Goal: Transaction & Acquisition: Book appointment/travel/reservation

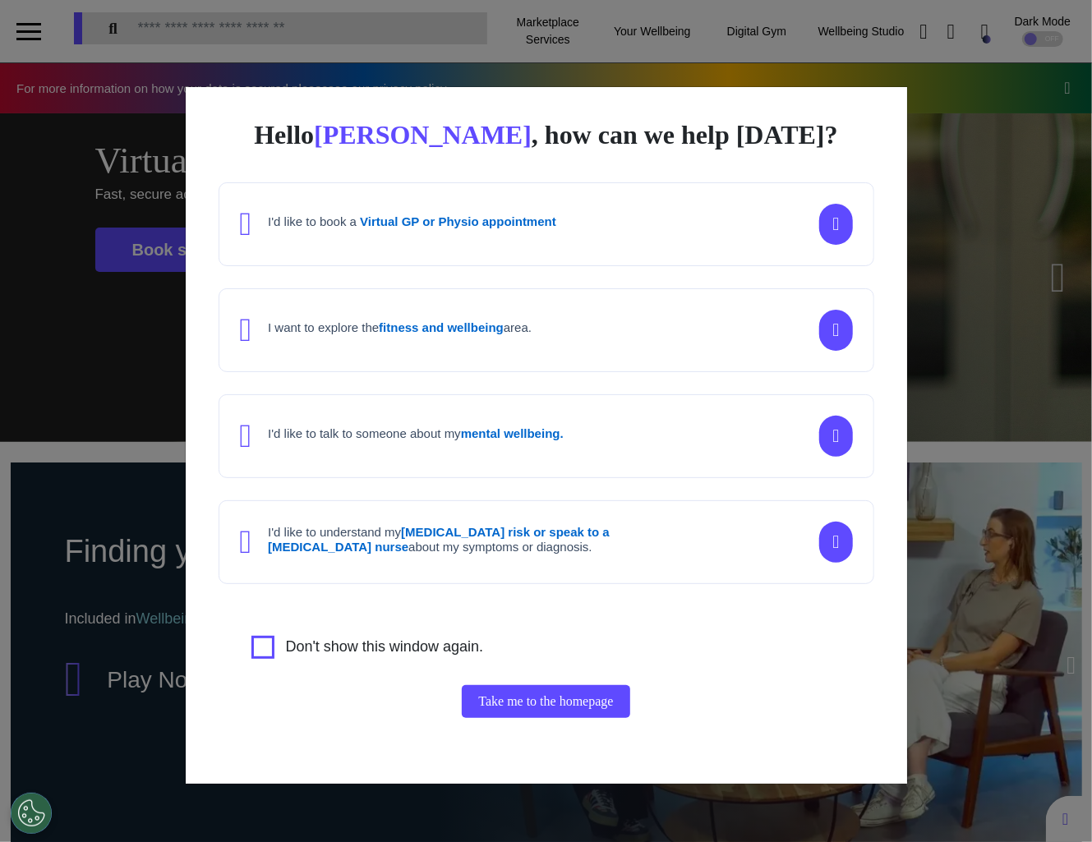
scroll to position [84, 0]
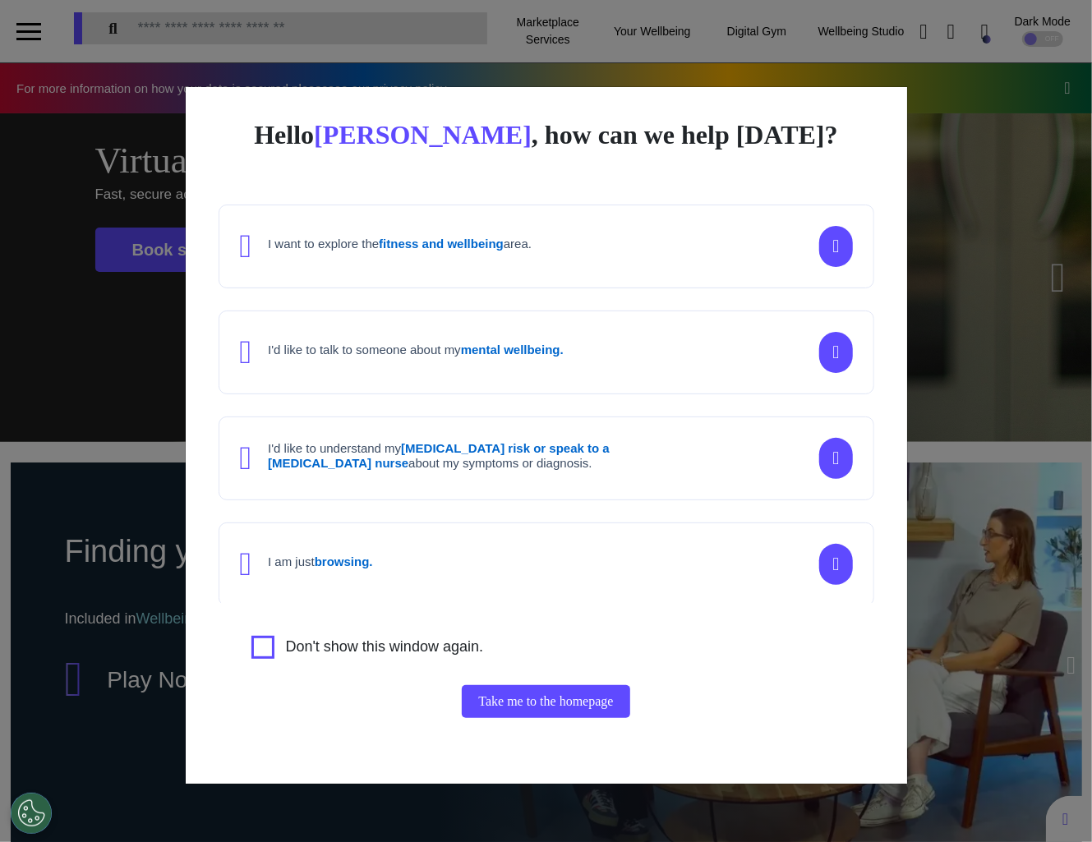
click at [949, 467] on div "Hello Elena , how can we help today? I'd like to book a Virtual GP or Physio ap…" at bounding box center [546, 421] width 1092 height 842
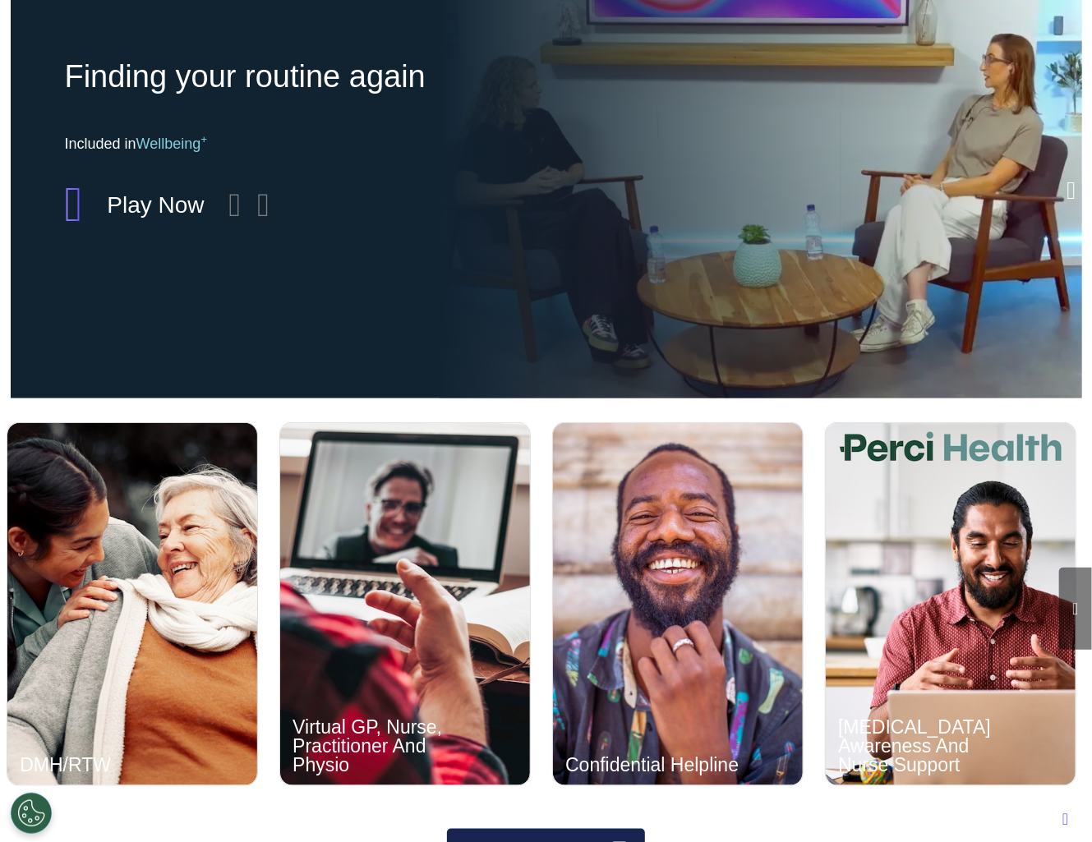
scroll to position [979, 0]
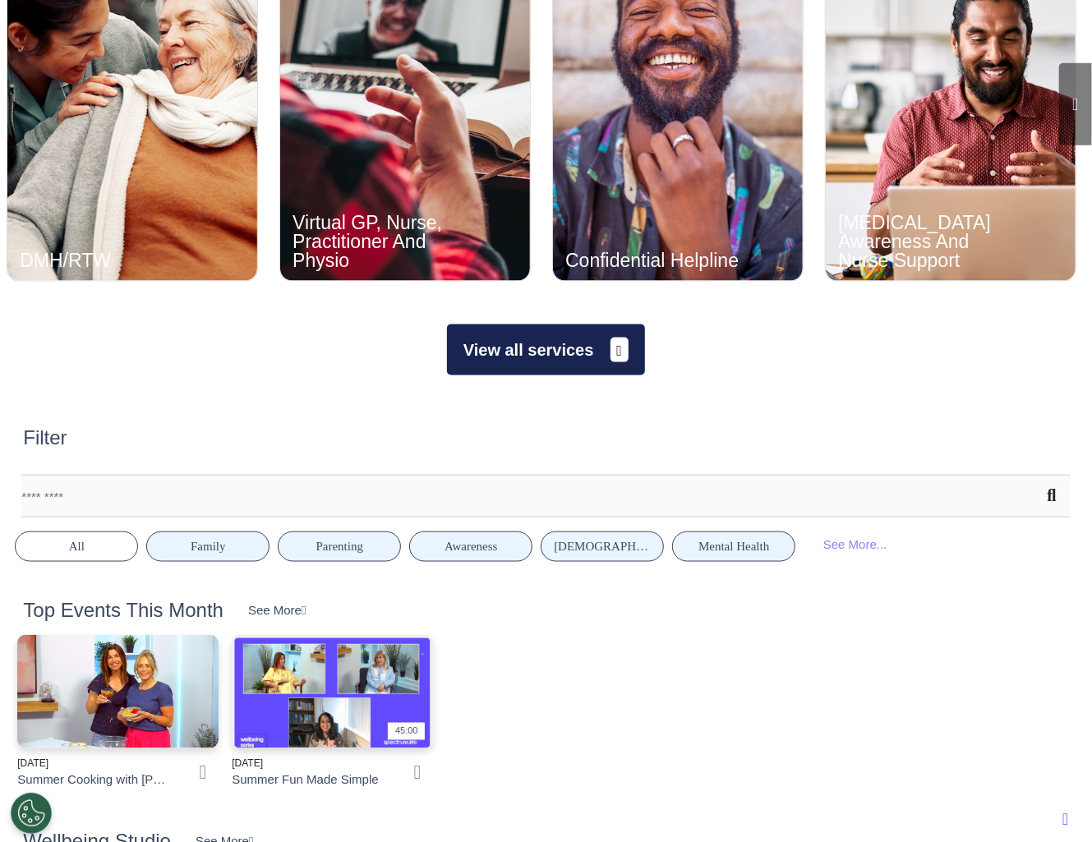
click at [614, 338] on span at bounding box center [619, 350] width 19 height 25
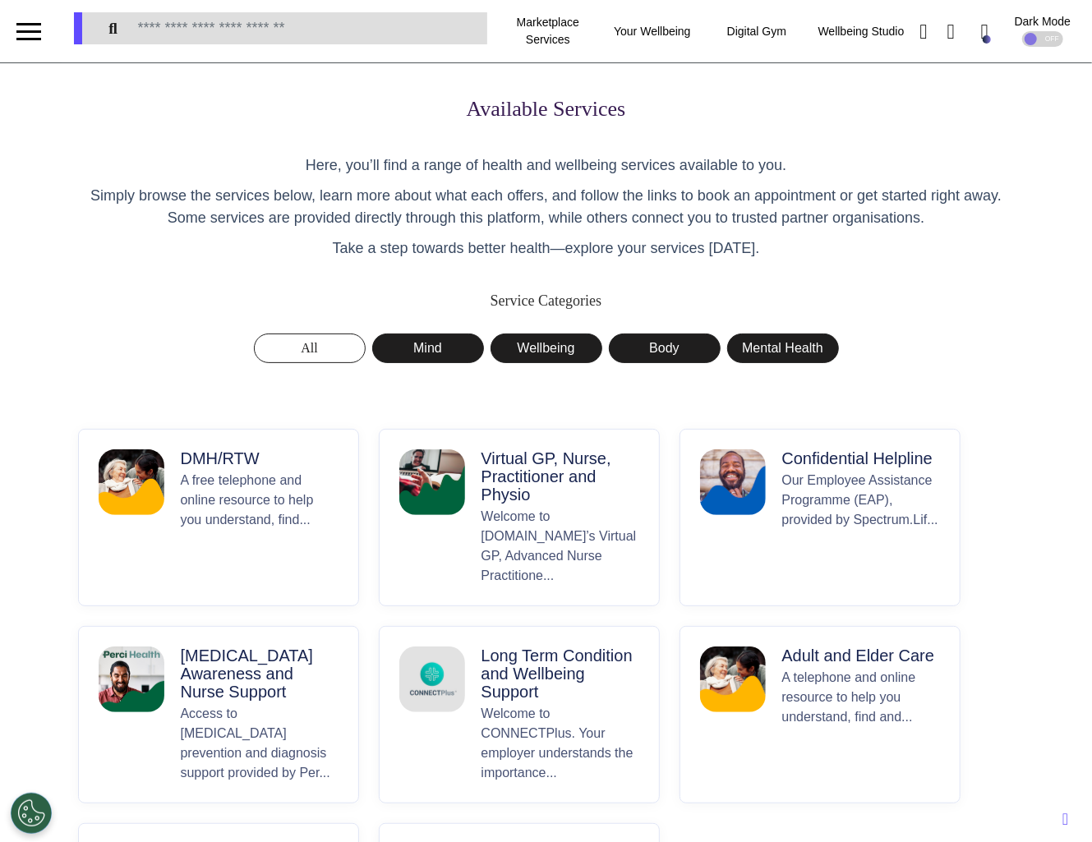
click at [222, 466] on p "DMH/RTW" at bounding box center [260, 458] width 158 height 18
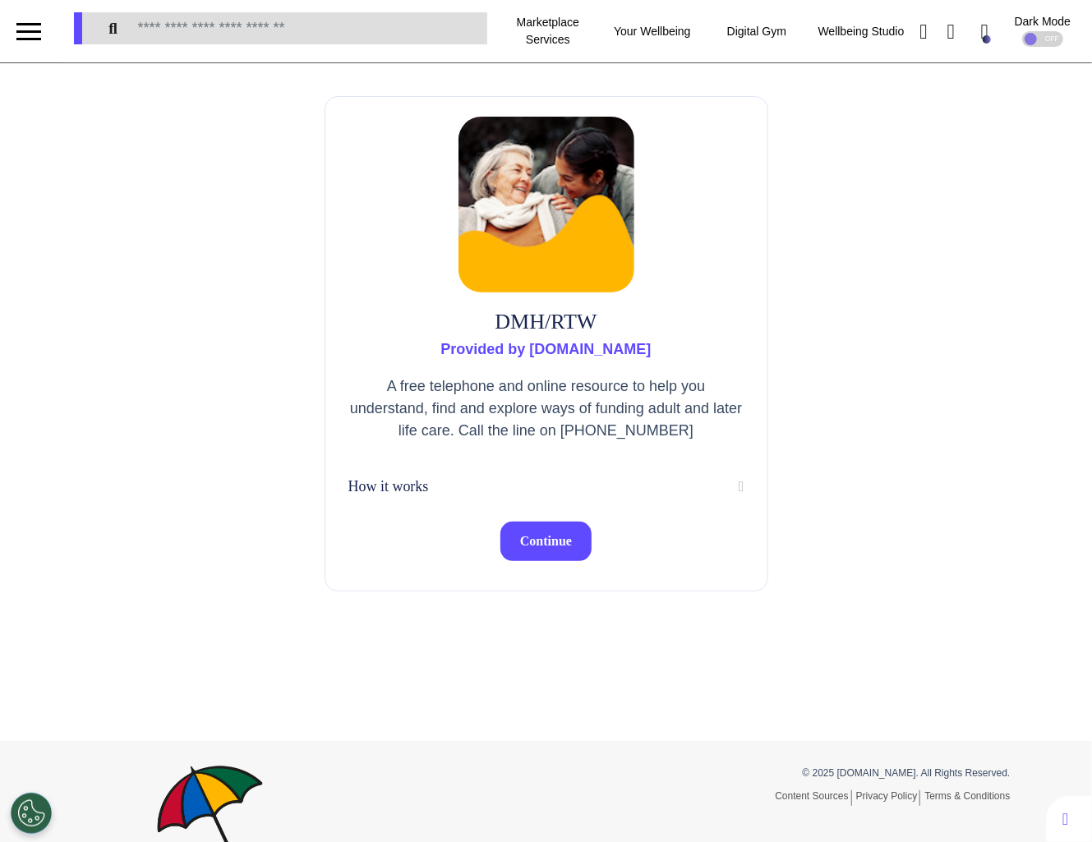
click at [541, 554] on button "Continue" at bounding box center [545, 541] width 91 height 39
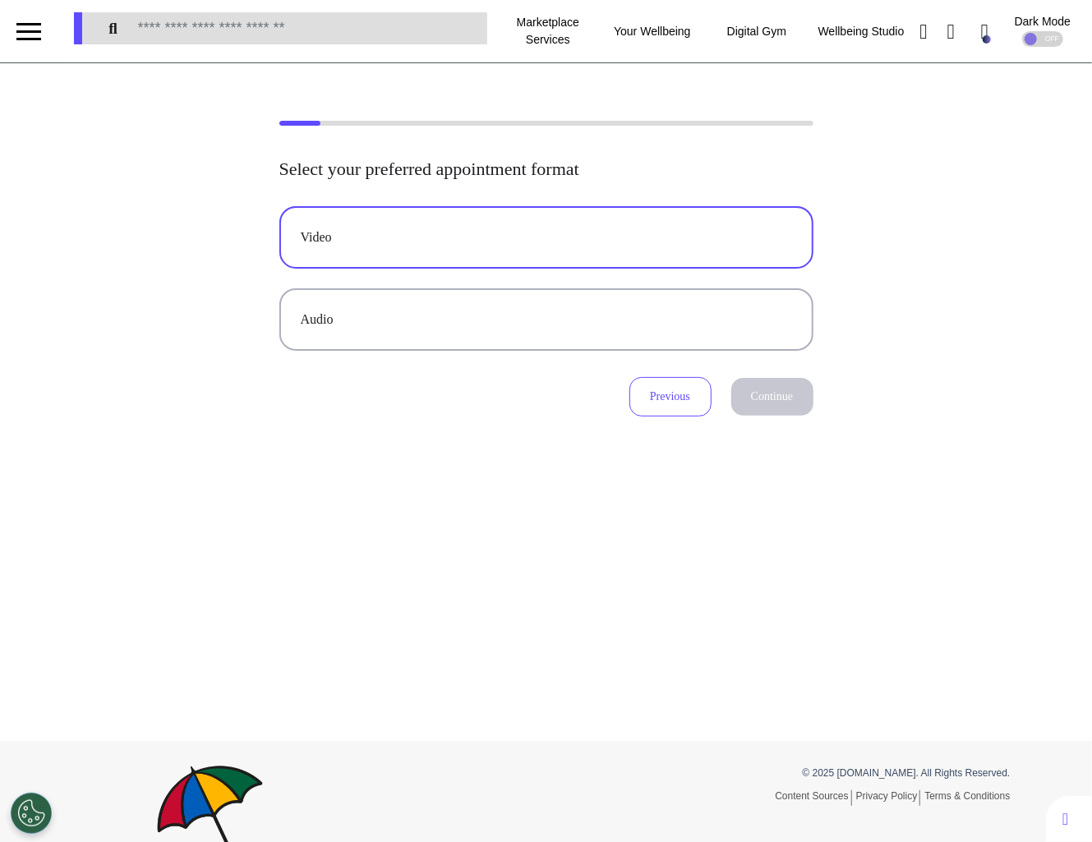
click at [487, 238] on div "Video" at bounding box center [546, 238] width 491 height 20
click at [762, 395] on button "Continue" at bounding box center [772, 397] width 82 height 38
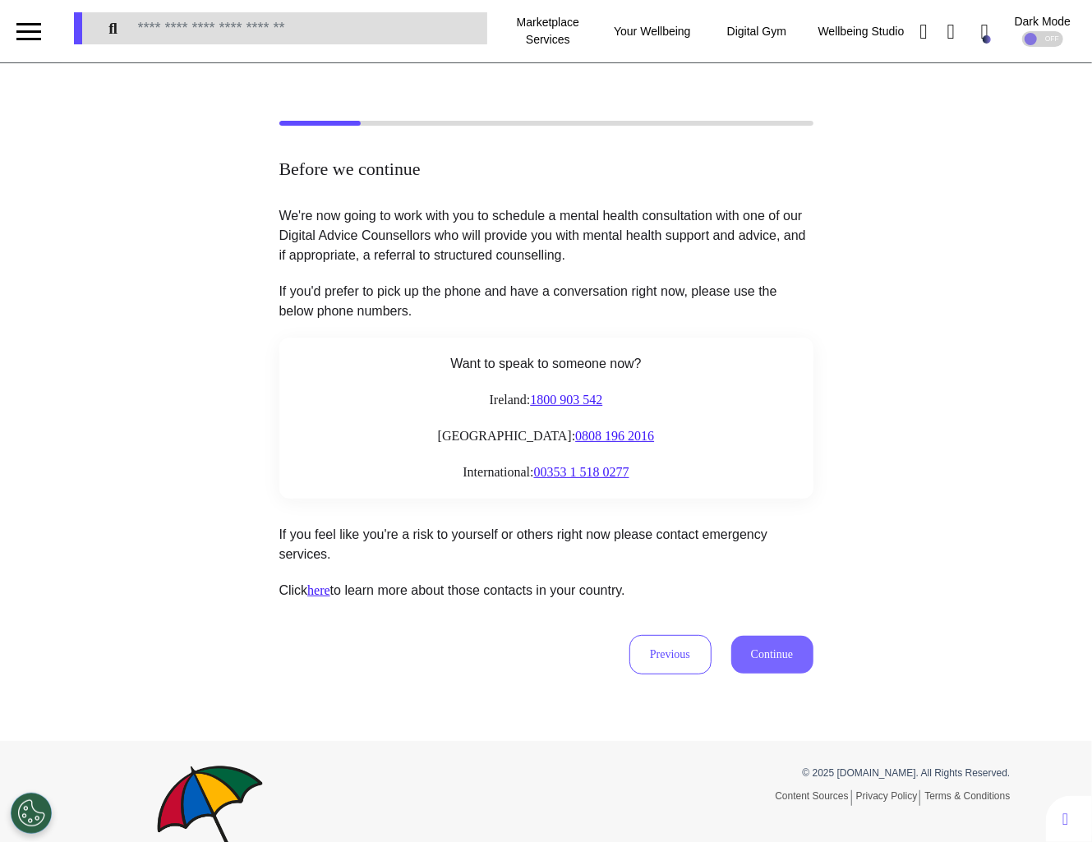
click at [774, 655] on button "Continue" at bounding box center [772, 655] width 82 height 38
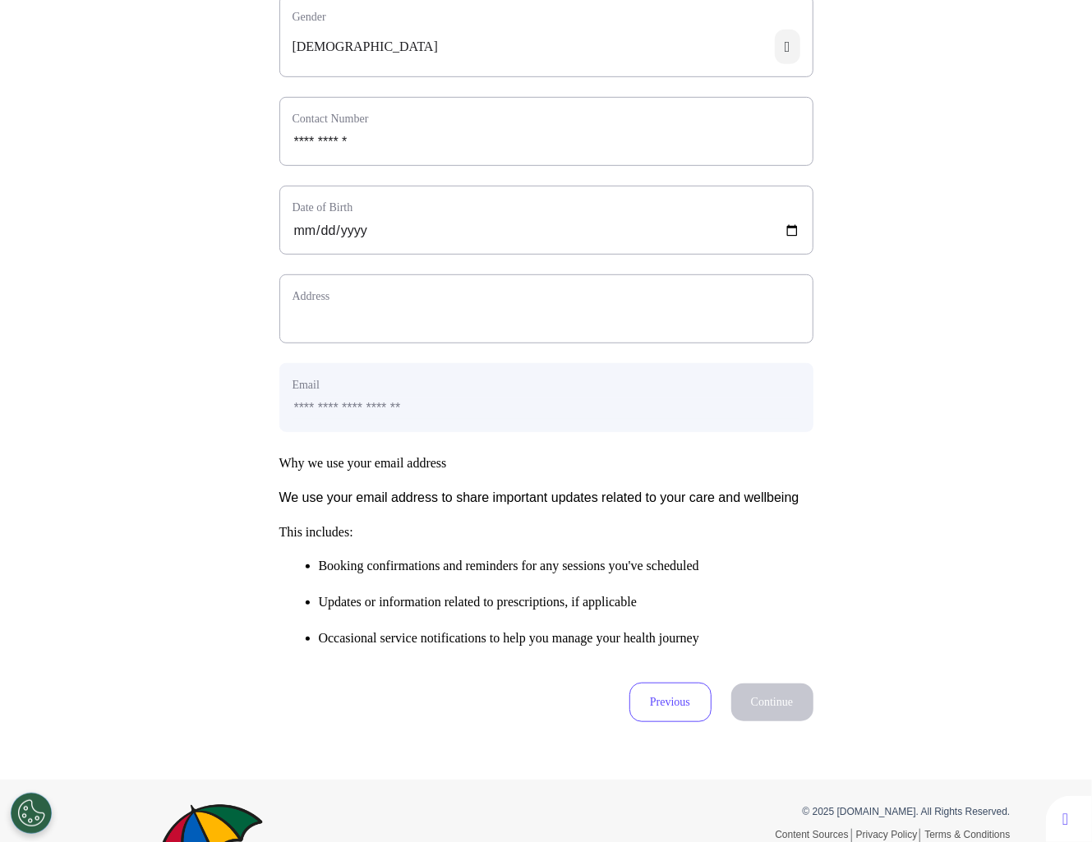
scroll to position [412, 0]
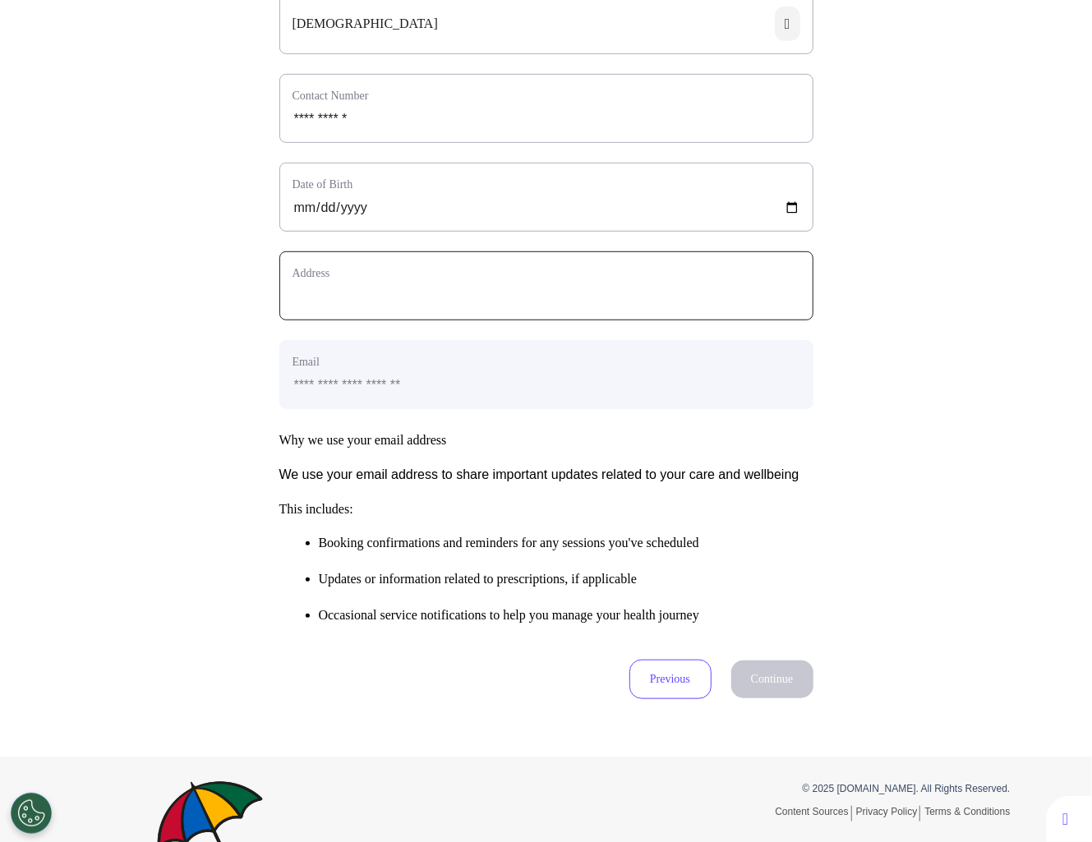
click at [454, 307] on input "text_area" at bounding box center [546, 296] width 508 height 21
type input "**********"
click at [780, 698] on button "Continue" at bounding box center [772, 680] width 82 height 38
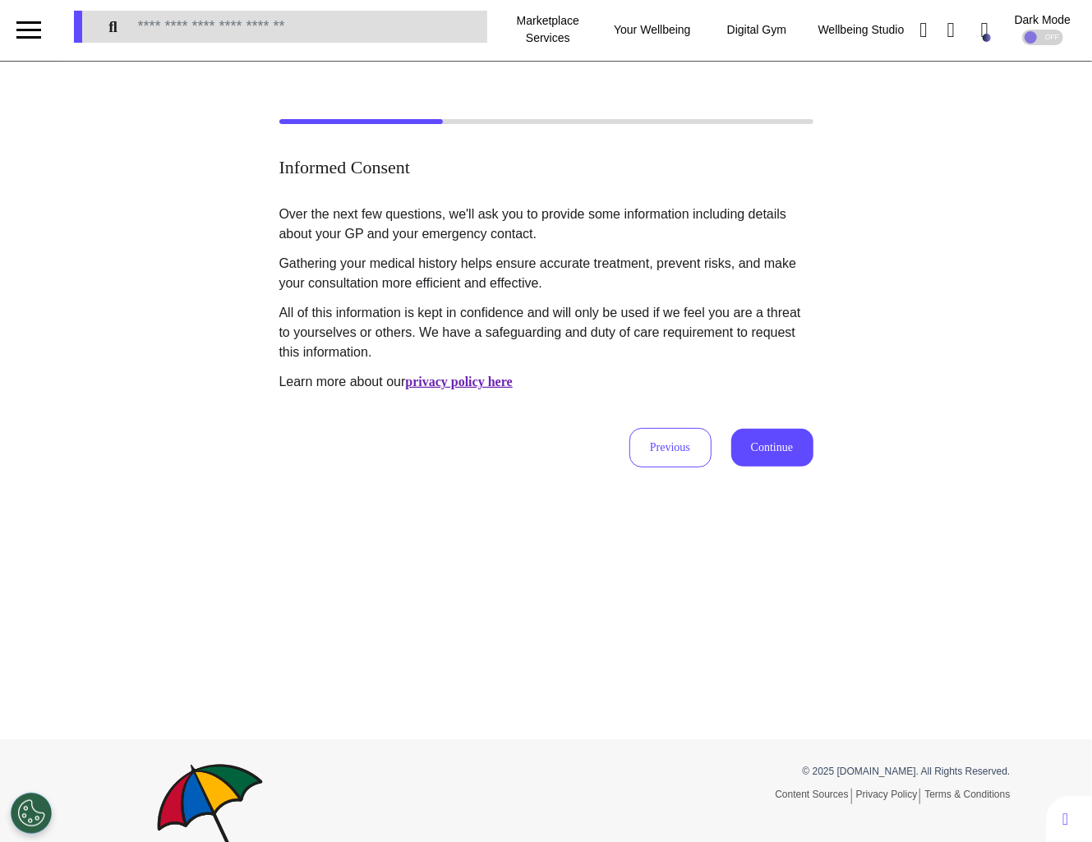
scroll to position [0, 0]
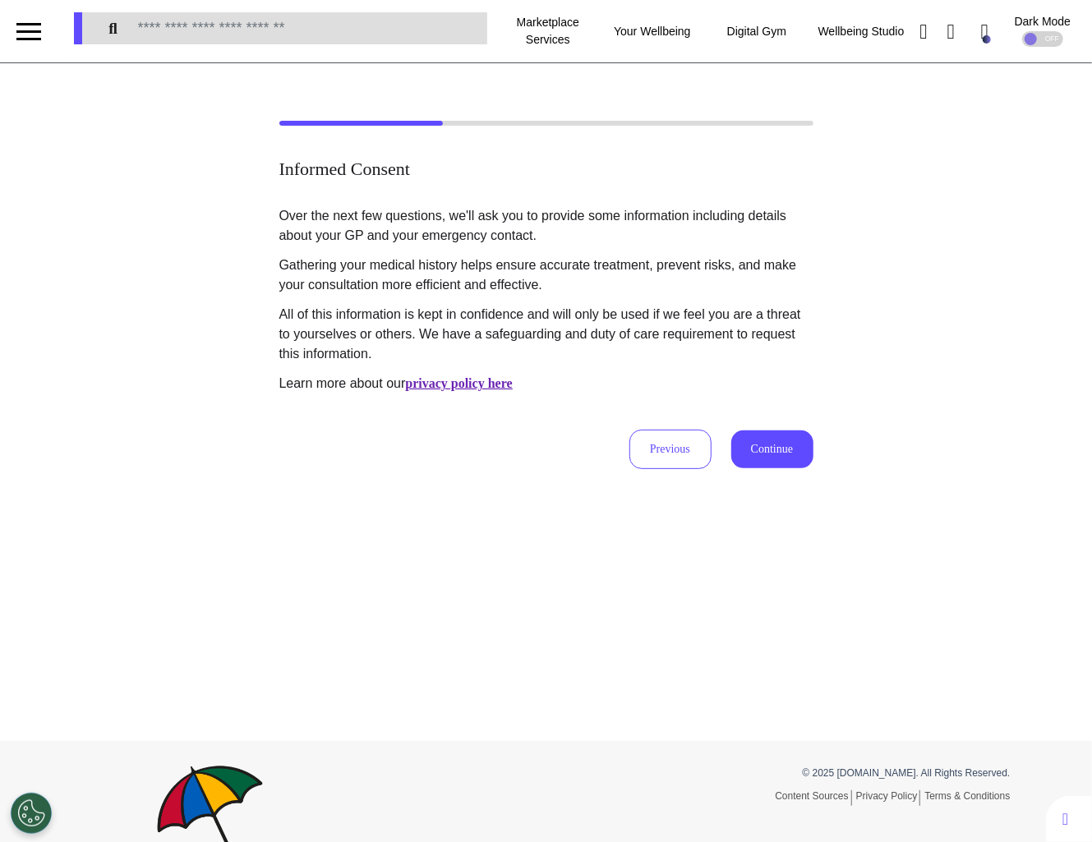
click at [771, 471] on div "Informed Consent Over the next few questions, we'll ask you to provide some inf…" at bounding box center [546, 402] width 1092 height 678
click at [772, 438] on button "Continue" at bounding box center [772, 450] width 82 height 38
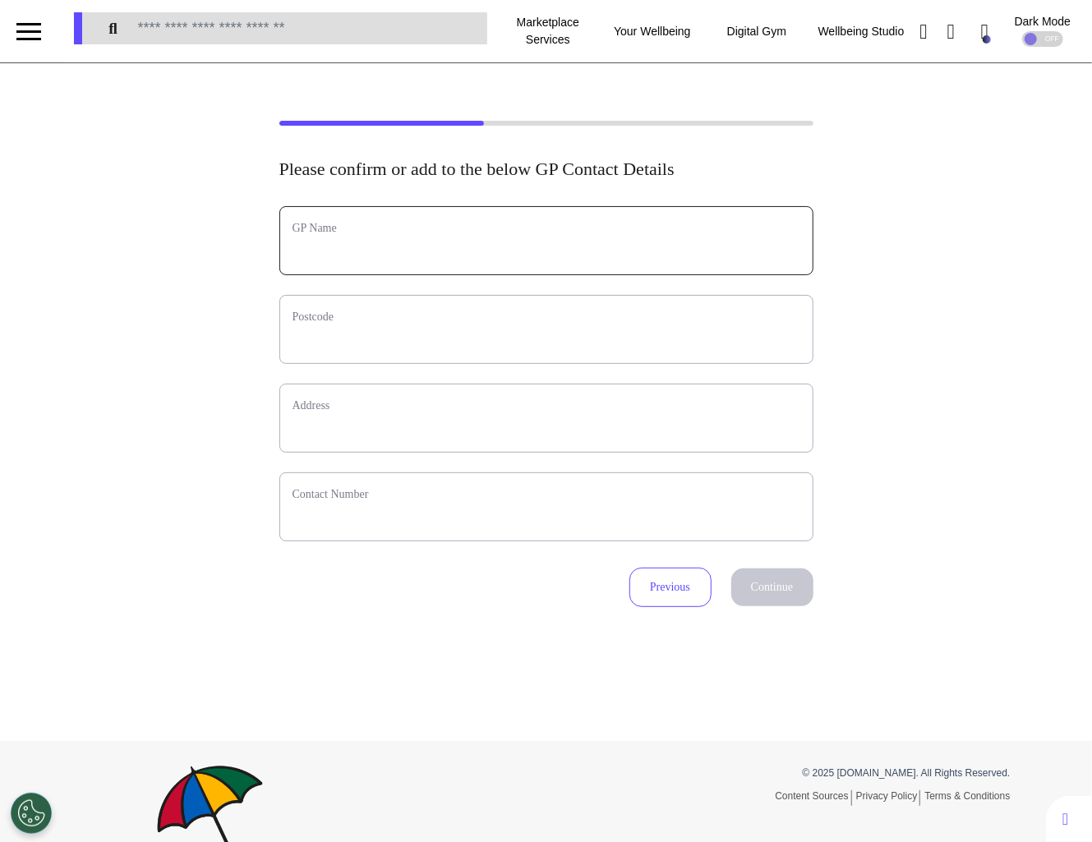
click at [343, 252] on input "text" at bounding box center [546, 251] width 508 height 21
type input "*******"
click at [319, 329] on input "text" at bounding box center [546, 339] width 508 height 21
type input "*******"
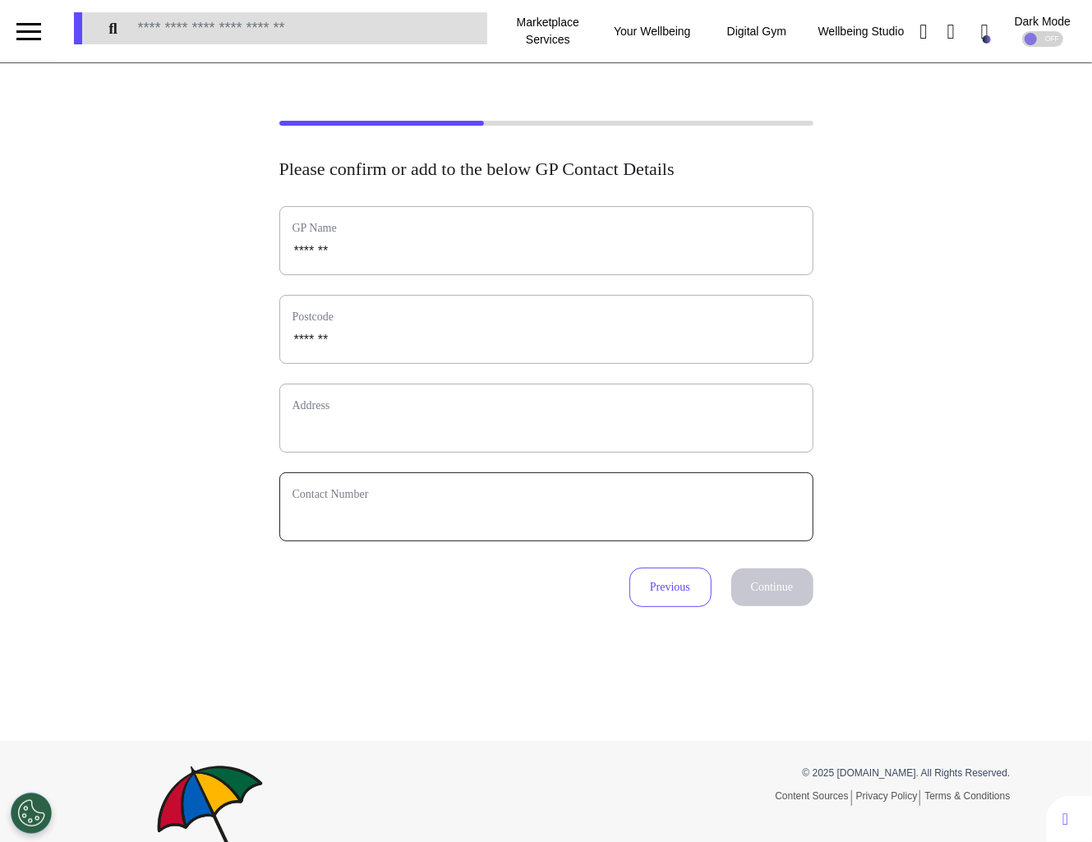
type input "**********"
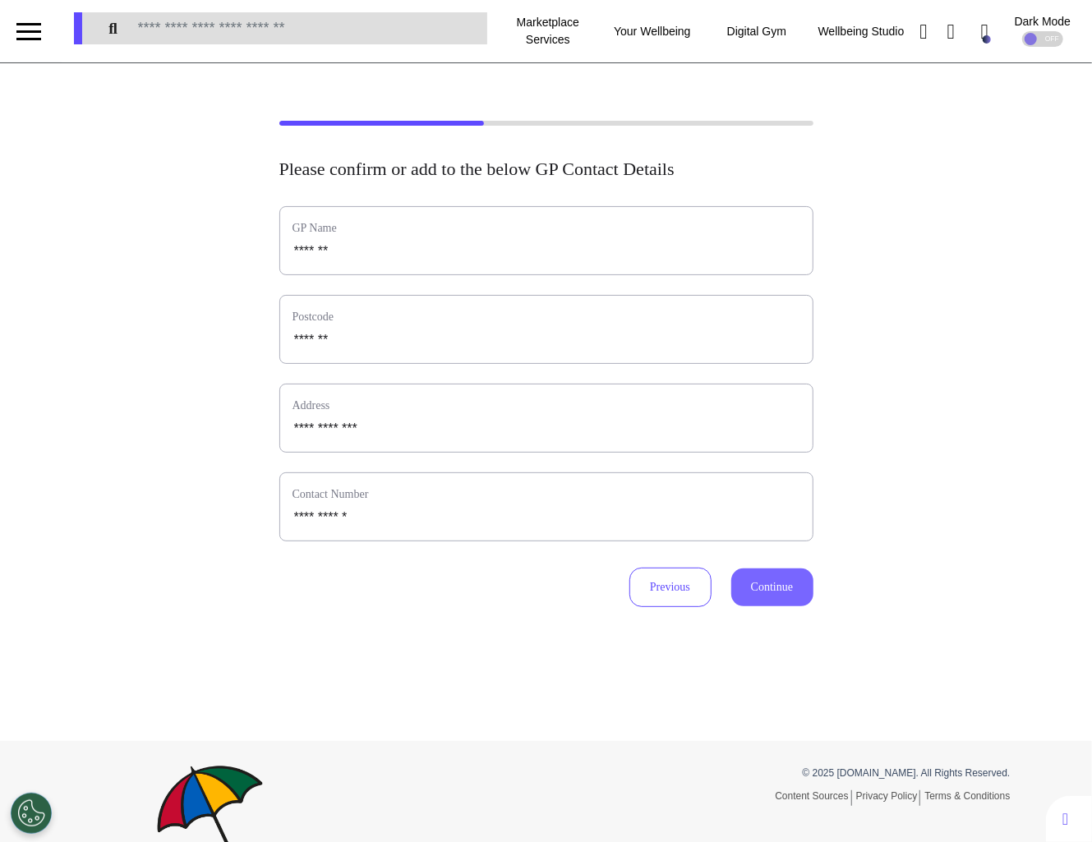
click at [760, 596] on button "Continue" at bounding box center [772, 588] width 82 height 38
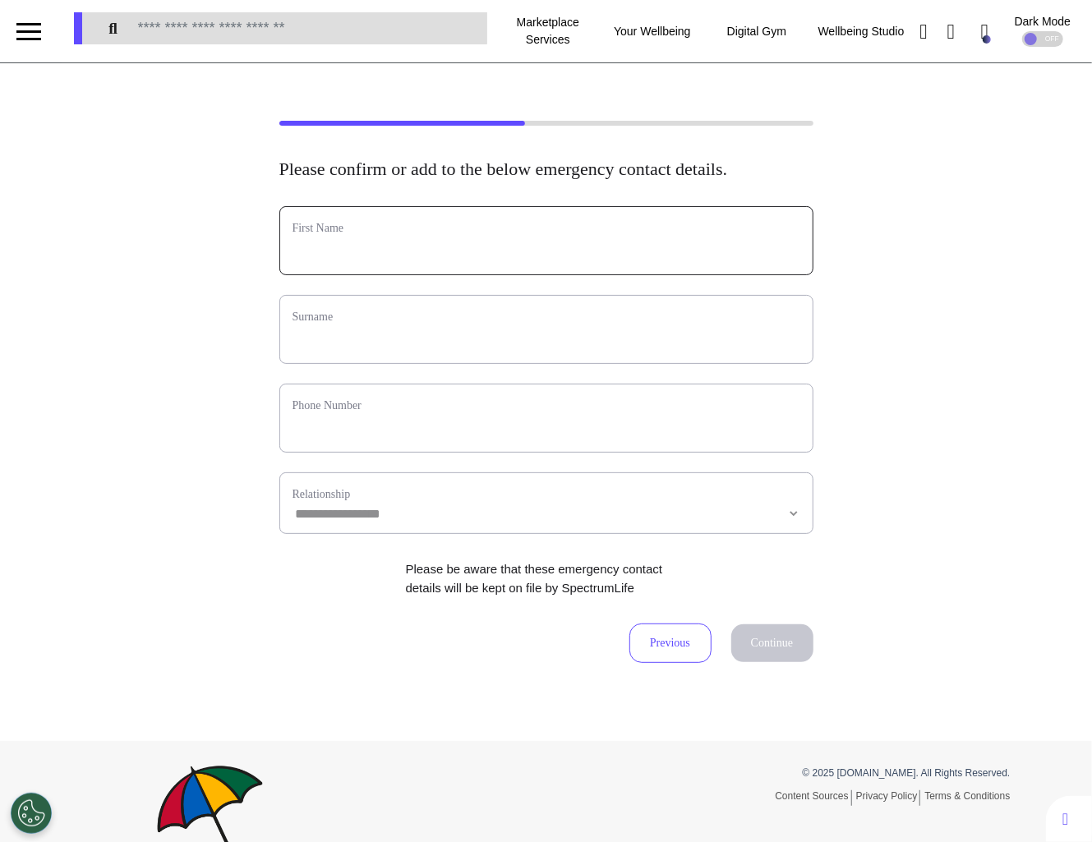
click at [369, 262] on input "text" at bounding box center [546, 251] width 508 height 21
type input "****"
click at [338, 351] on input "text" at bounding box center [546, 339] width 508 height 21
type input "*********"
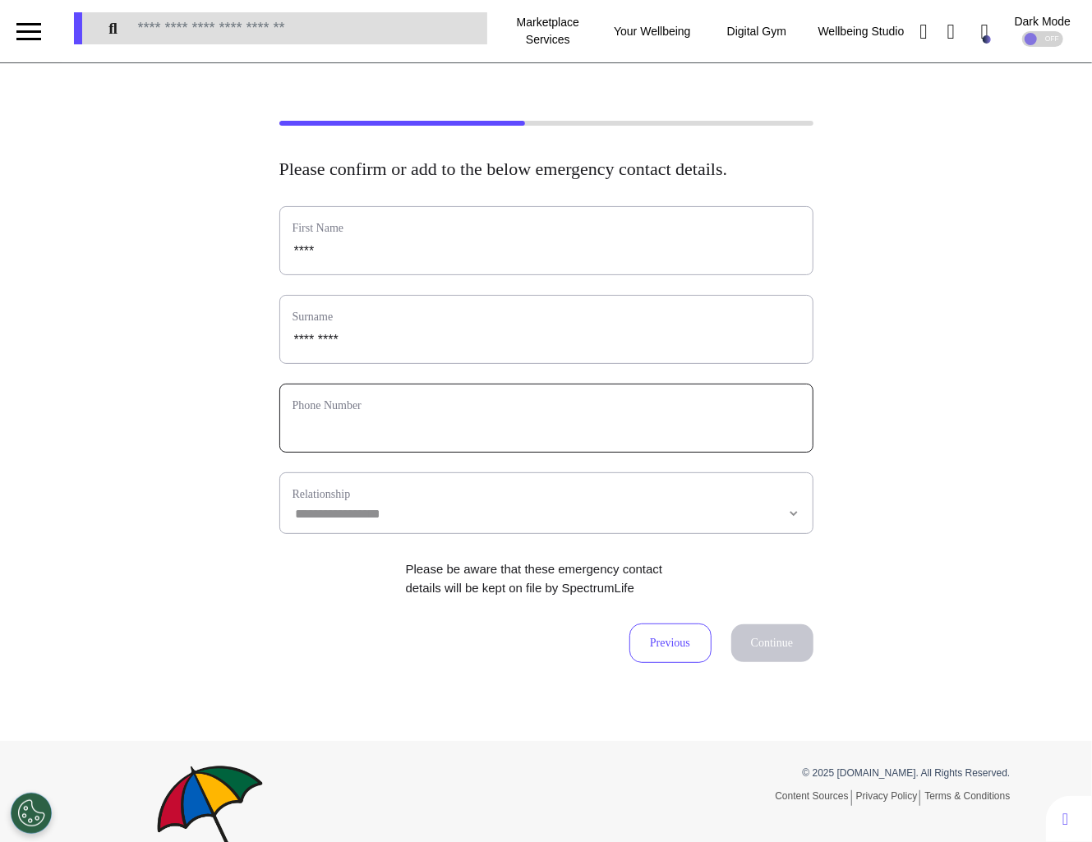
type input "**********"
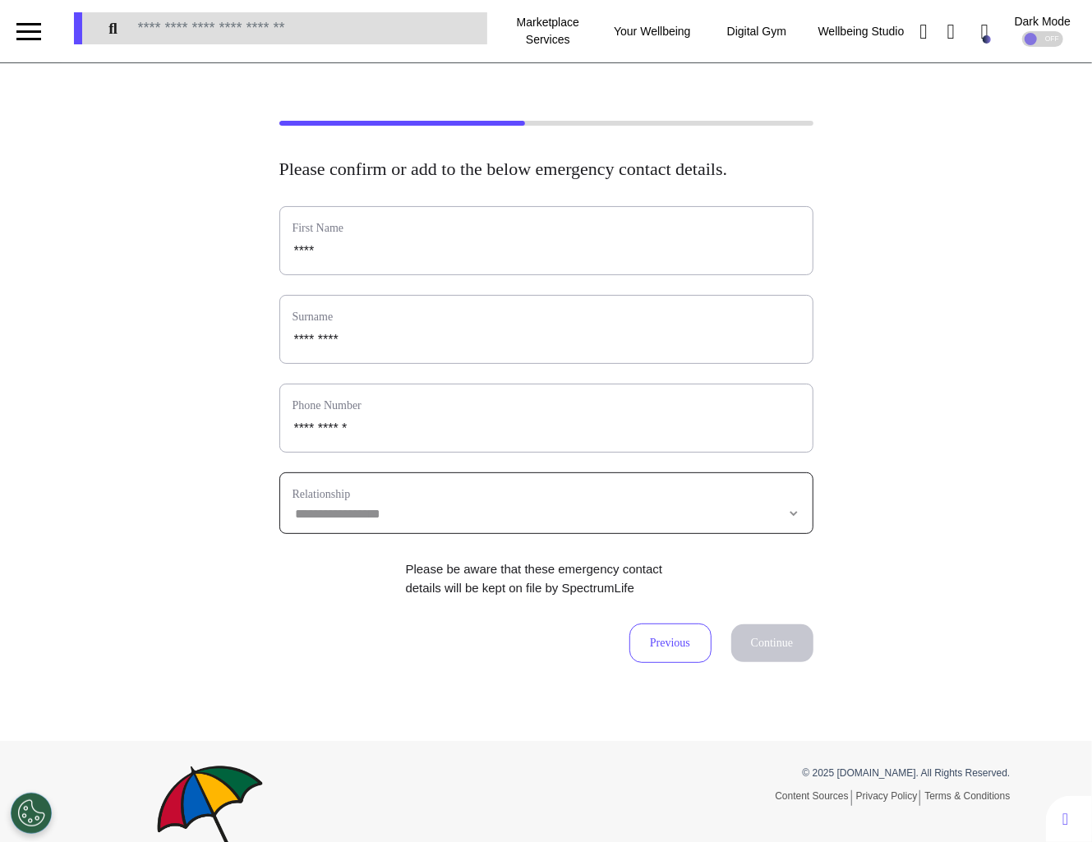
click at [598, 521] on select "**********" at bounding box center [546, 514] width 508 height 14
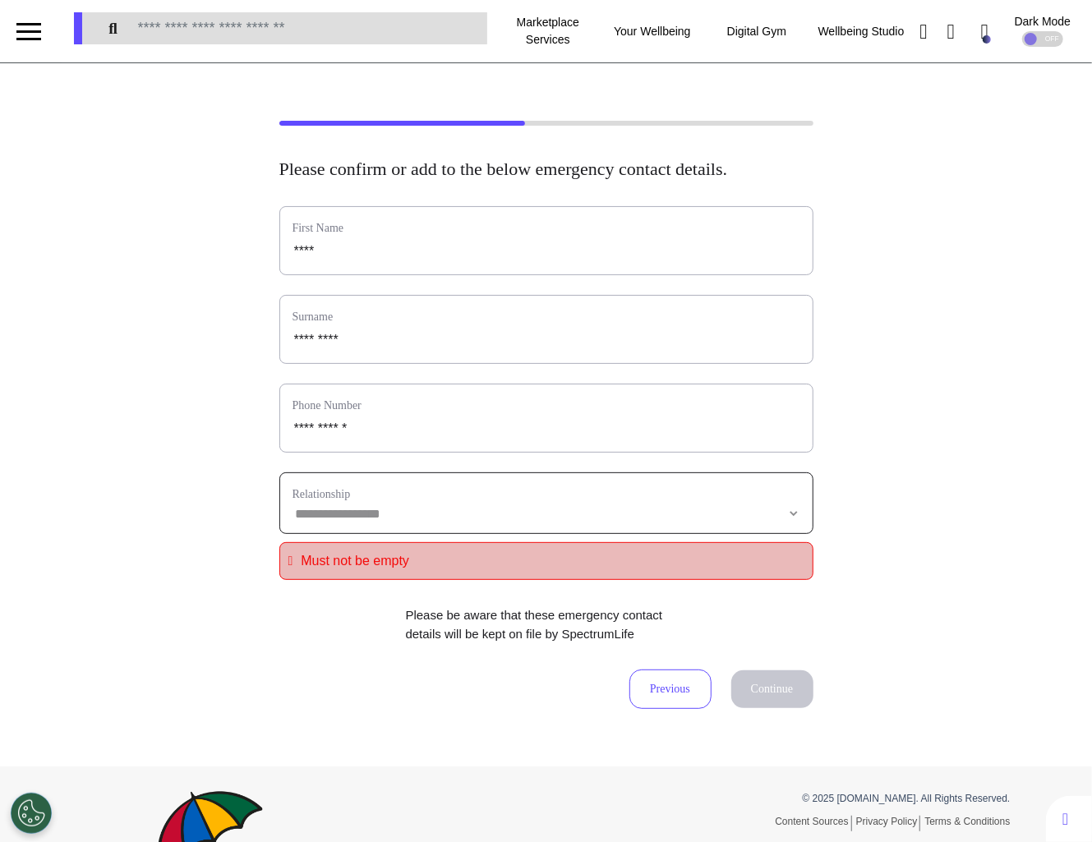
select select "**********"
click at [292, 521] on select "**********" at bounding box center [546, 514] width 508 height 14
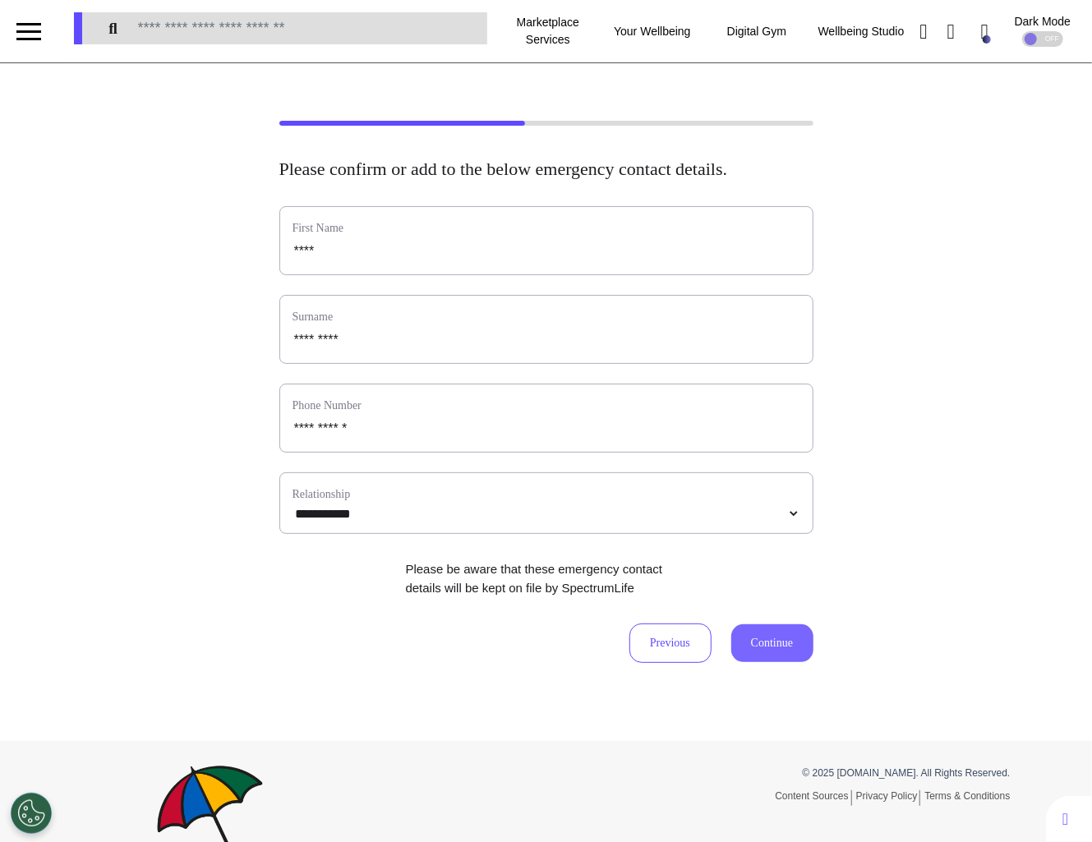
click at [755, 654] on button "Continue" at bounding box center [772, 643] width 82 height 38
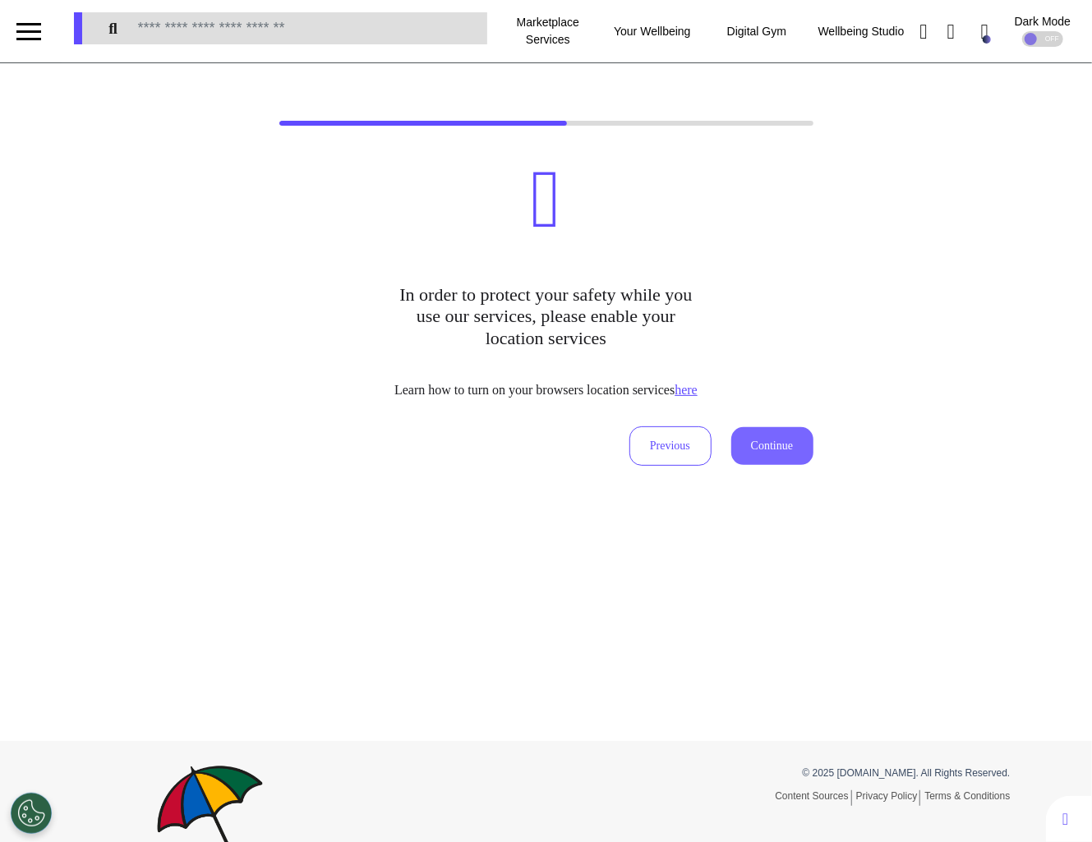
click at [770, 446] on button "Continue" at bounding box center [772, 446] width 82 height 38
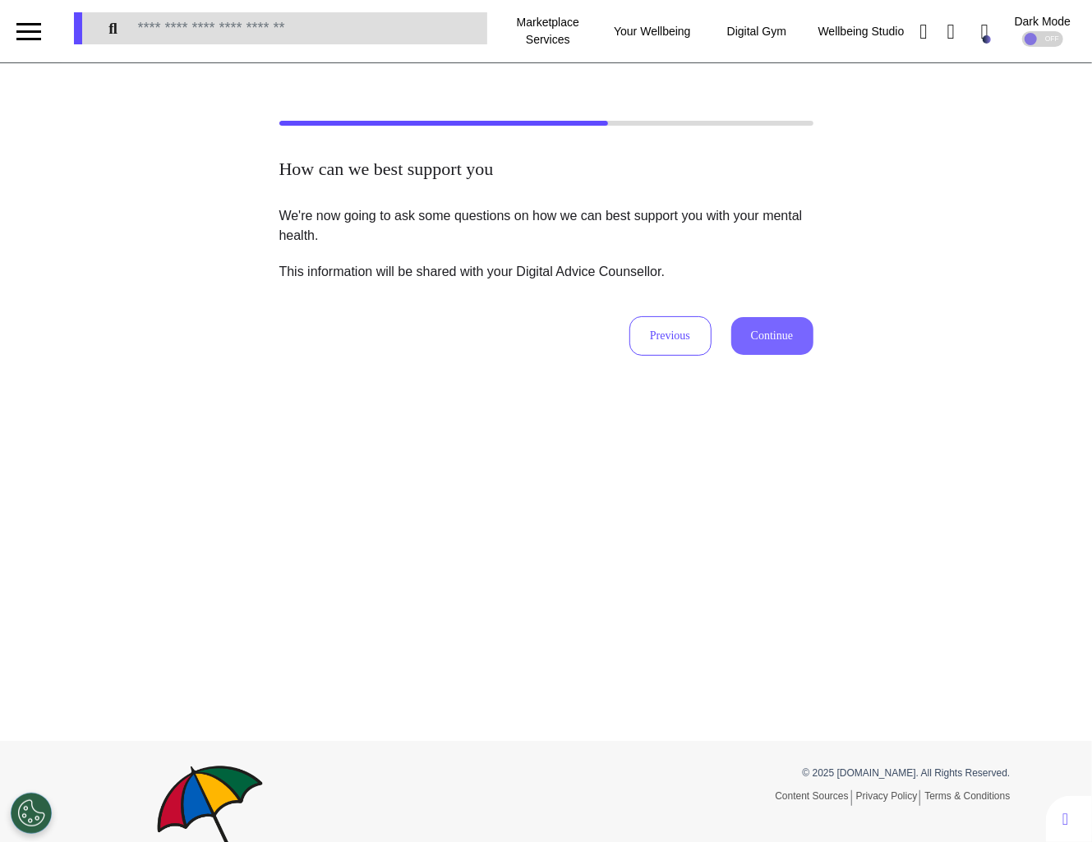
click at [779, 336] on button "Continue" at bounding box center [772, 336] width 82 height 38
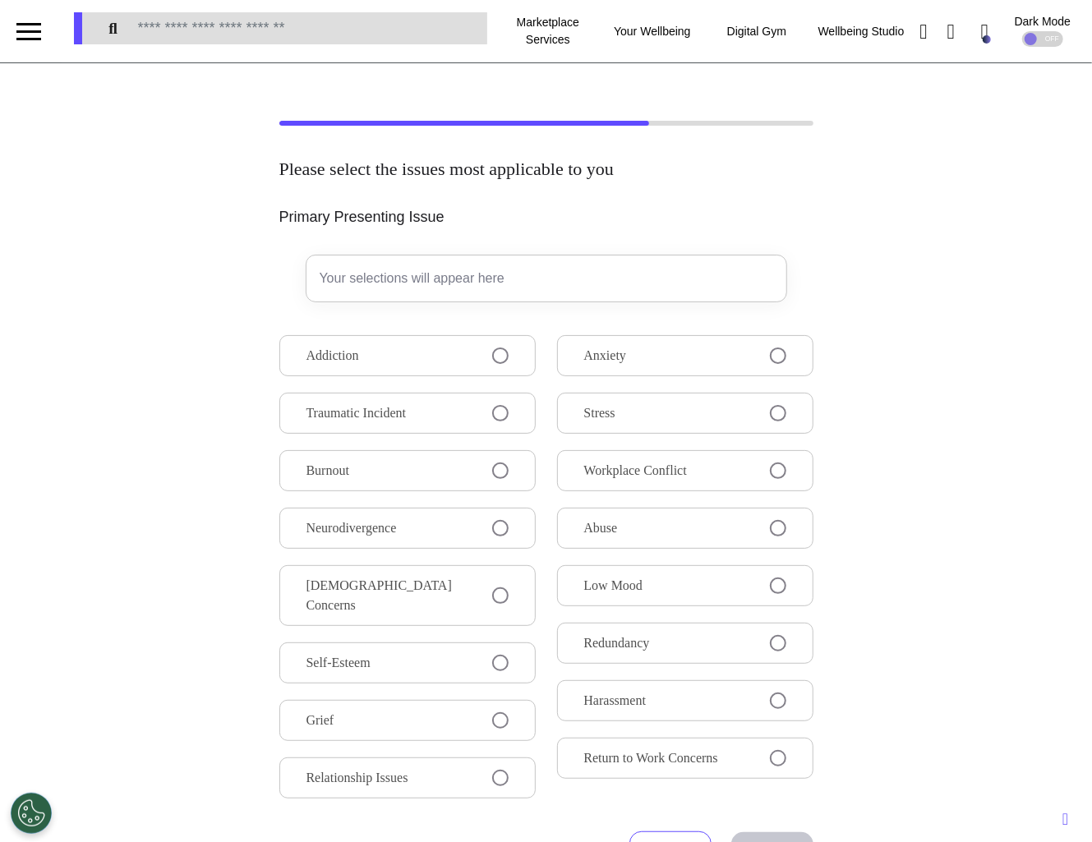
click at [470, 363] on button "Addiction" at bounding box center [407, 355] width 256 height 41
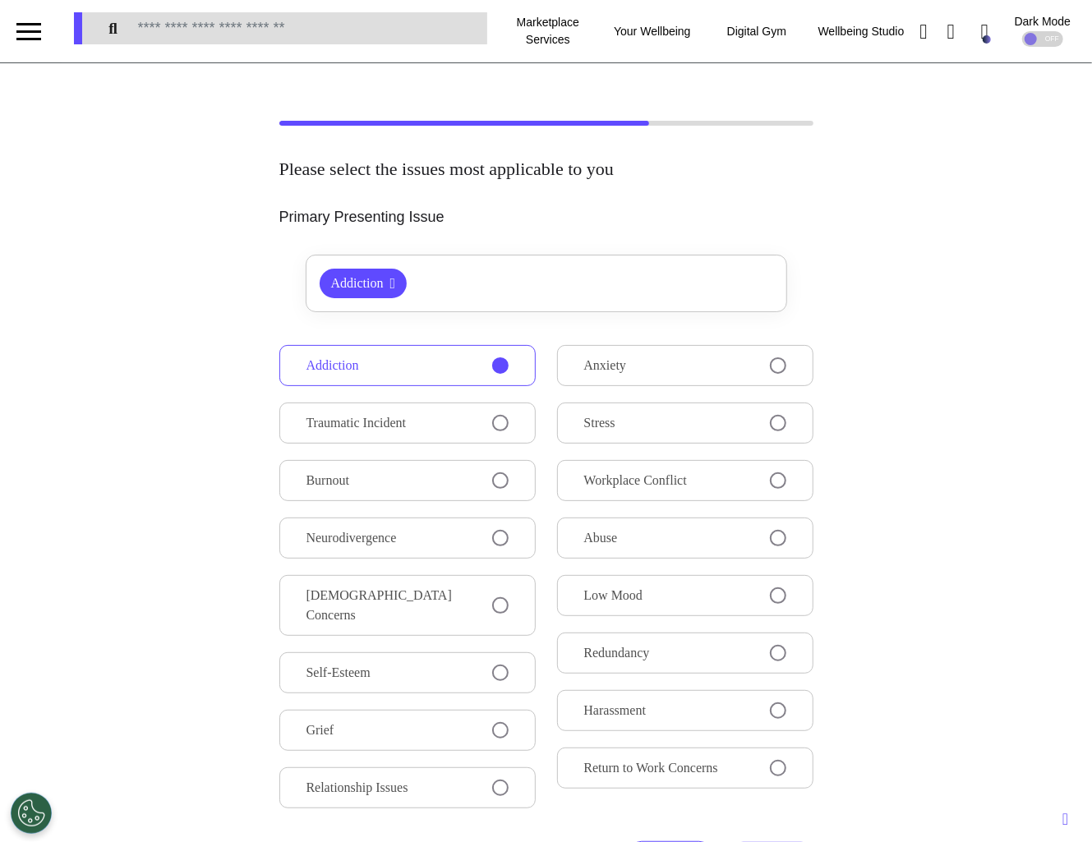
click at [470, 417] on button "Traumatic Incident" at bounding box center [407, 423] width 256 height 41
click at [466, 470] on button "Burnout" at bounding box center [407, 480] width 256 height 41
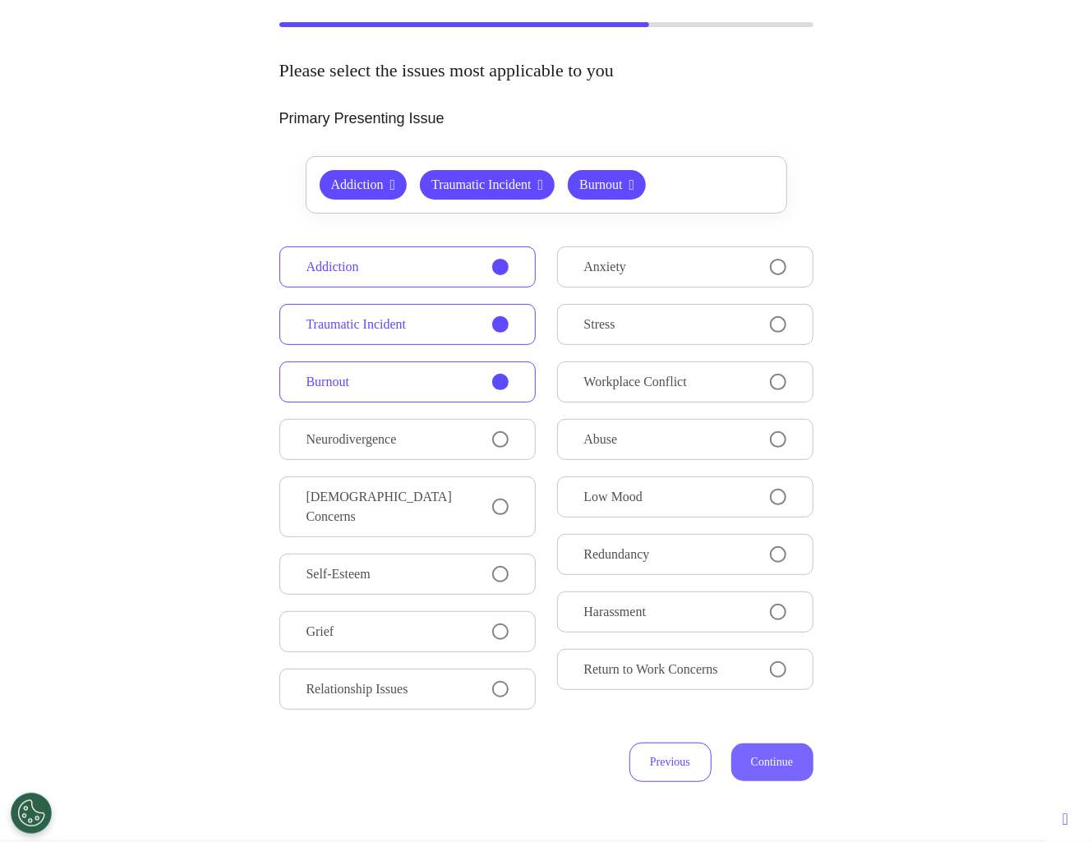
click at [762, 744] on button "Continue" at bounding box center [772, 763] width 82 height 38
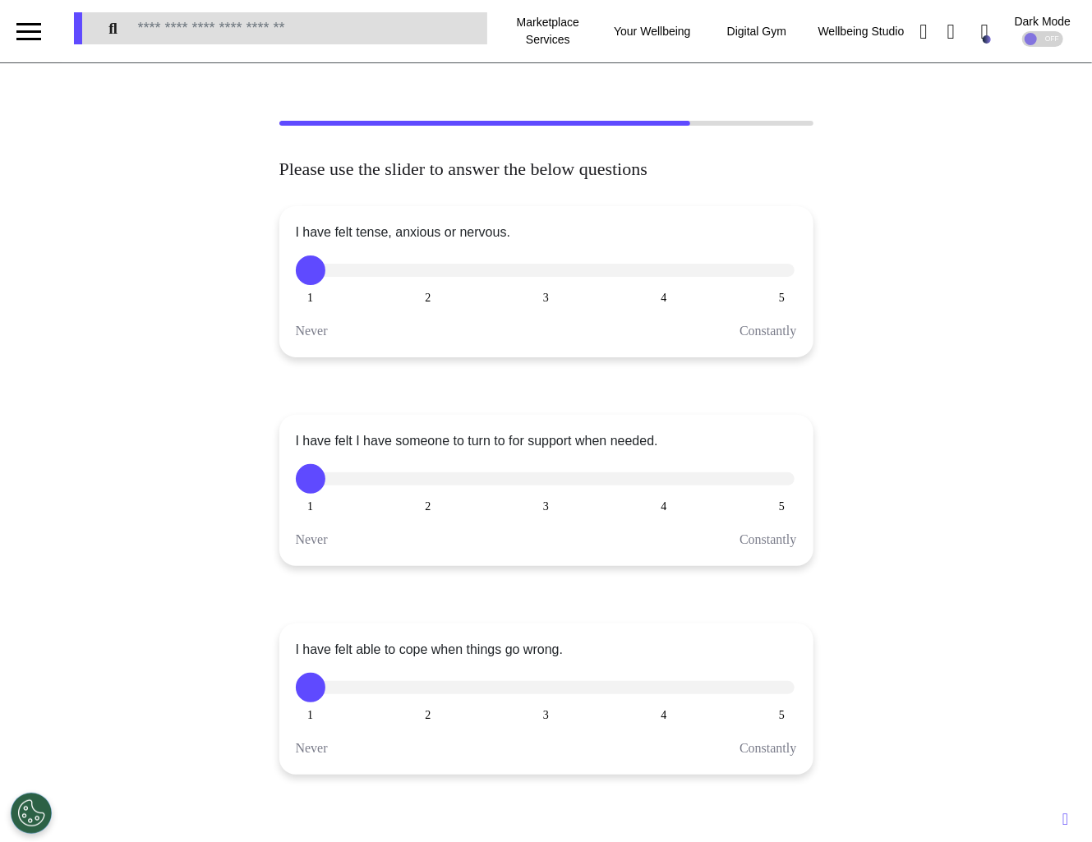
click at [557, 268] on button "3" at bounding box center [547, 271] width 30 height 30
click at [424, 477] on button "2" at bounding box center [428, 479] width 30 height 30
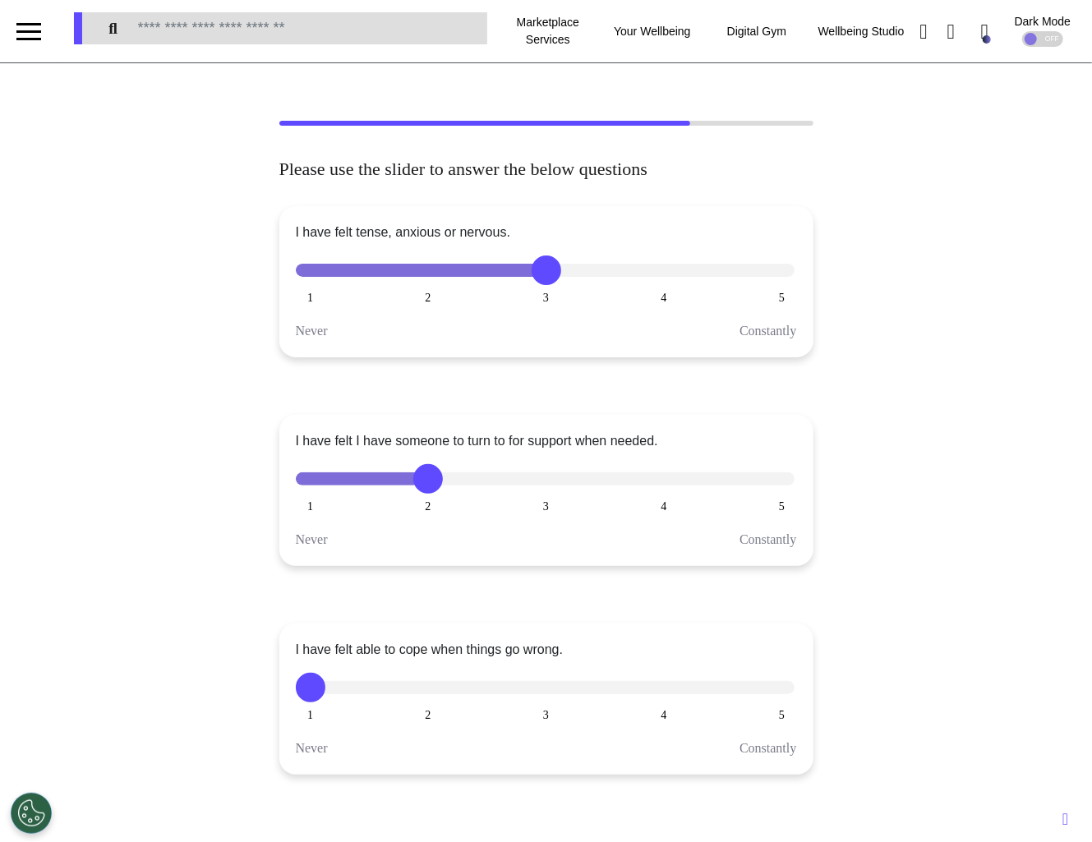
click at [542, 671] on div "I have felt able to cope when things go wrong. 1 2 3 4 5 Never Constantly" at bounding box center [546, 699] width 534 height 151
click at [544, 686] on button "3" at bounding box center [547, 688] width 30 height 30
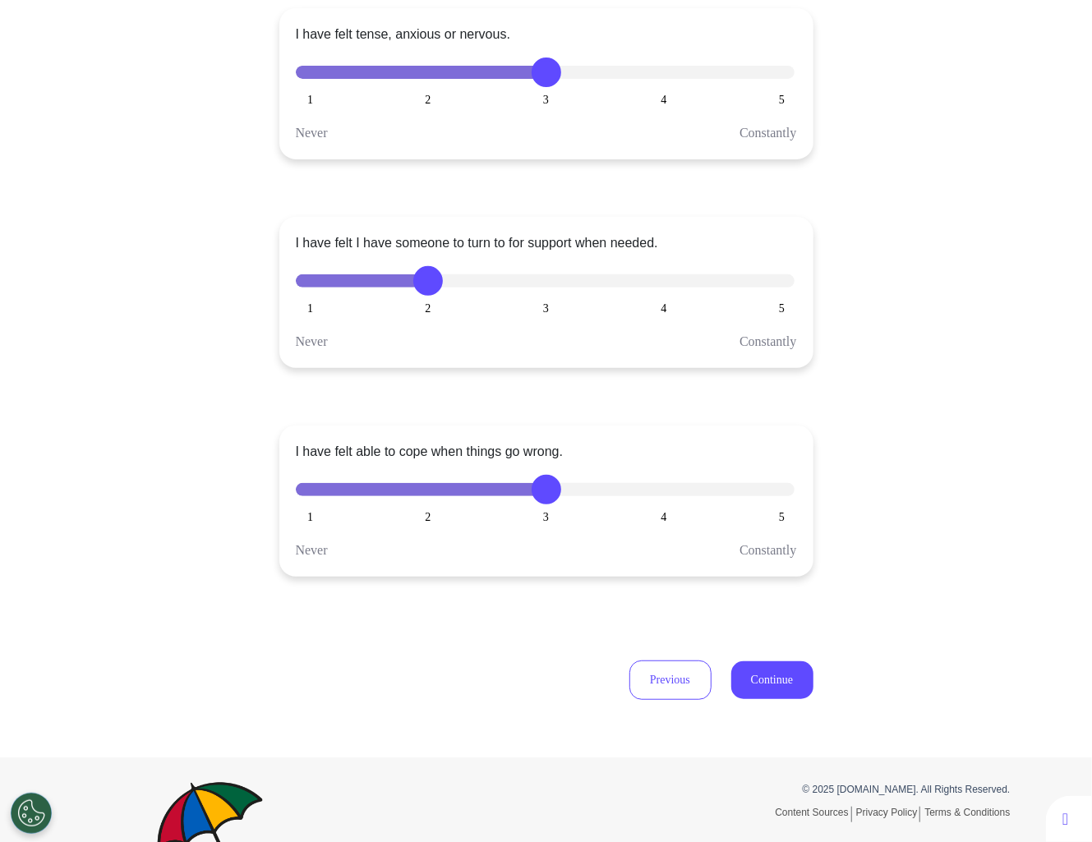
scroll to position [251, 0]
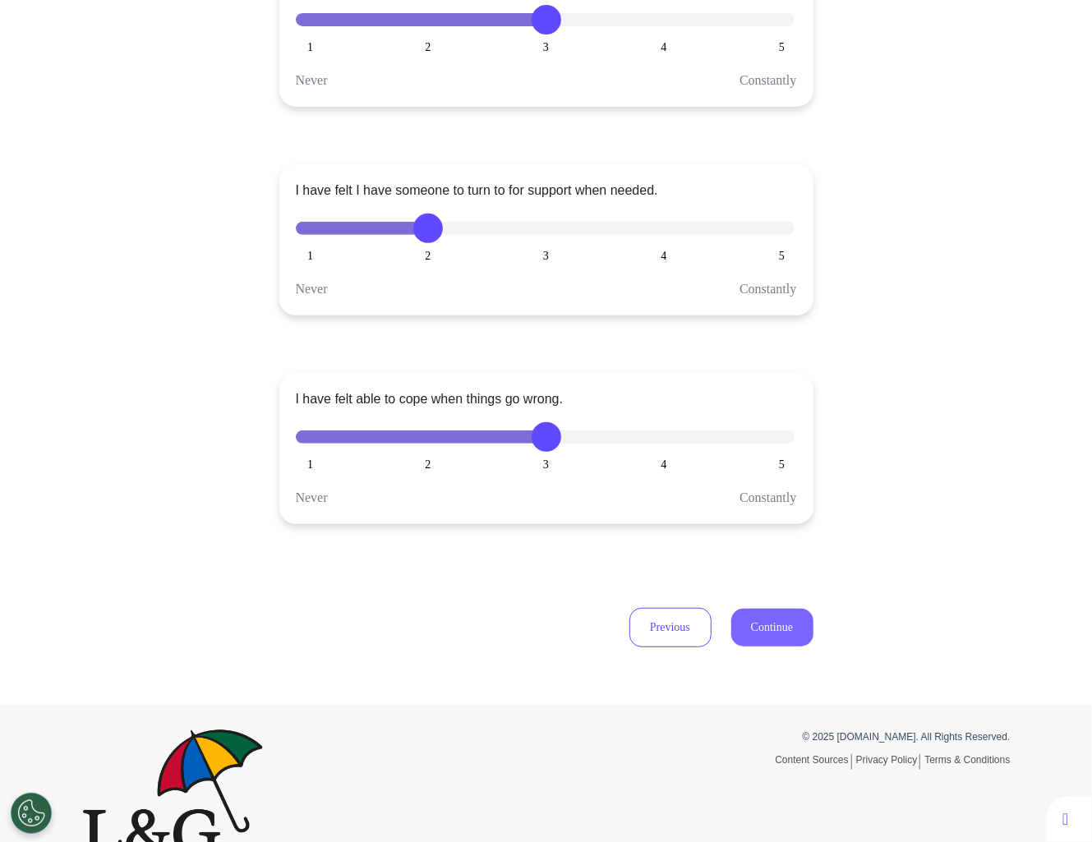
click at [780, 629] on button "Continue" at bounding box center [772, 628] width 82 height 38
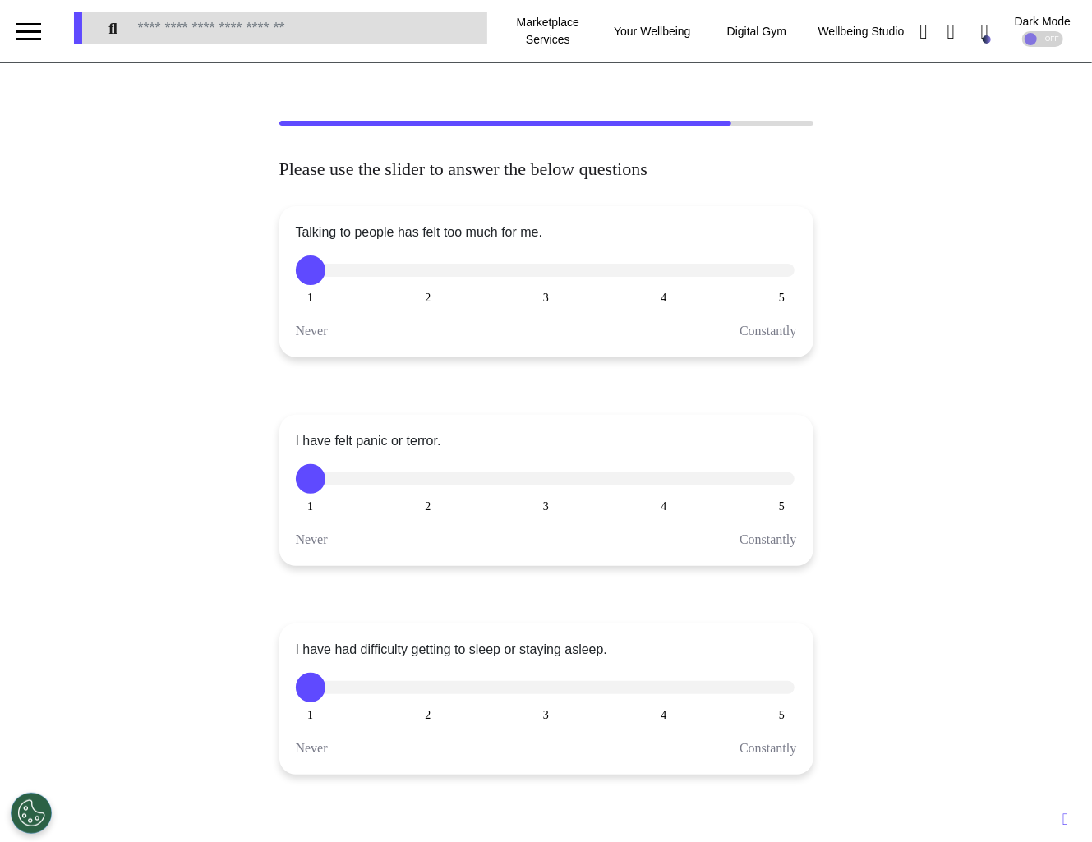
scroll to position [0, 0]
click at [662, 275] on button "4" at bounding box center [664, 271] width 30 height 30
click at [537, 482] on button "3" at bounding box center [547, 479] width 30 height 30
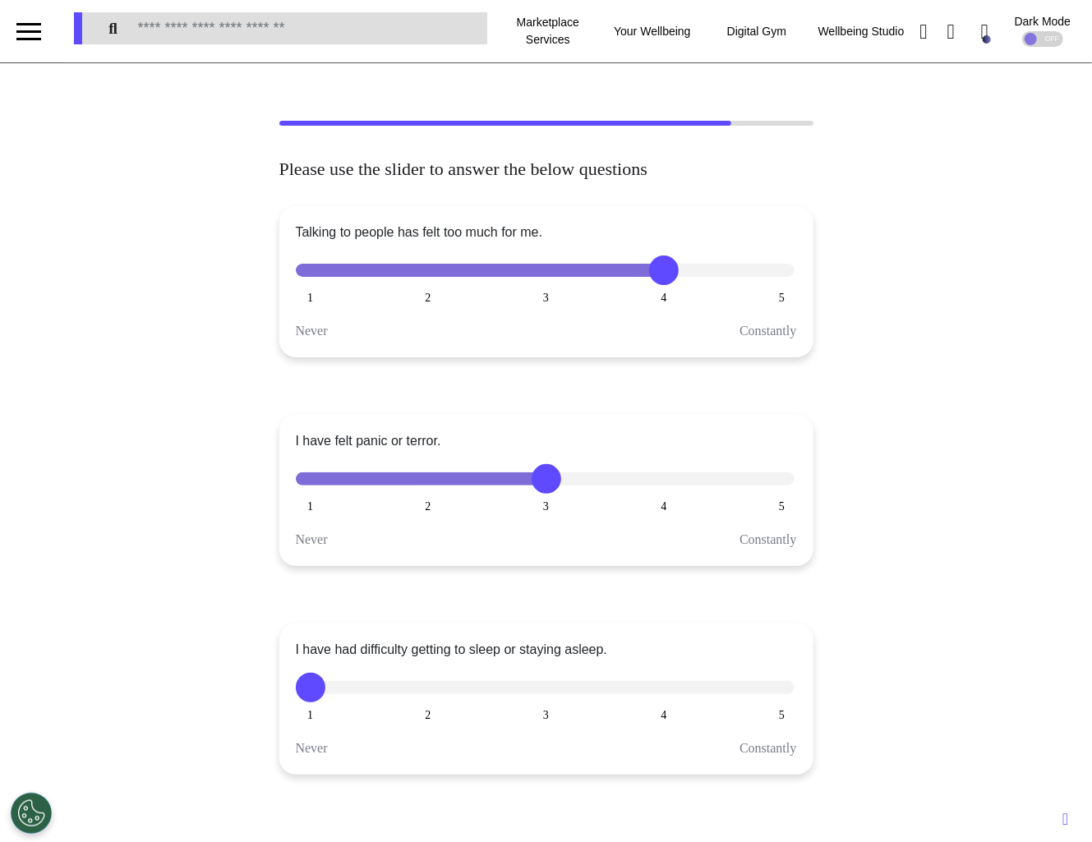
click at [546, 692] on button "3" at bounding box center [547, 688] width 30 height 30
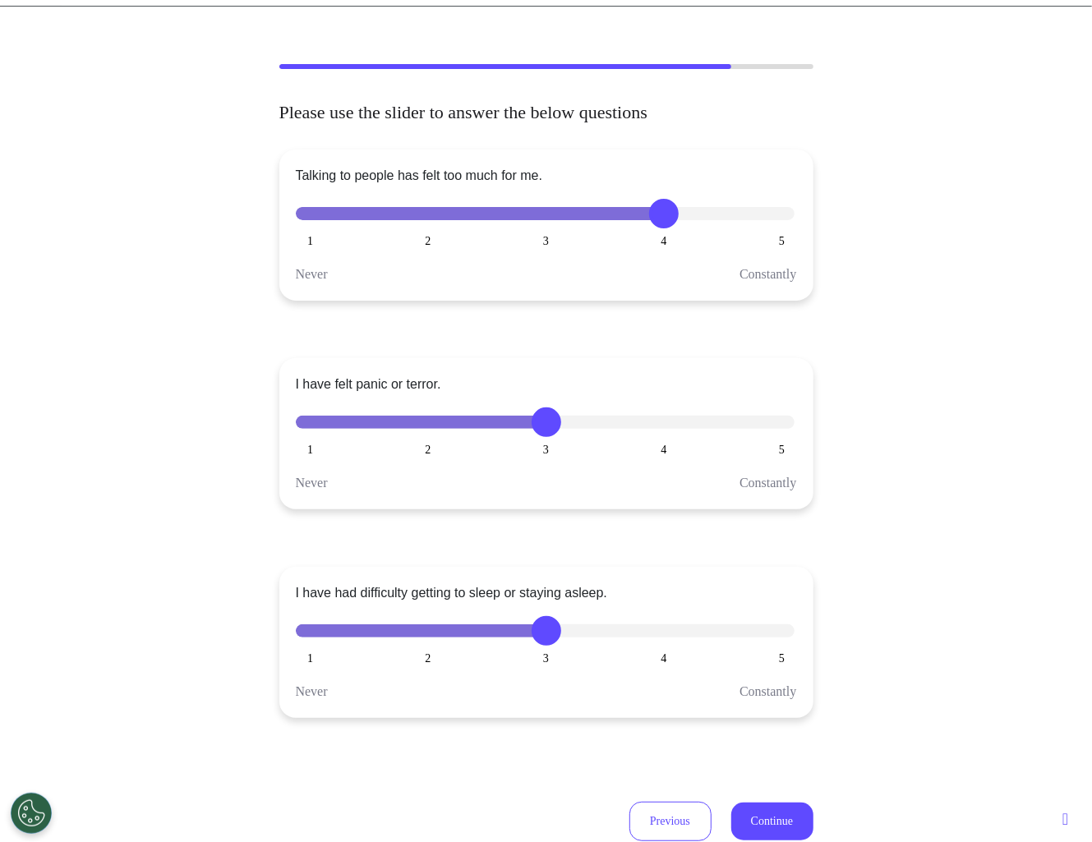
scroll to position [70, 0]
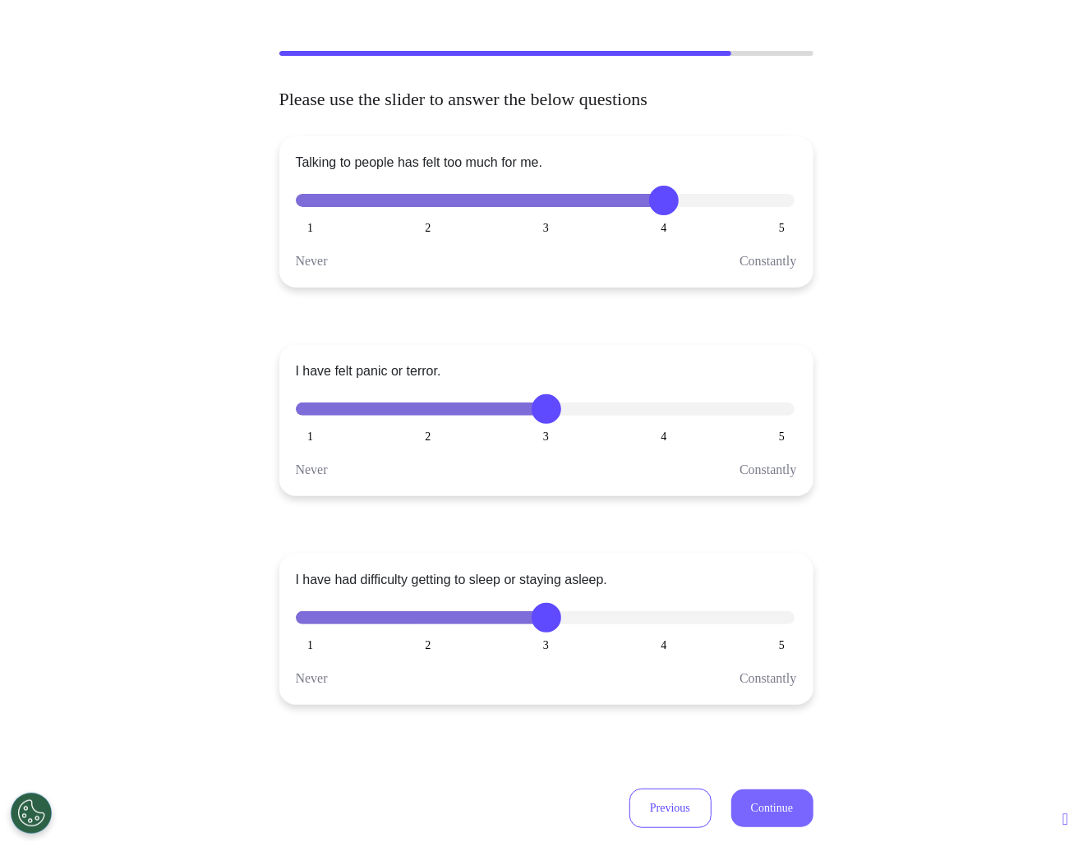
click at [779, 798] on button "Continue" at bounding box center [772, 809] width 82 height 38
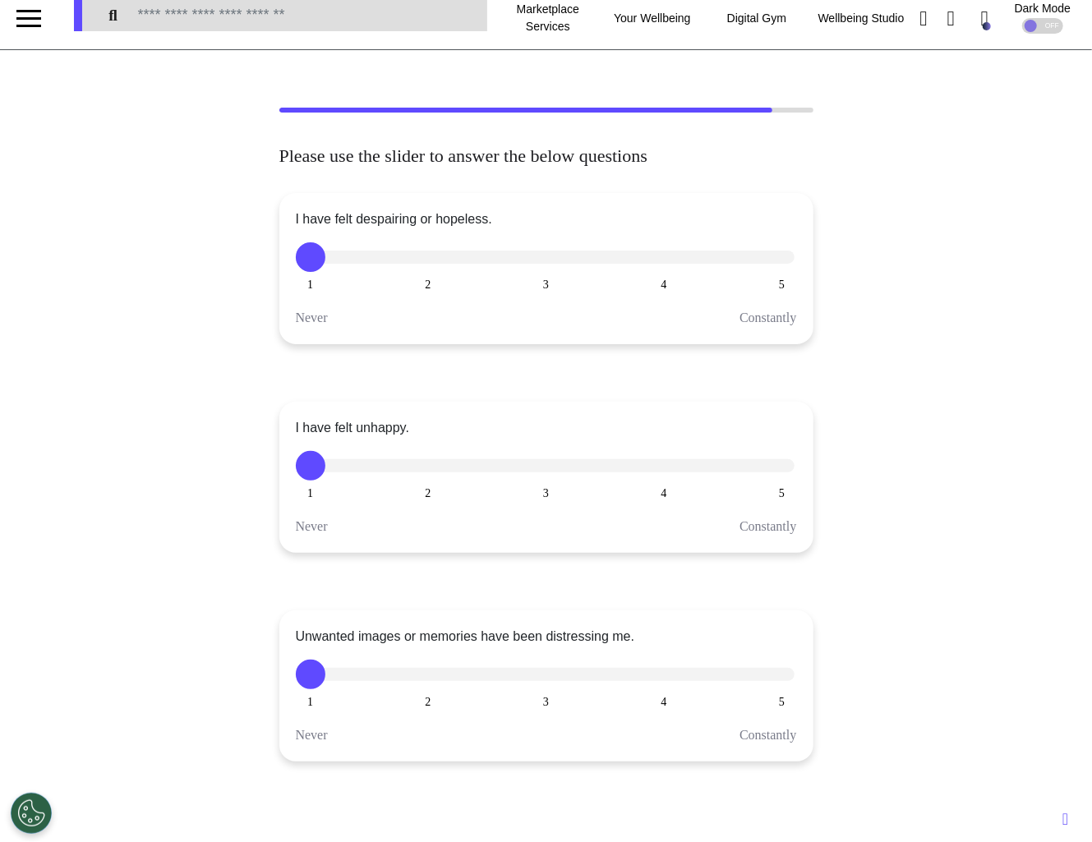
scroll to position [0, 0]
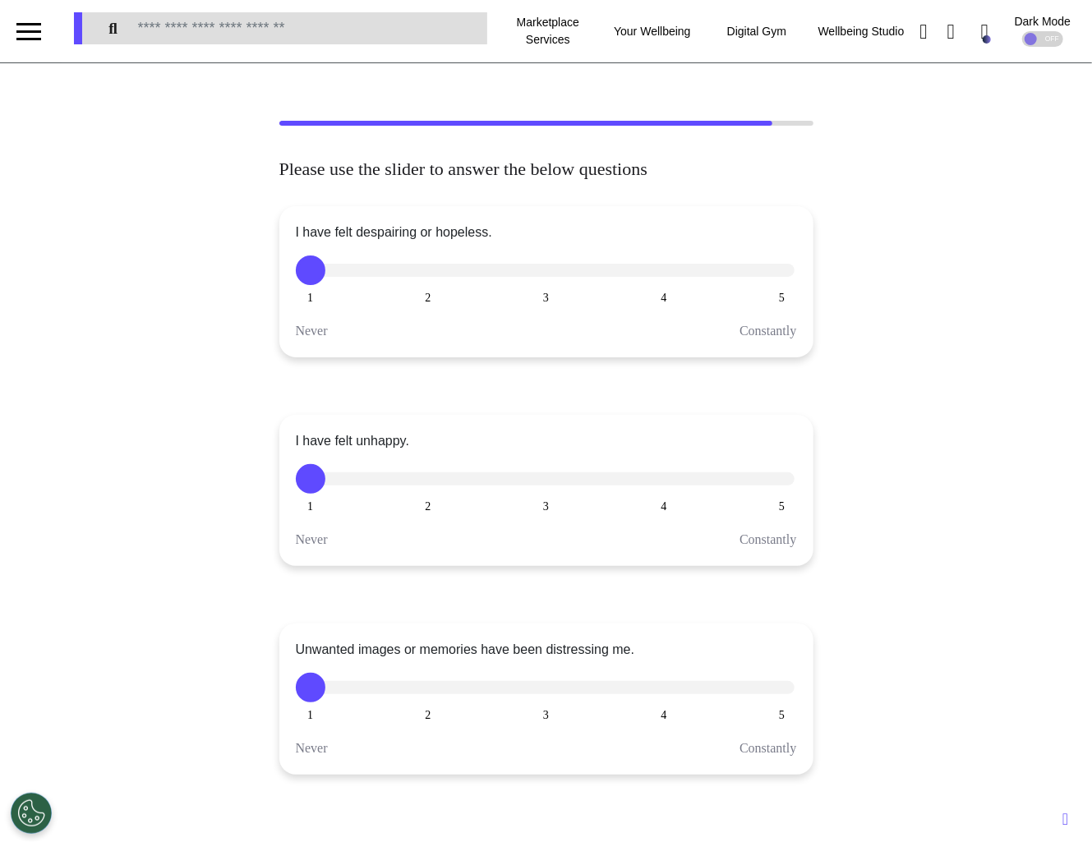
click at [785, 272] on button "5" at bounding box center [782, 271] width 30 height 30
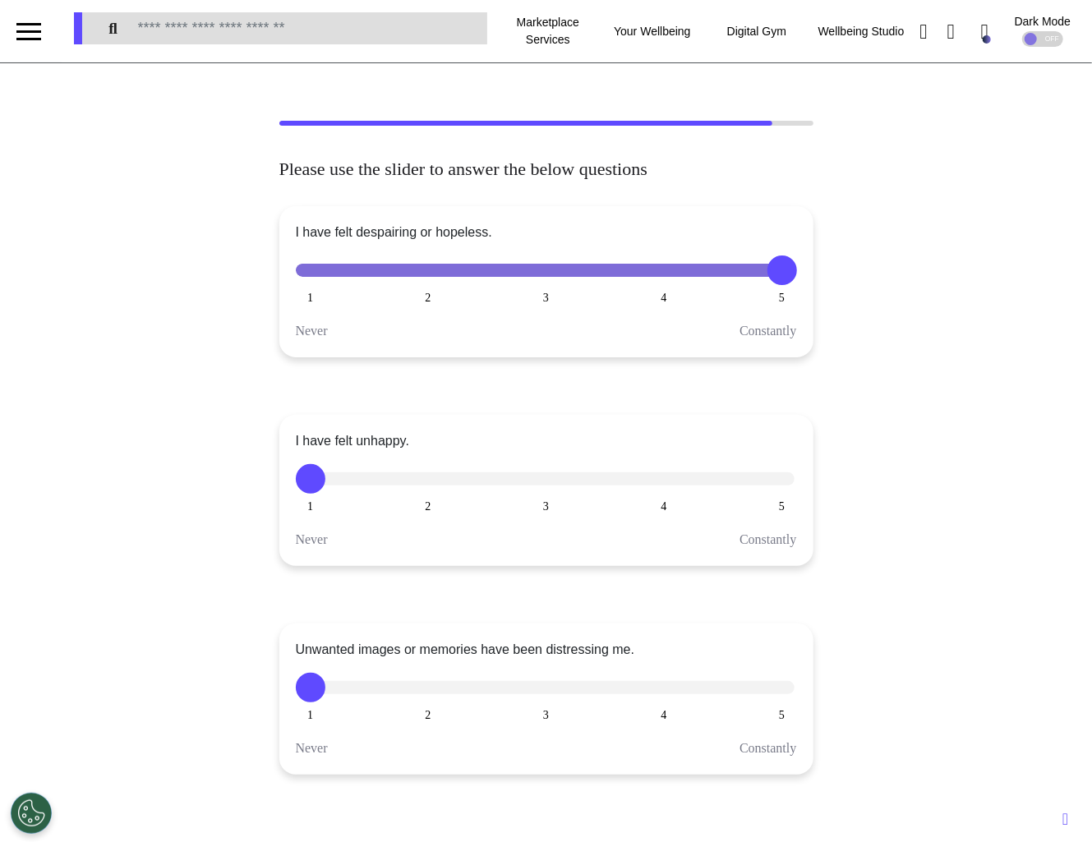
click at [546, 480] on button "3" at bounding box center [547, 479] width 30 height 30
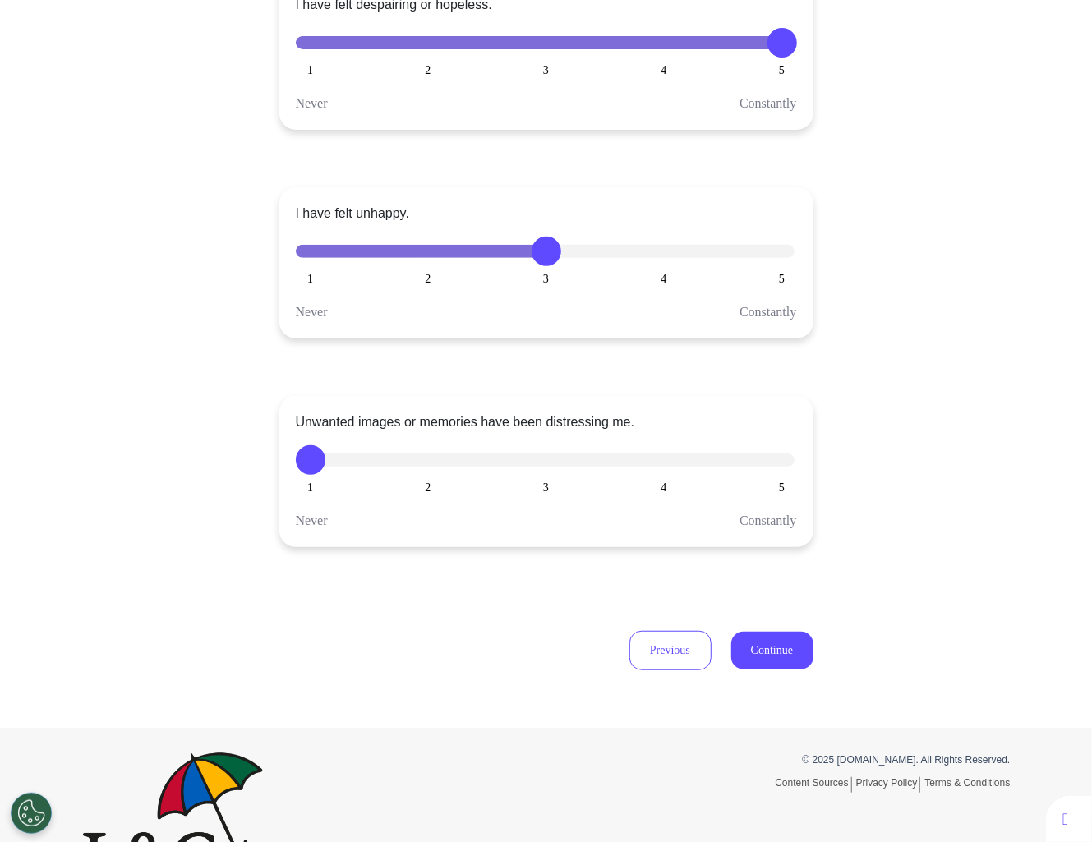
scroll to position [274, 0]
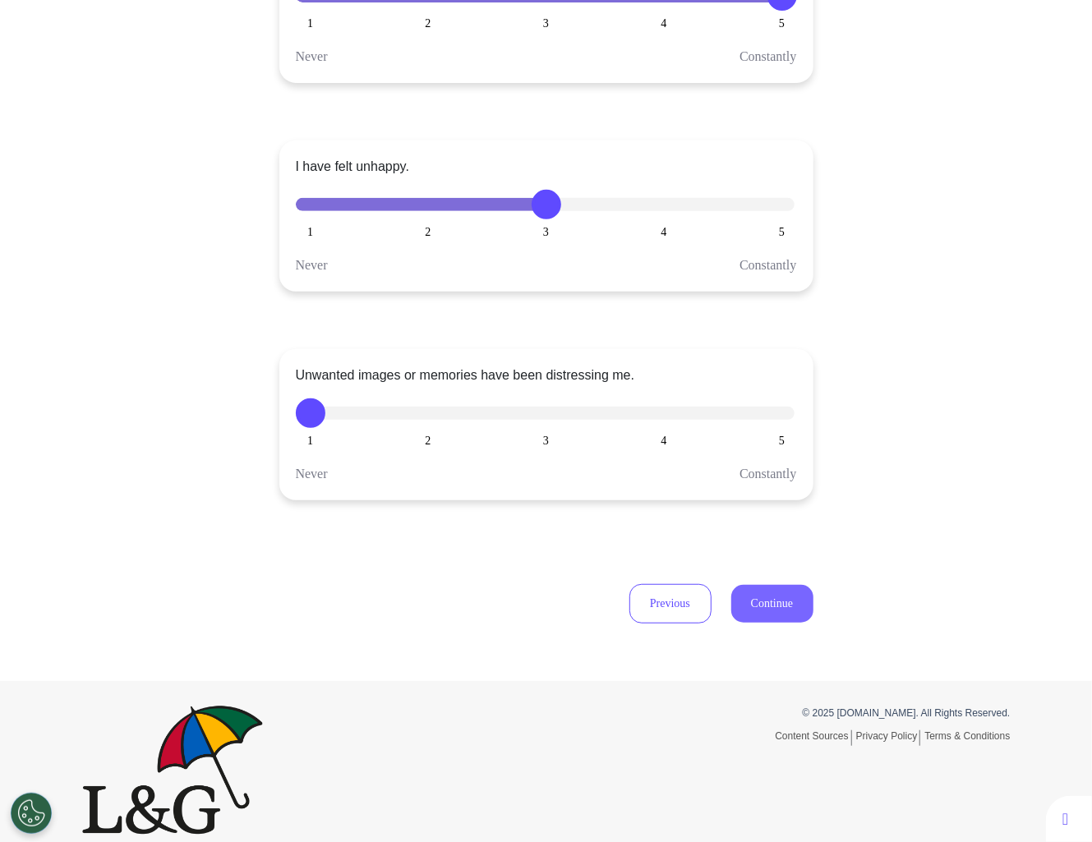
click at [781, 601] on button "Continue" at bounding box center [772, 604] width 82 height 38
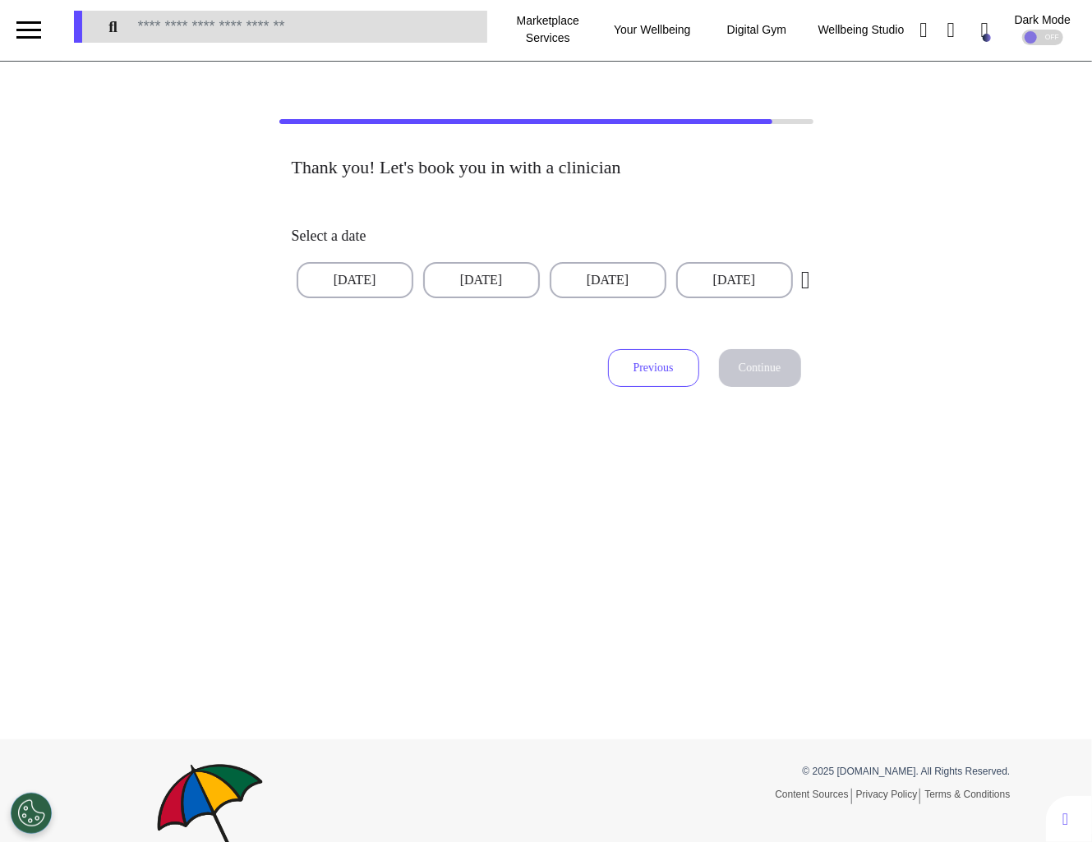
scroll to position [0, 0]
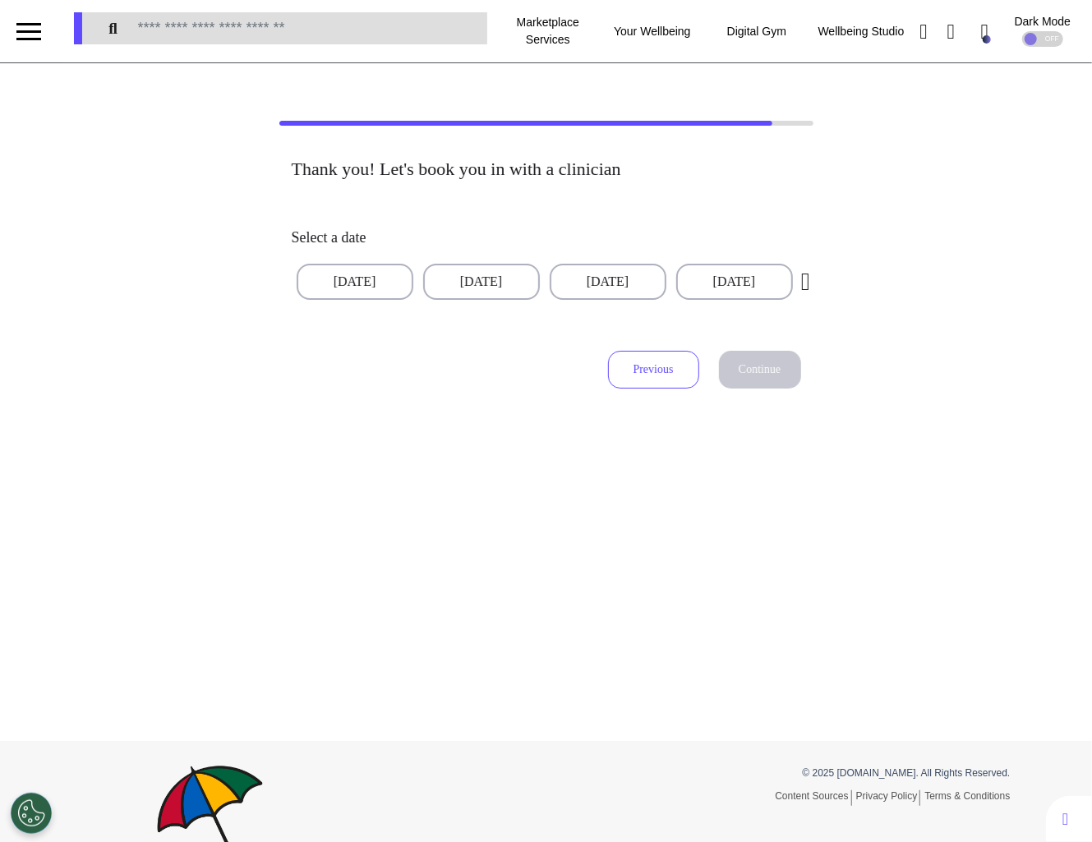
click at [657, 375] on button "Previous" at bounding box center [653, 370] width 91 height 38
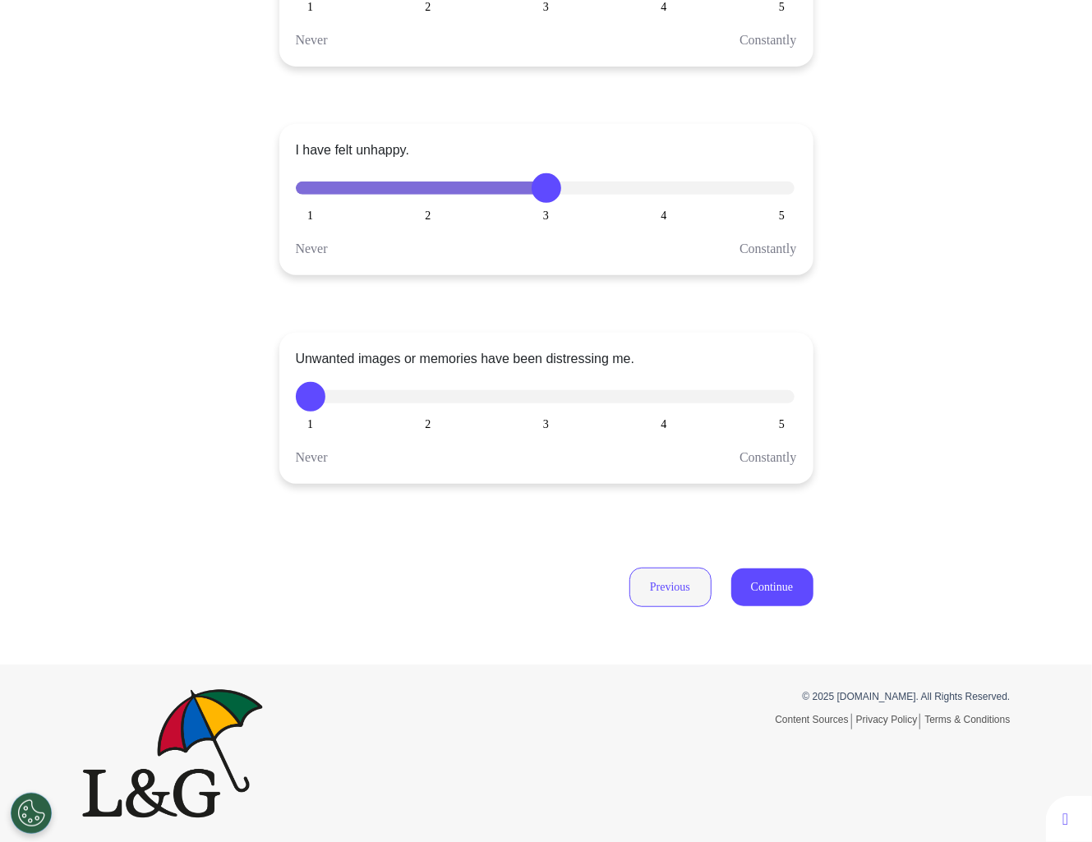
click at [664, 577] on button "Previous" at bounding box center [670, 587] width 82 height 39
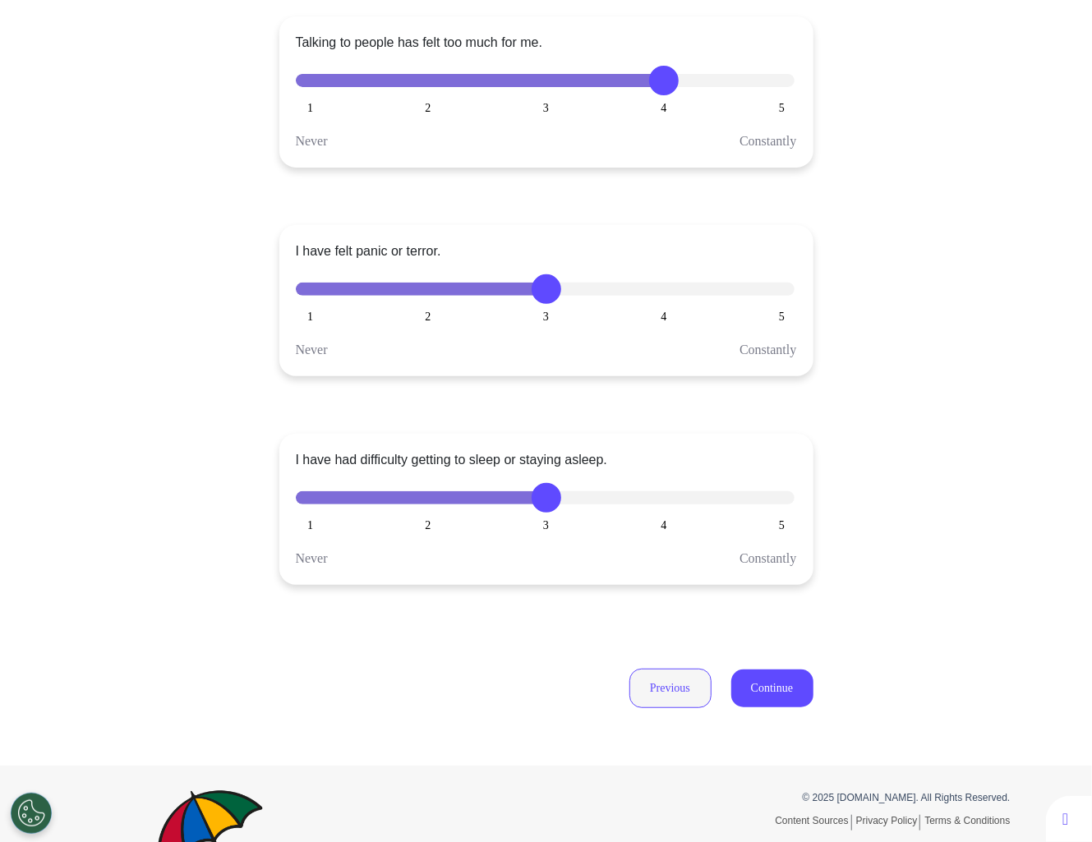
click at [662, 678] on button "Previous" at bounding box center [670, 688] width 82 height 39
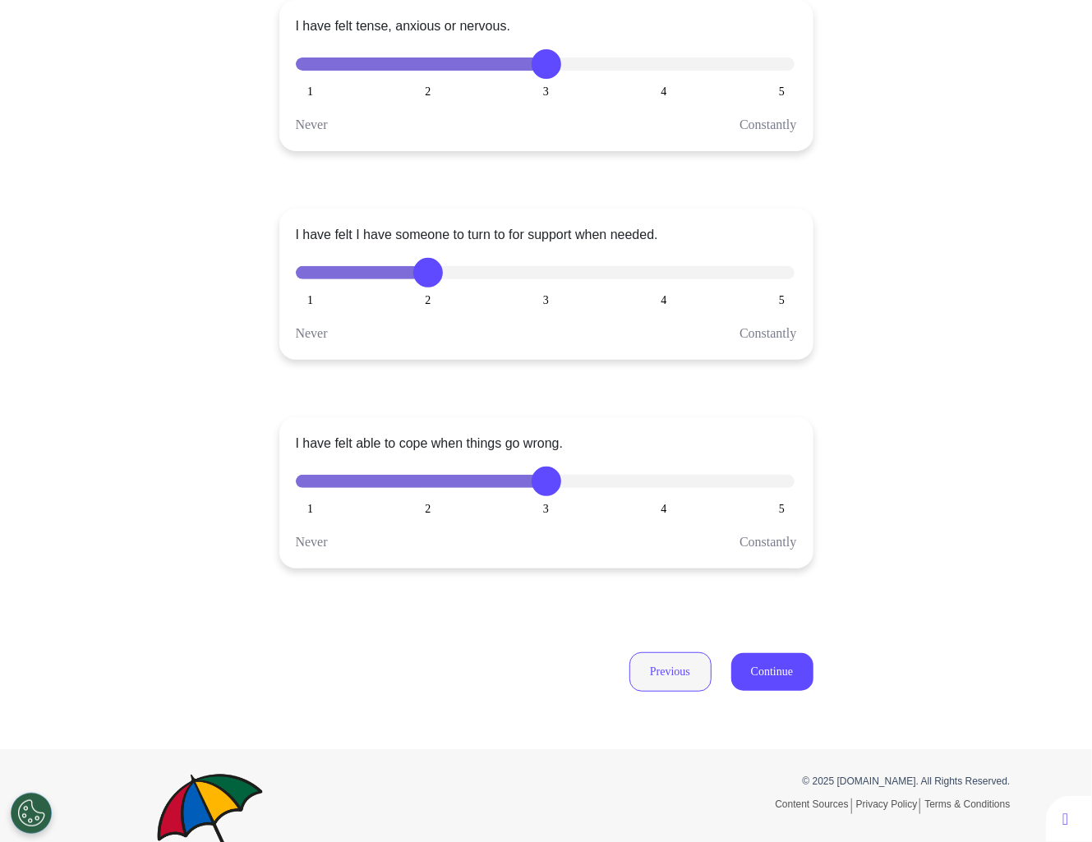
click at [662, 678] on button "Previous" at bounding box center [670, 671] width 82 height 39
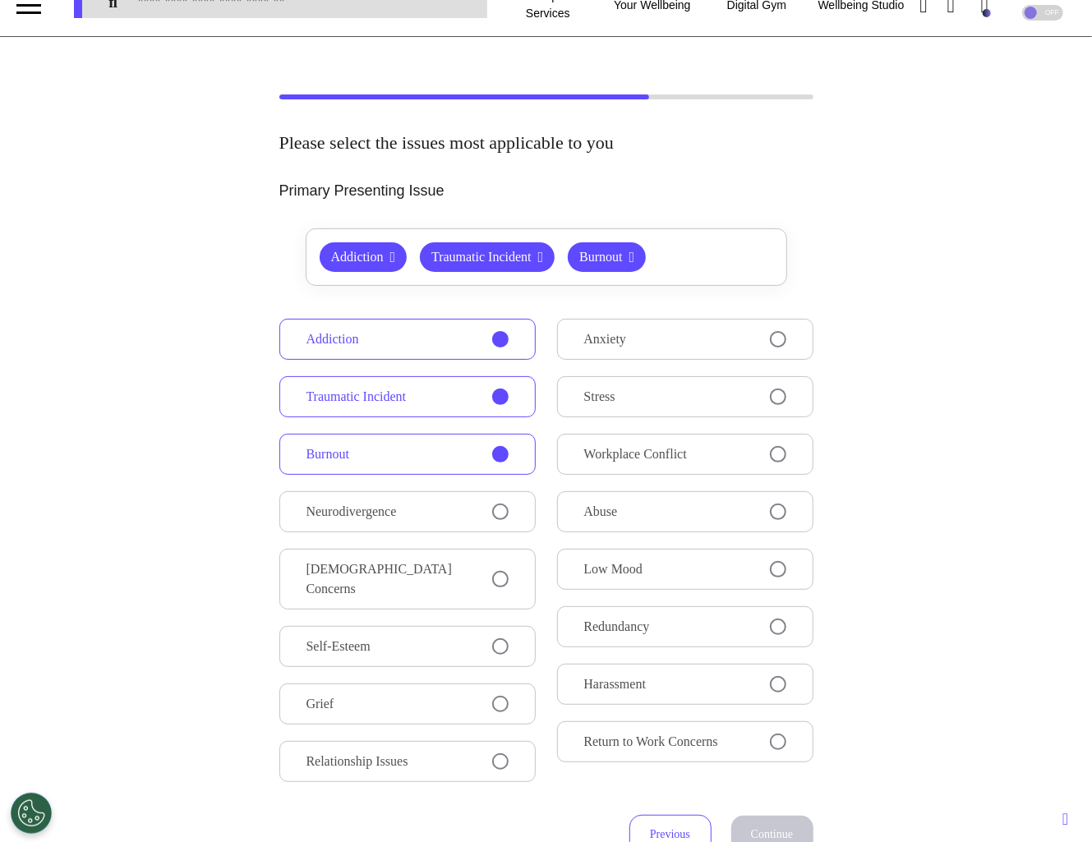
scroll to position [111, 0]
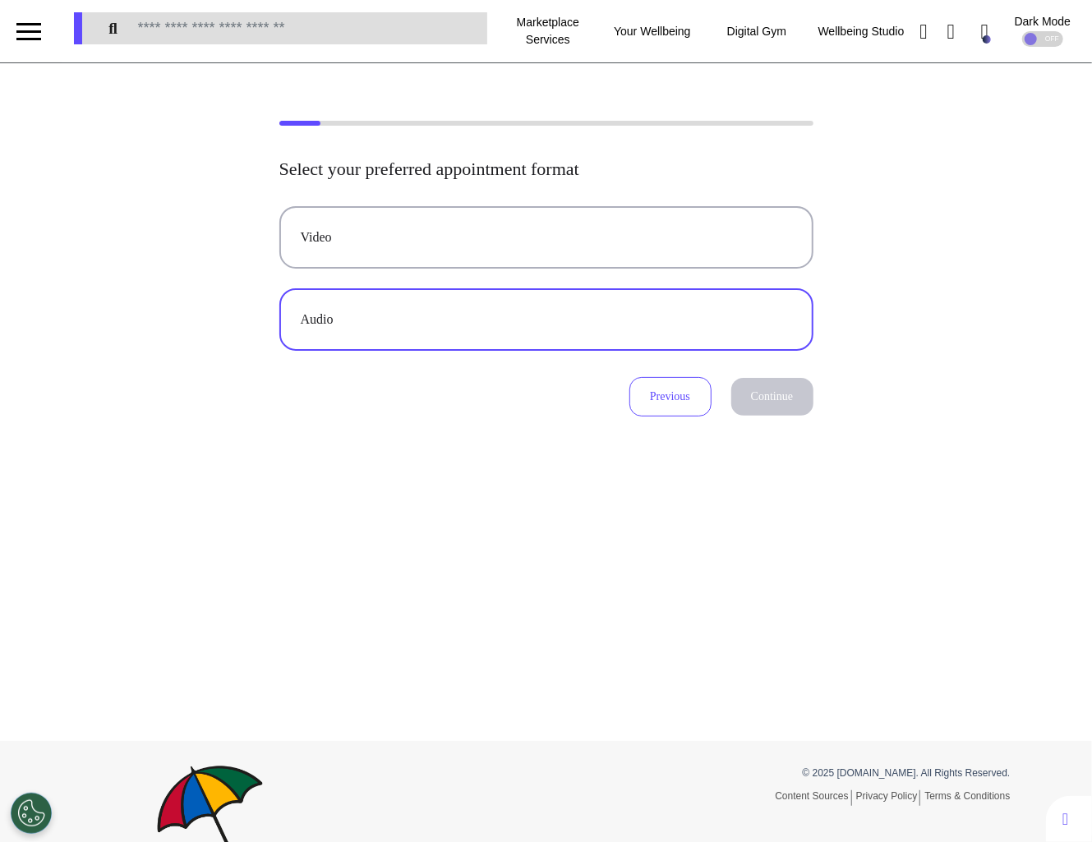
click at [509, 304] on button "Audio" at bounding box center [546, 319] width 534 height 62
click at [755, 384] on button "Continue" at bounding box center [772, 397] width 82 height 38
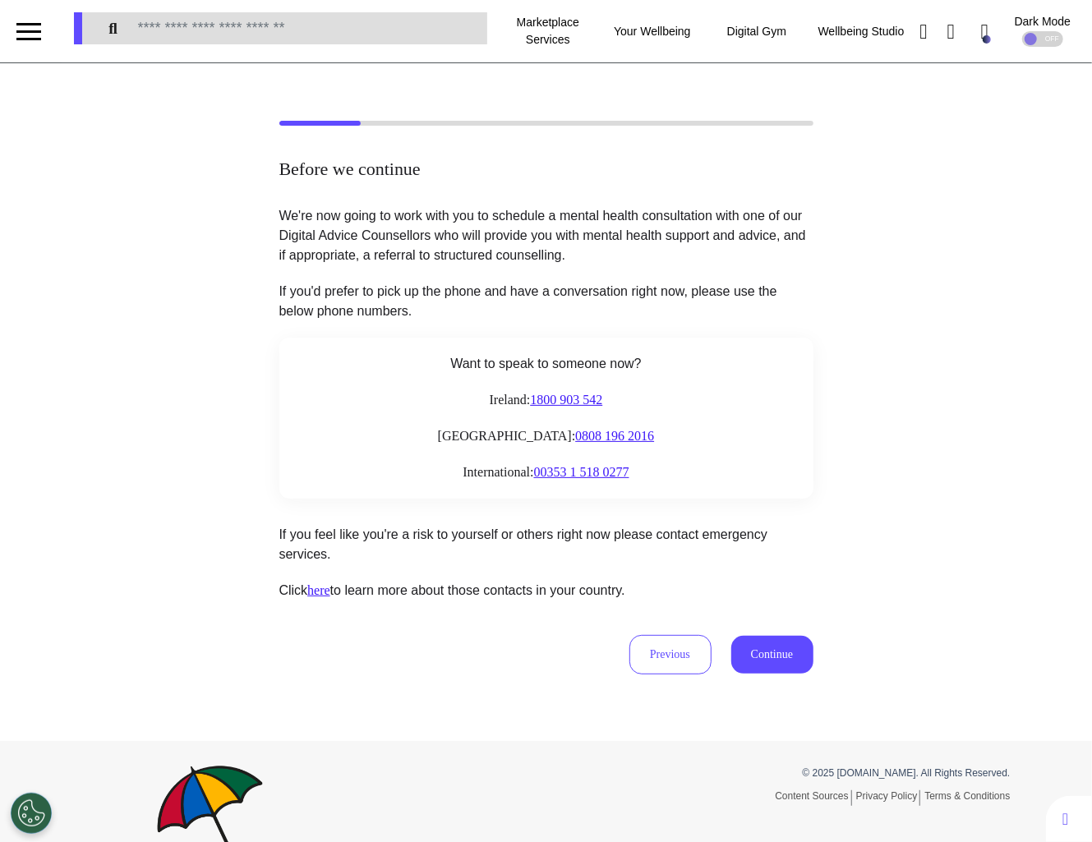
click at [770, 634] on div "We're now going to work with you to schedule a mental health consultation with …" at bounding box center [546, 440] width 534 height 468
click at [774, 650] on button "Continue" at bounding box center [772, 655] width 82 height 38
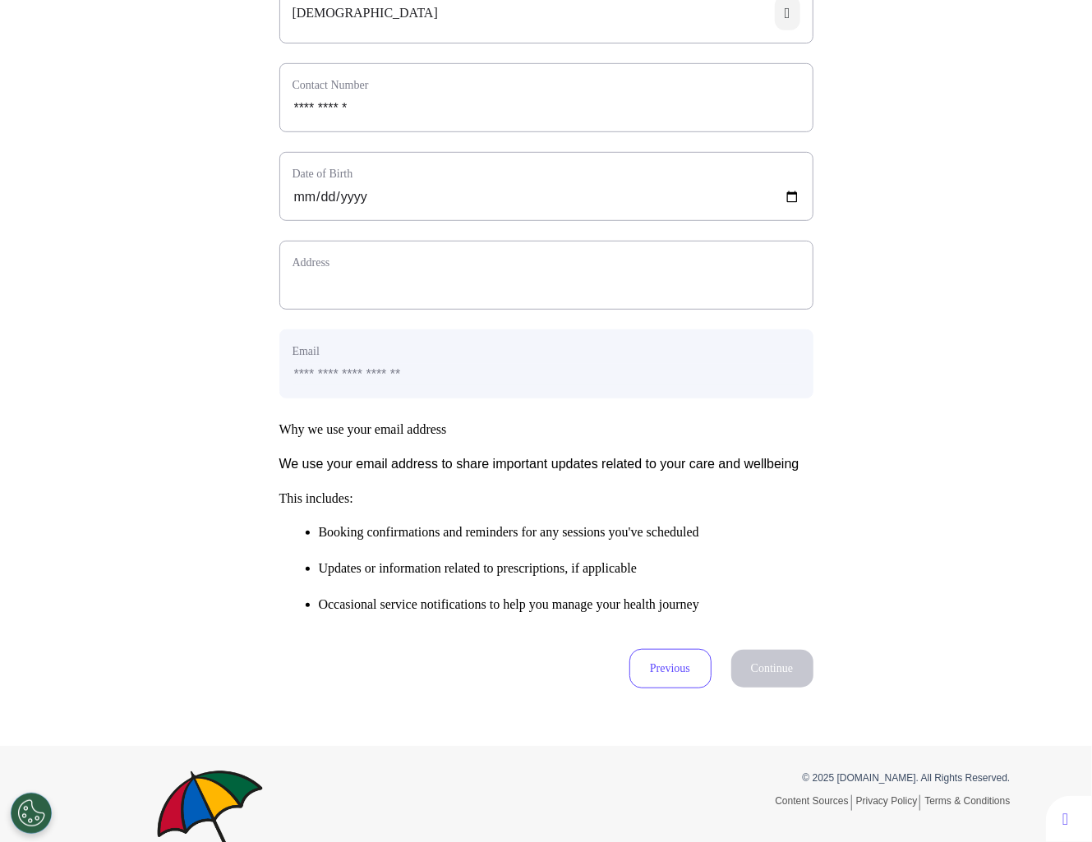
scroll to position [449, 0]
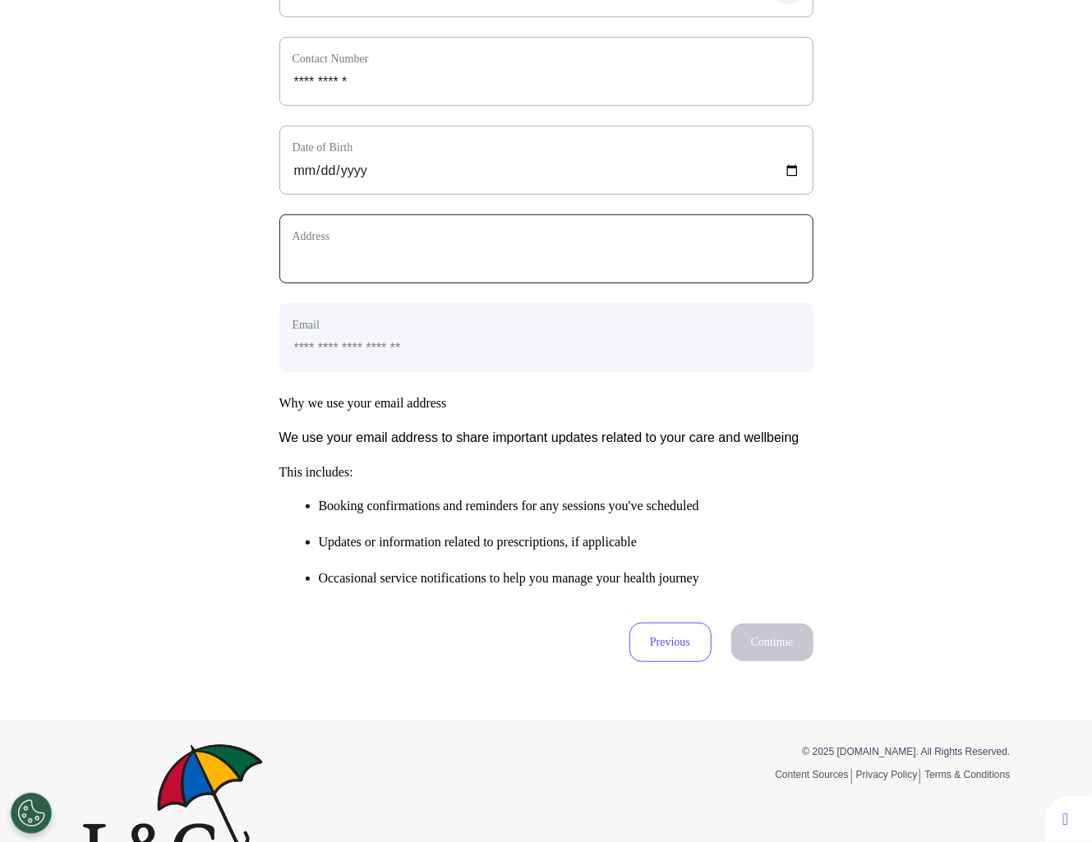
click at [444, 270] on input "text_area" at bounding box center [546, 259] width 508 height 21
type input "**********"
click at [773, 661] on button "Continue" at bounding box center [772, 643] width 82 height 38
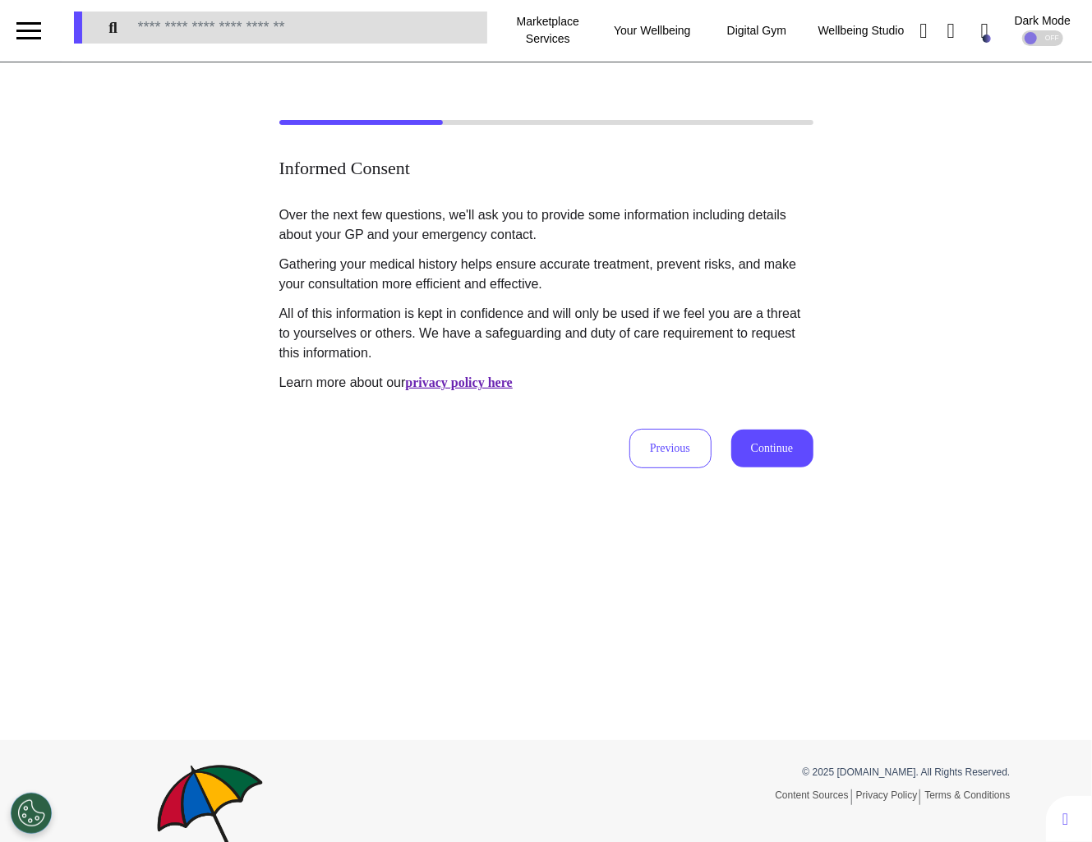
scroll to position [0, 0]
click at [804, 430] on div "Previous Continue" at bounding box center [546, 449] width 534 height 39
click at [797, 448] on button "Continue" at bounding box center [772, 450] width 82 height 38
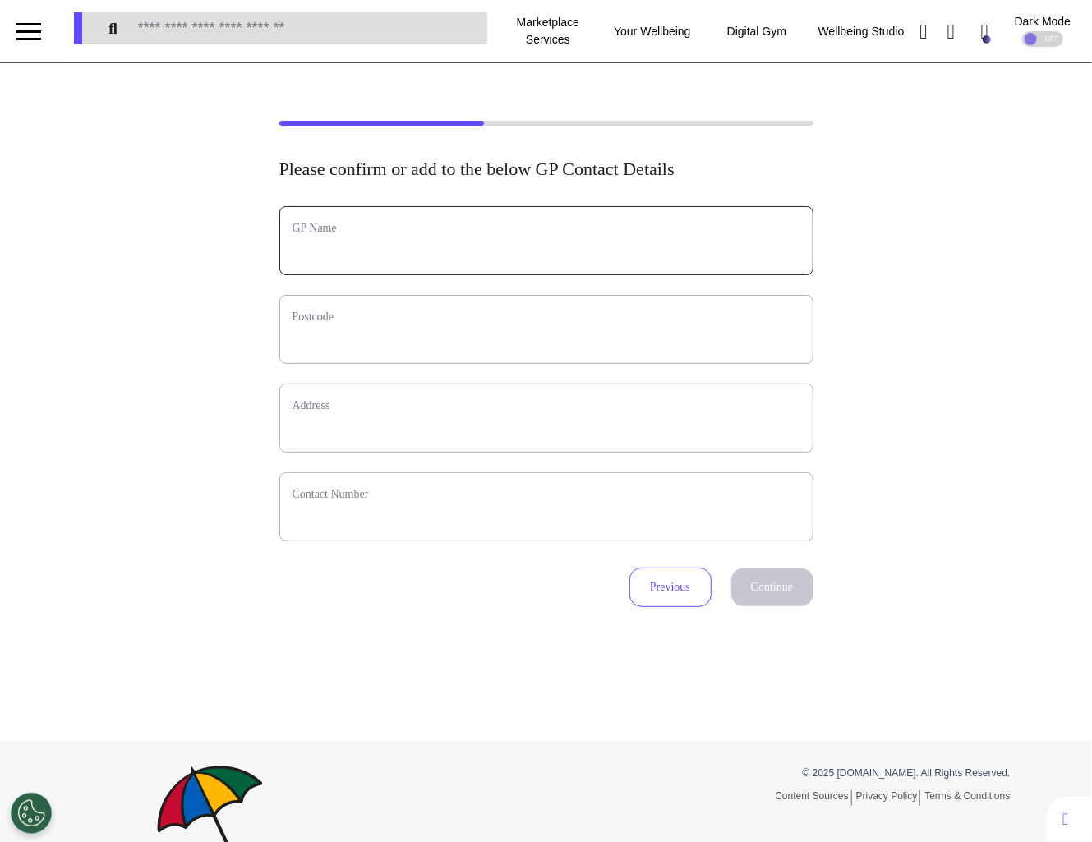
click at [380, 258] on input "text" at bounding box center [546, 251] width 508 height 21
type input "****"
click at [386, 329] on input "text" at bounding box center [546, 339] width 508 height 21
type input "*******"
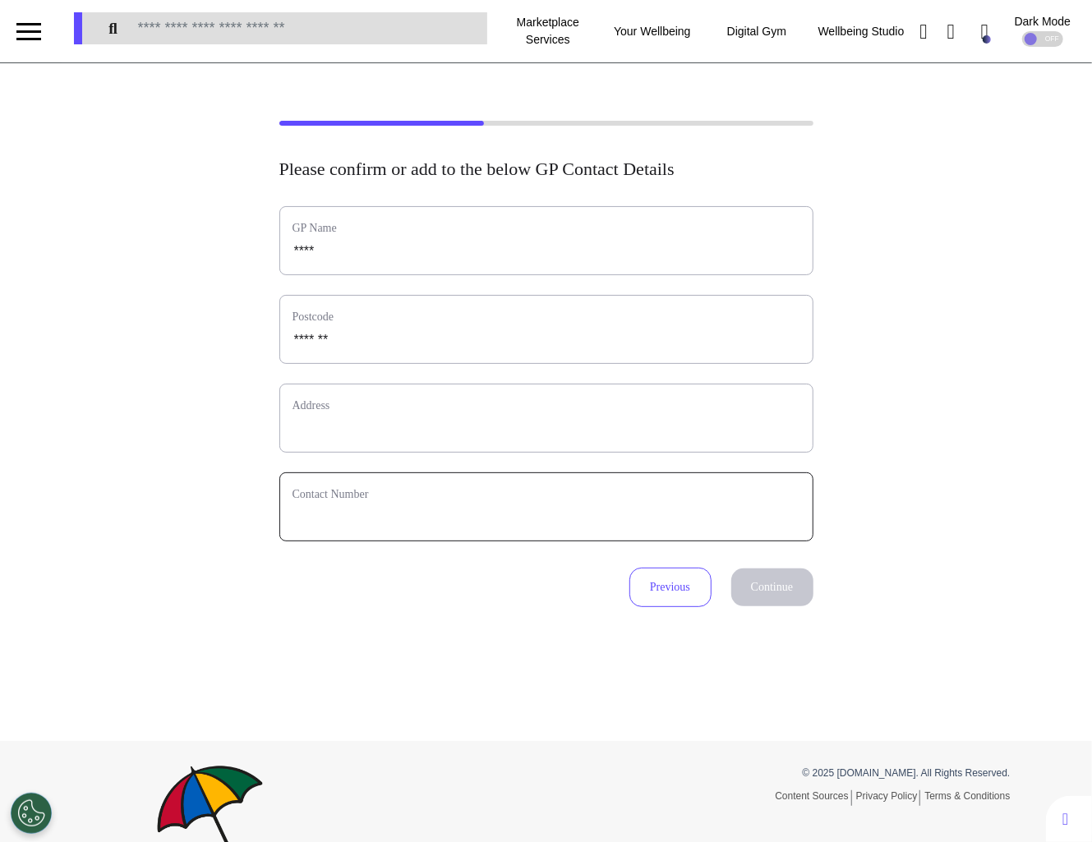
type input "**********"
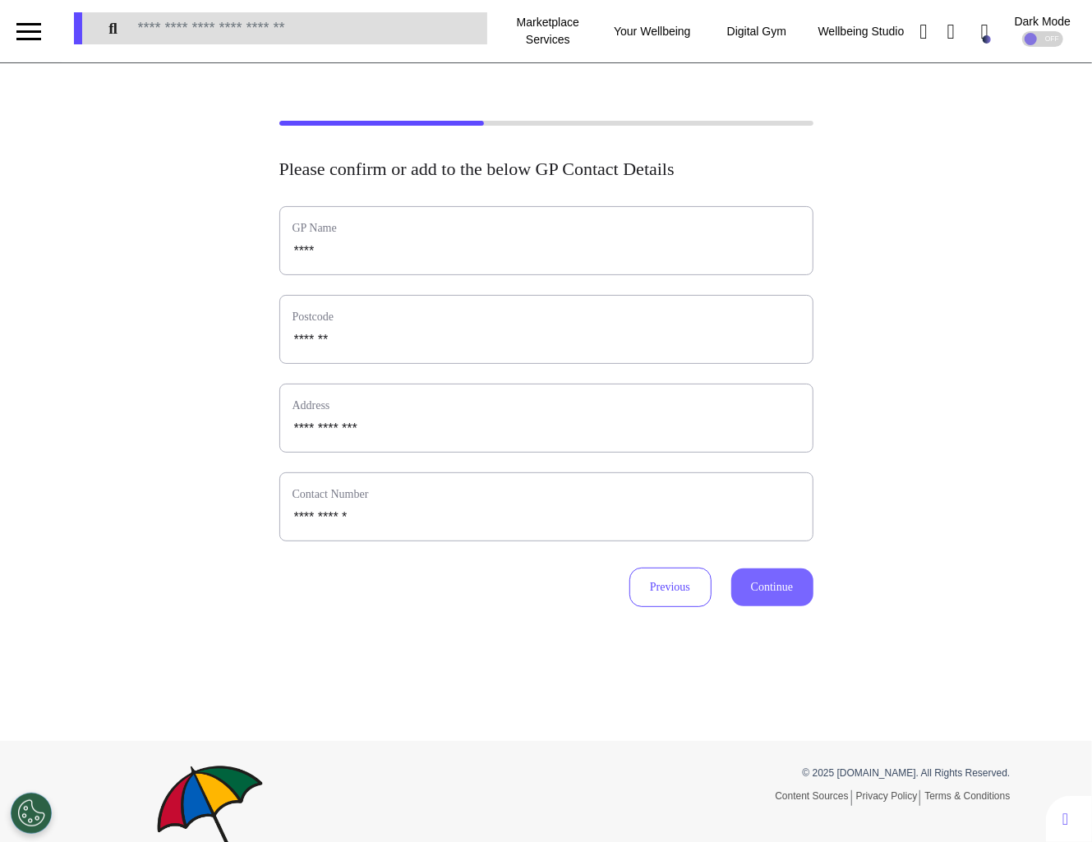
click at [789, 583] on button "Continue" at bounding box center [772, 588] width 82 height 38
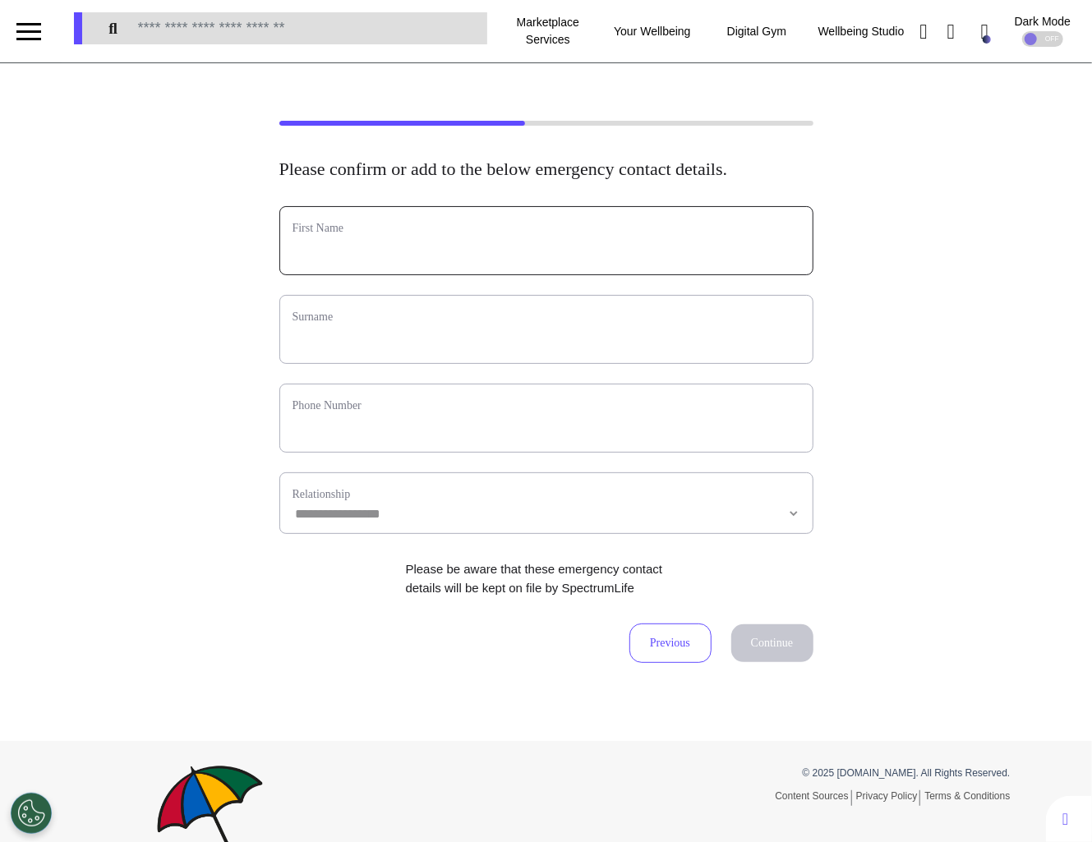
click at [346, 262] on input "text" at bounding box center [546, 251] width 508 height 21
type input "*****"
type input "*********"
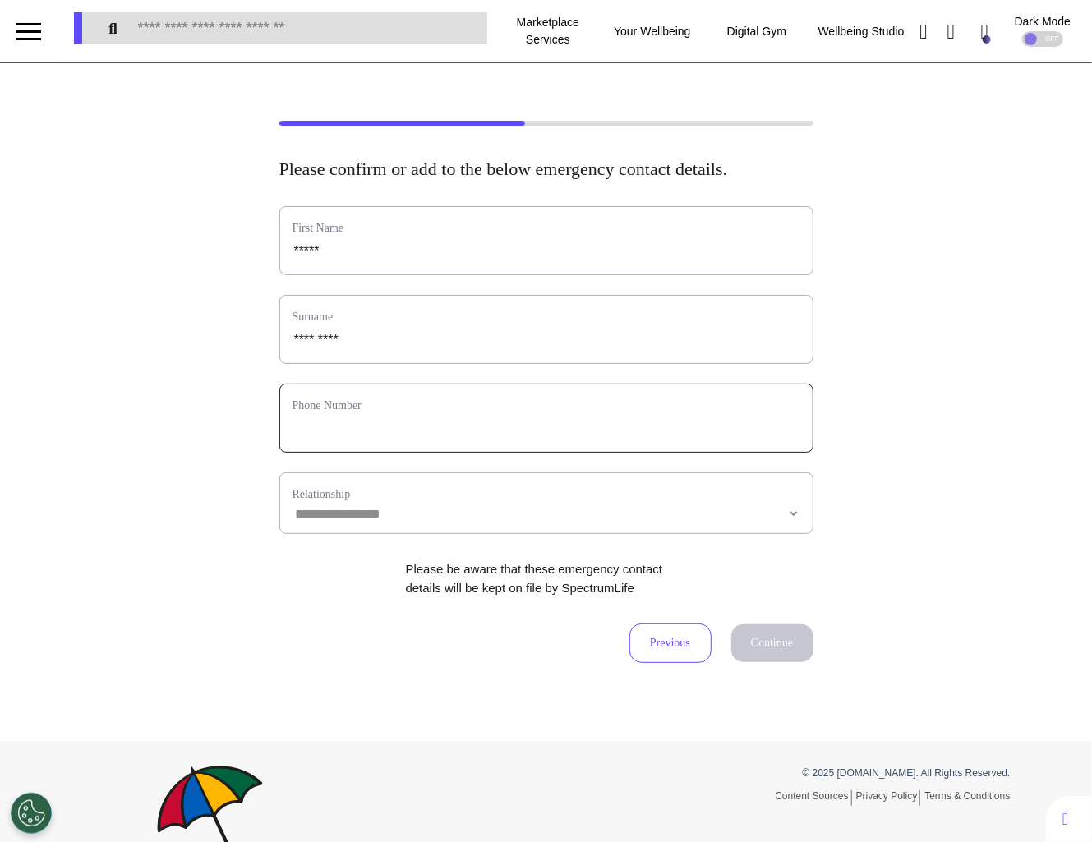
type input "**********"
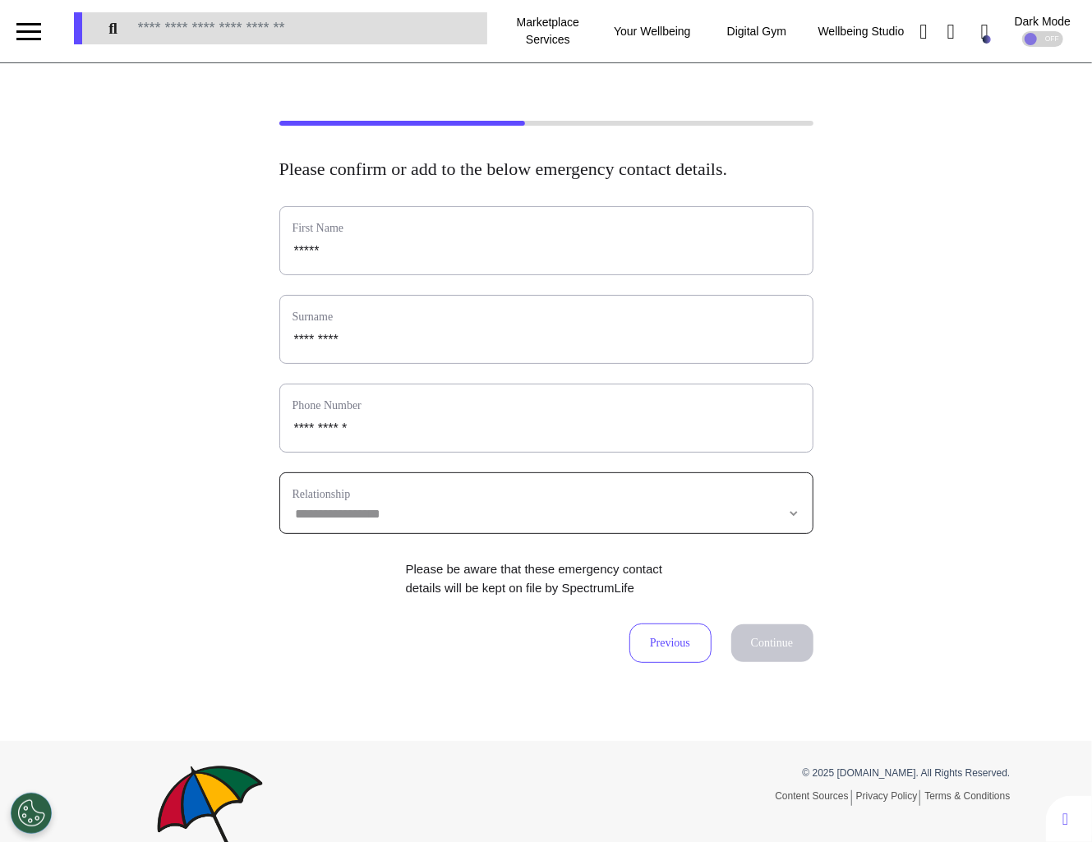
click at [356, 521] on select "**********" at bounding box center [546, 514] width 508 height 14
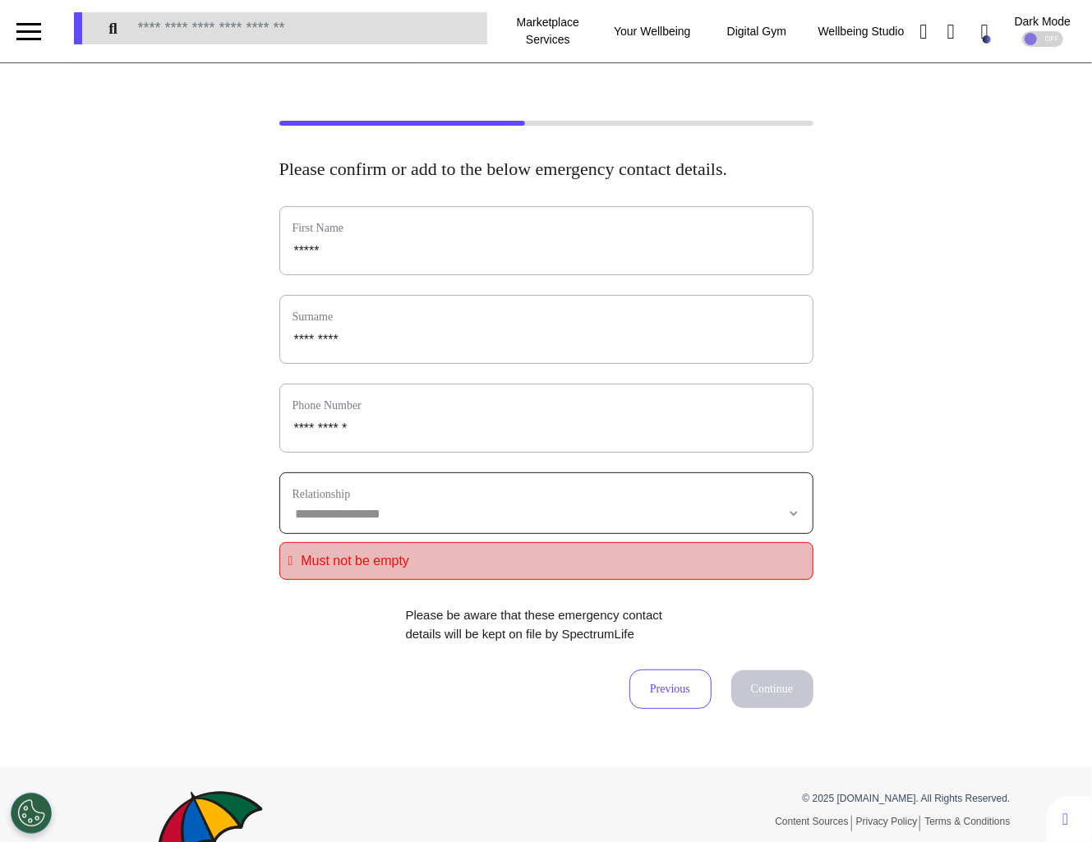
select select "**********"
click at [292, 521] on select "**********" at bounding box center [546, 514] width 508 height 14
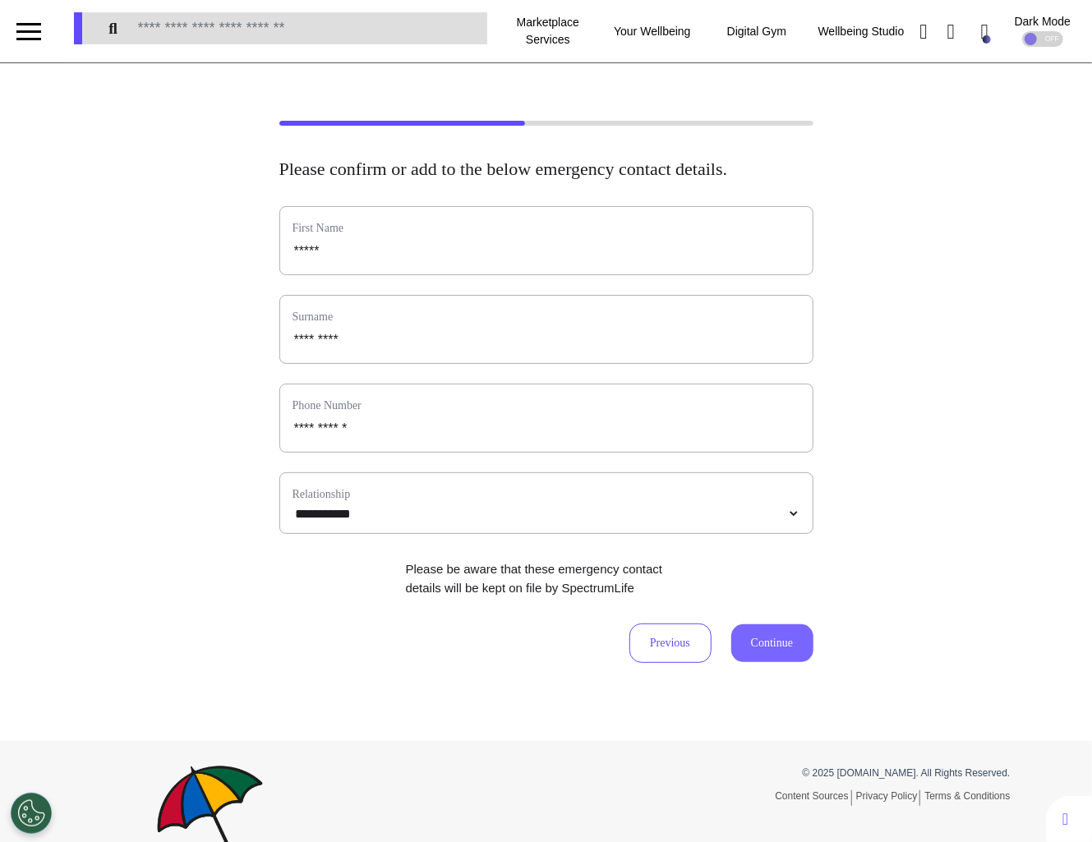
click at [766, 662] on button "Continue" at bounding box center [772, 643] width 82 height 38
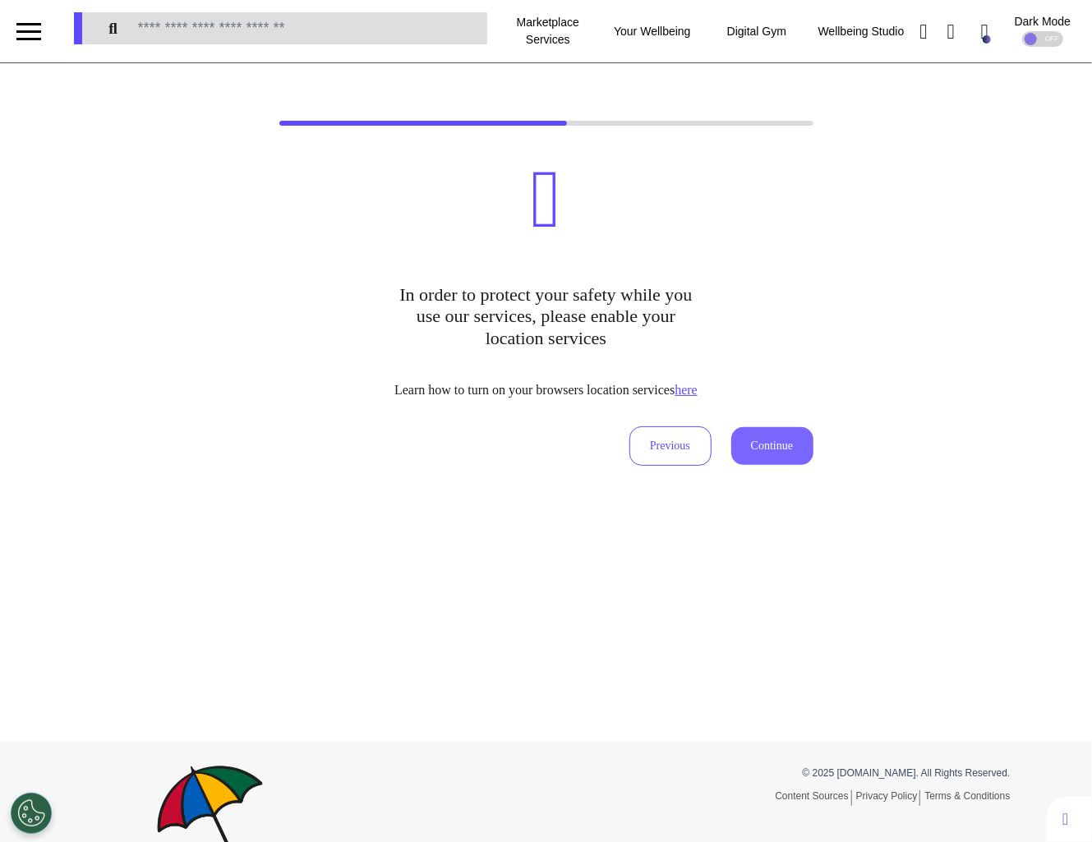
click at [783, 430] on button "Continue" at bounding box center [772, 446] width 82 height 38
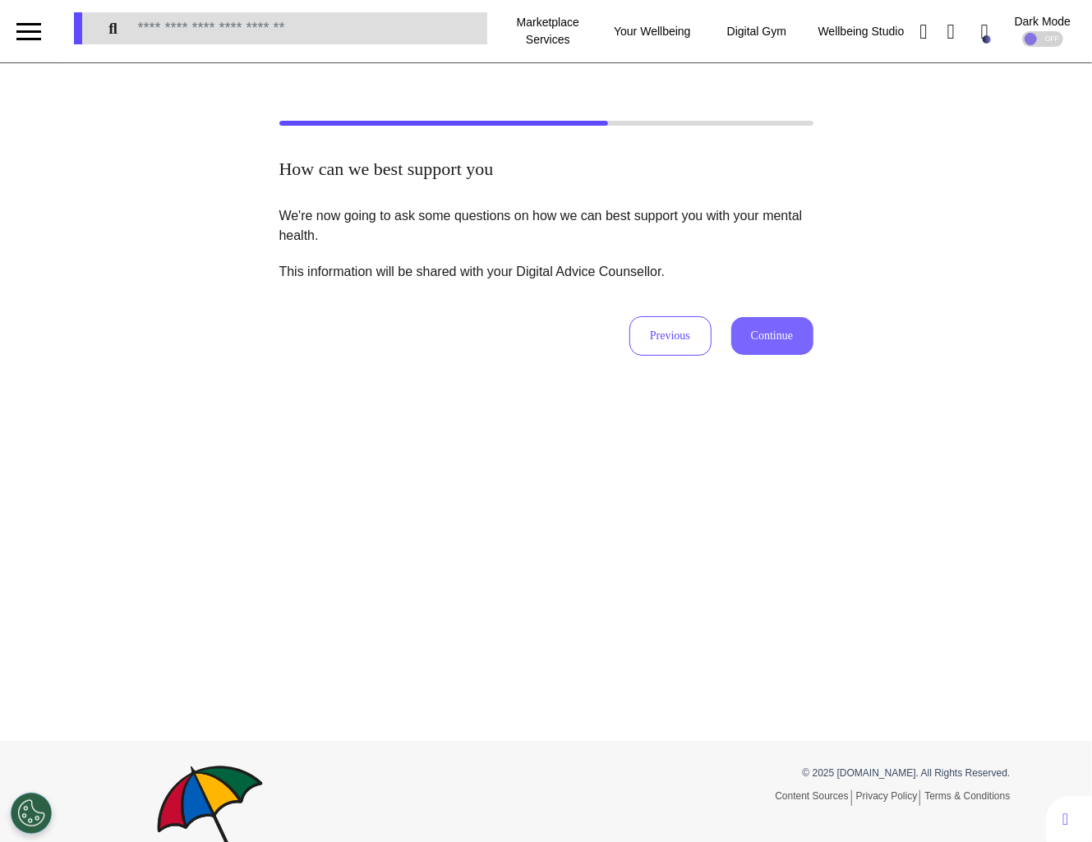
click at [776, 341] on button "Continue" at bounding box center [772, 336] width 82 height 38
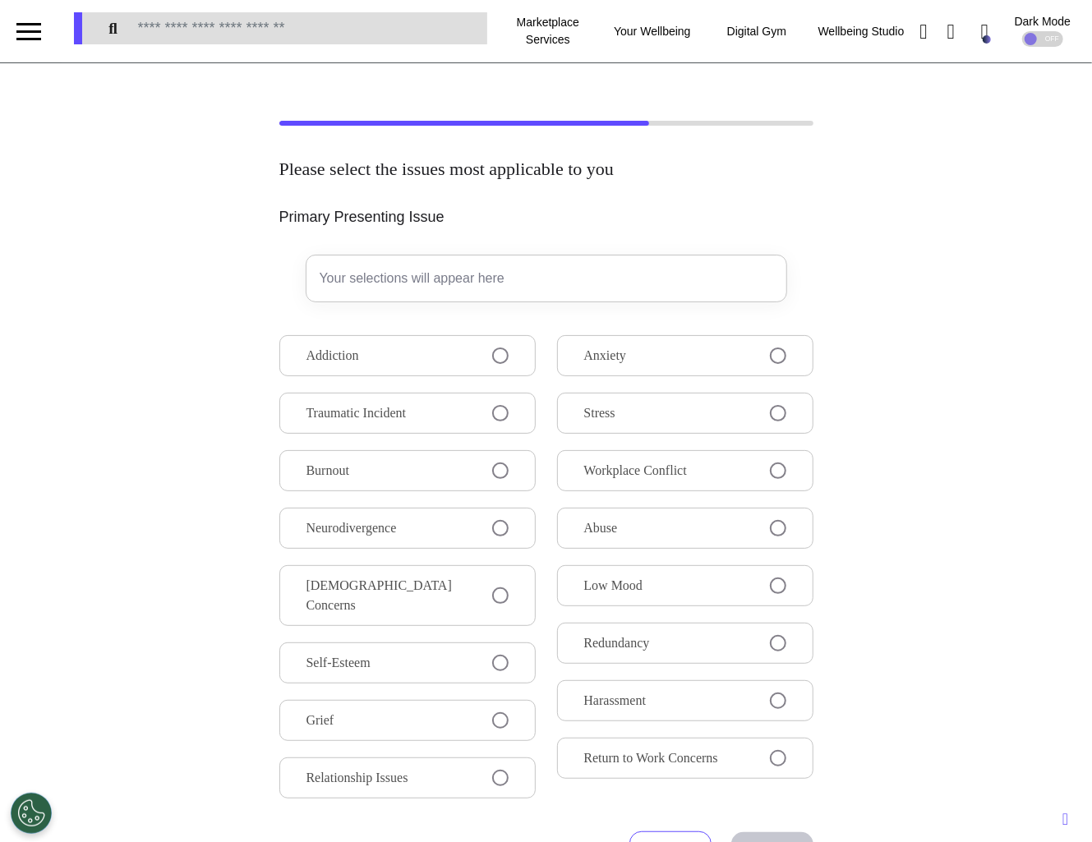
click at [693, 384] on div "Addiction Traumatic Incident Burnout Neurodivergence [DEMOGRAPHIC_DATA] Concern…" at bounding box center [546, 570] width 534 height 470
click at [693, 411] on button "Stress" at bounding box center [685, 413] width 256 height 41
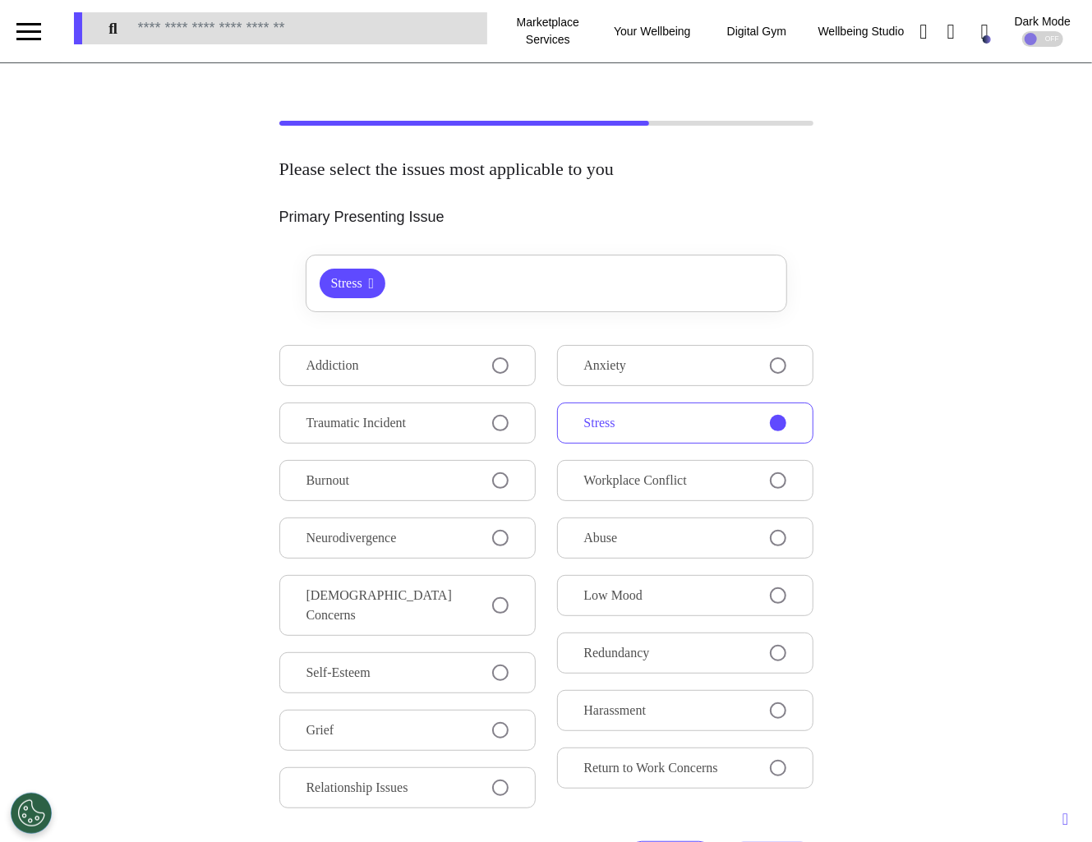
click at [693, 466] on button "Workplace Conflict" at bounding box center [685, 480] width 256 height 41
click at [687, 510] on div "Addiction Traumatic Incident Burnout Neurodivergence [DEMOGRAPHIC_DATA] Concern…" at bounding box center [546, 580] width 534 height 470
click at [687, 548] on button "Abuse" at bounding box center [685, 538] width 256 height 41
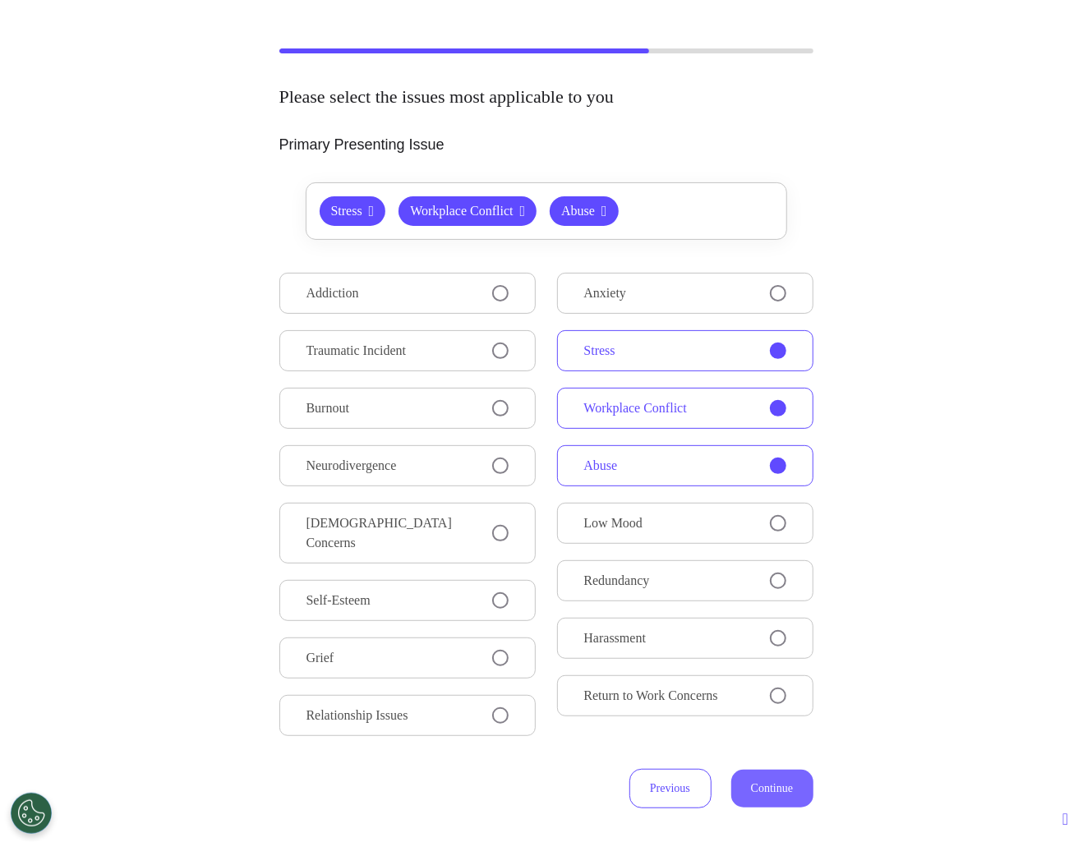
click at [745, 770] on button "Continue" at bounding box center [772, 789] width 82 height 38
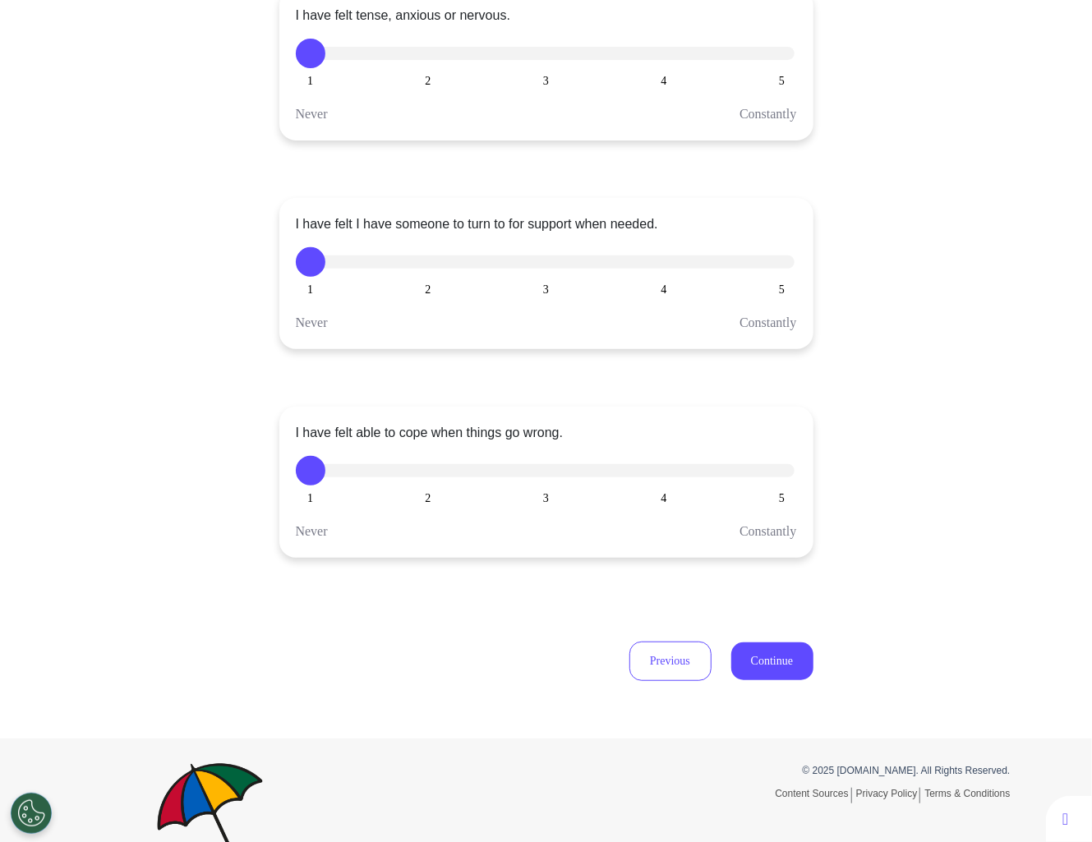
scroll to position [245, 0]
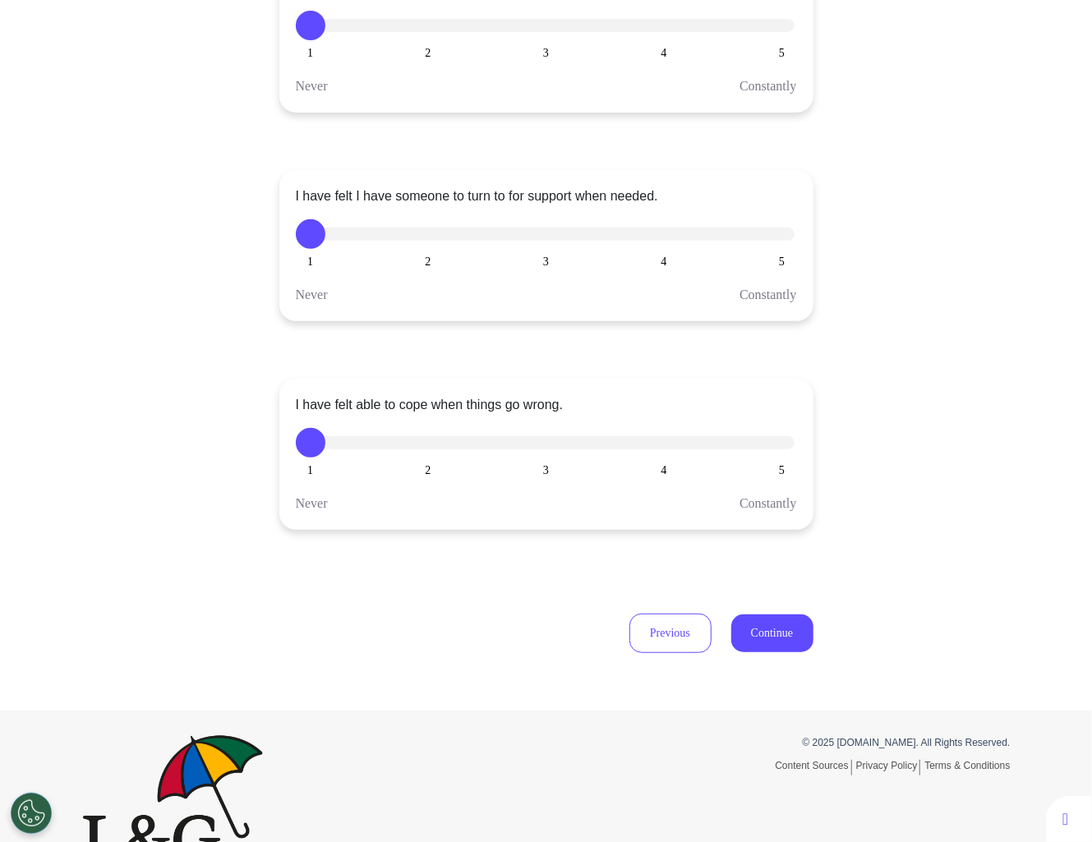
click at [670, 31] on button "4" at bounding box center [664, 26] width 30 height 30
click at [541, 252] on div "I have felt I have someone to turn to for support when needed. 1 2 3 4 5 Never …" at bounding box center [546, 245] width 534 height 151
click at [544, 242] on button "3" at bounding box center [547, 234] width 30 height 30
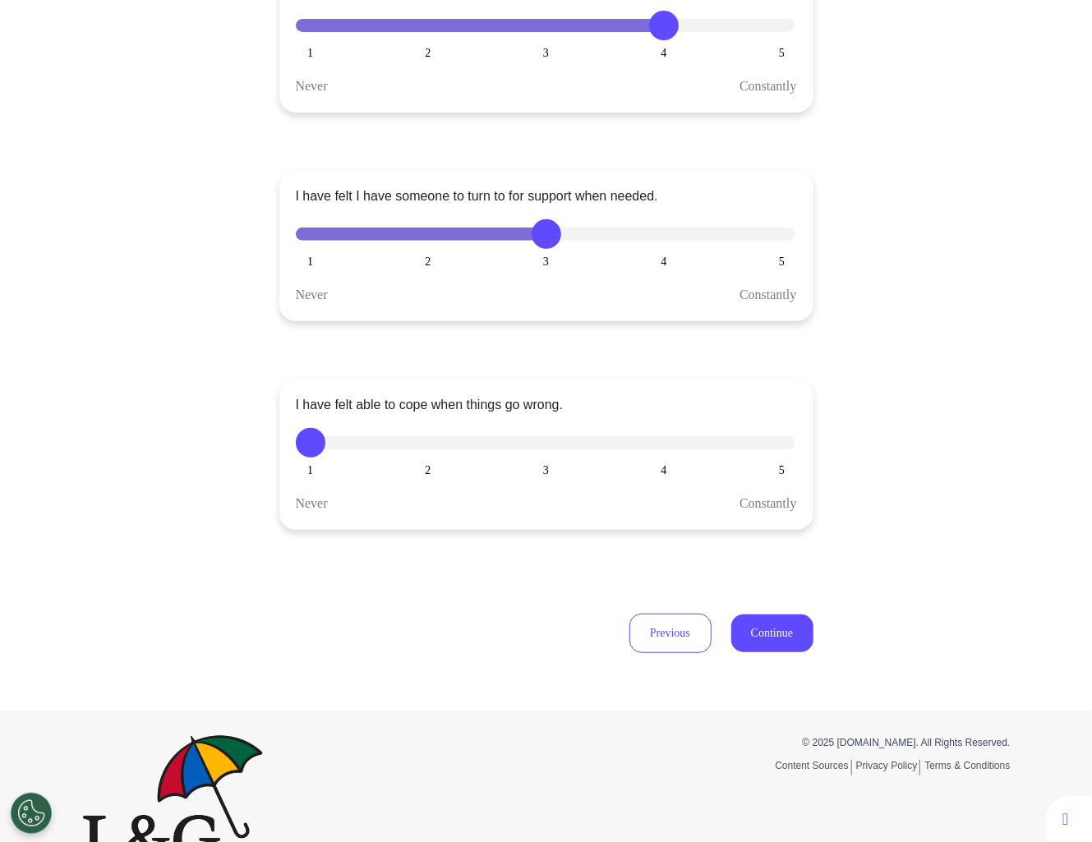
click at [759, 656] on div "Please use the slider to answer the below questions I have felt tense, anxious …" at bounding box center [546, 264] width 1092 height 892
click at [766, 637] on button "Continue" at bounding box center [772, 634] width 82 height 38
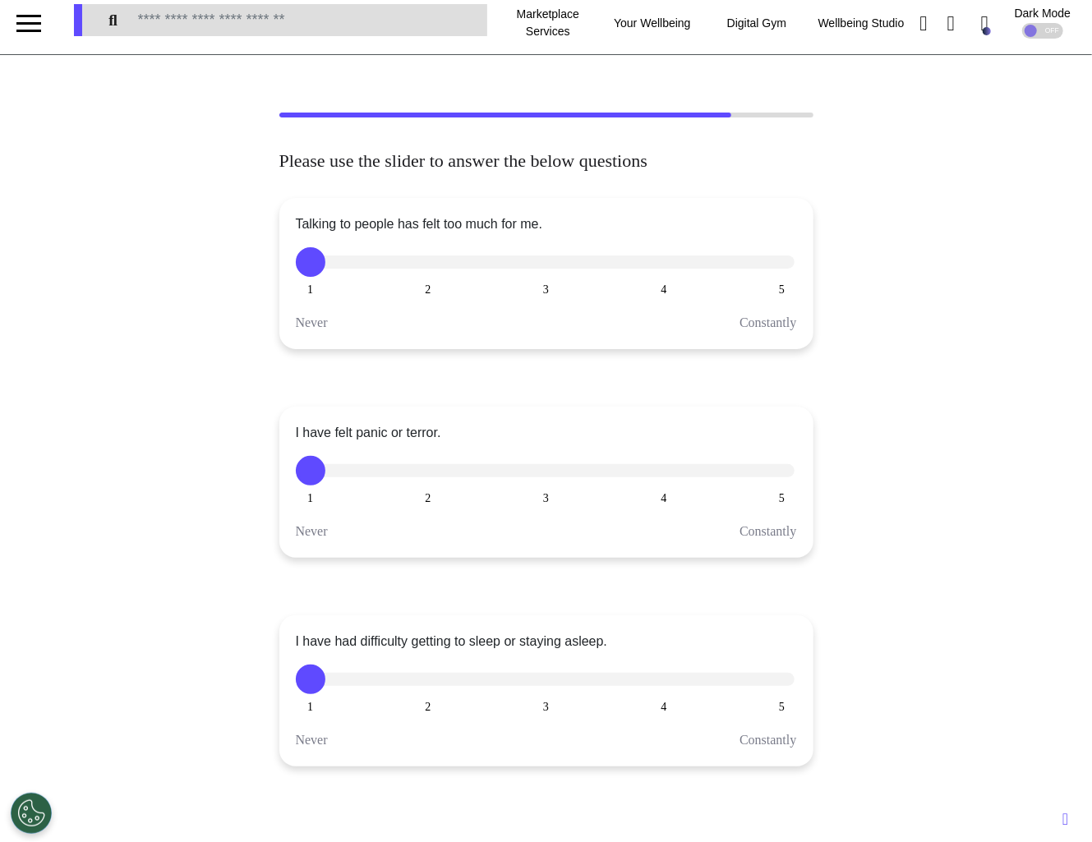
scroll to position [0, 0]
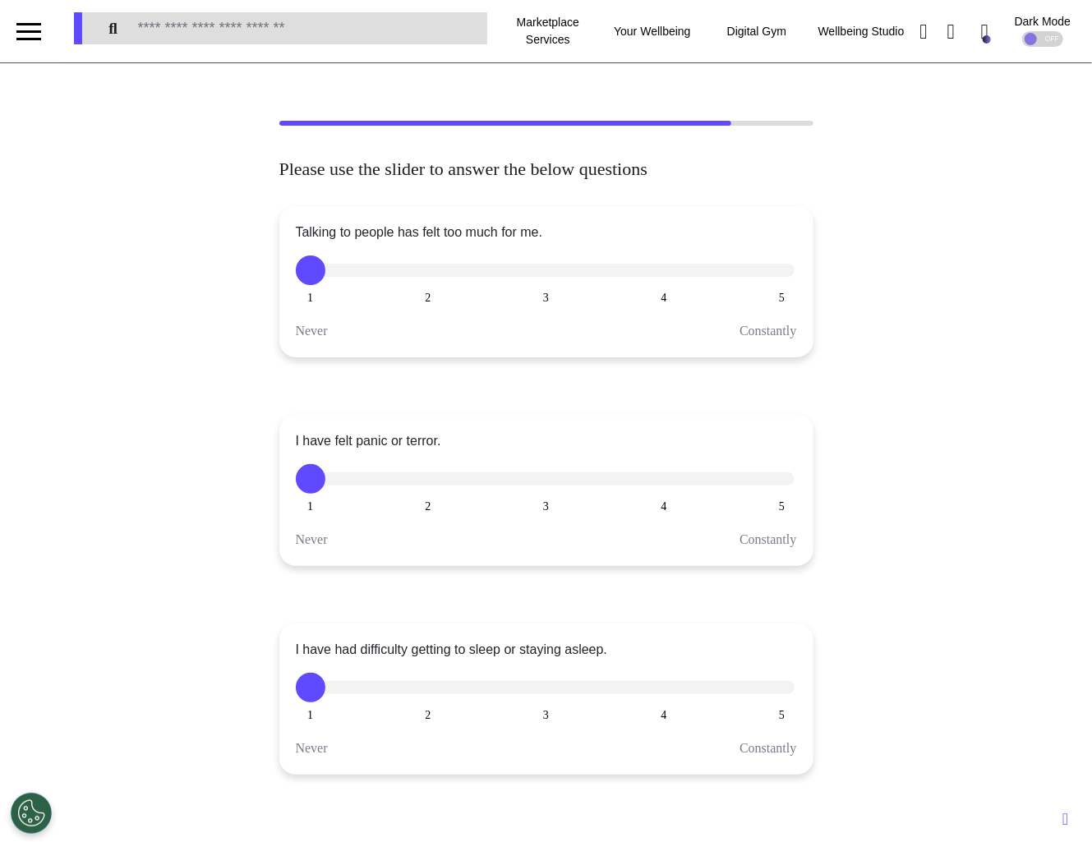
click at [785, 279] on button "5" at bounding box center [782, 271] width 30 height 30
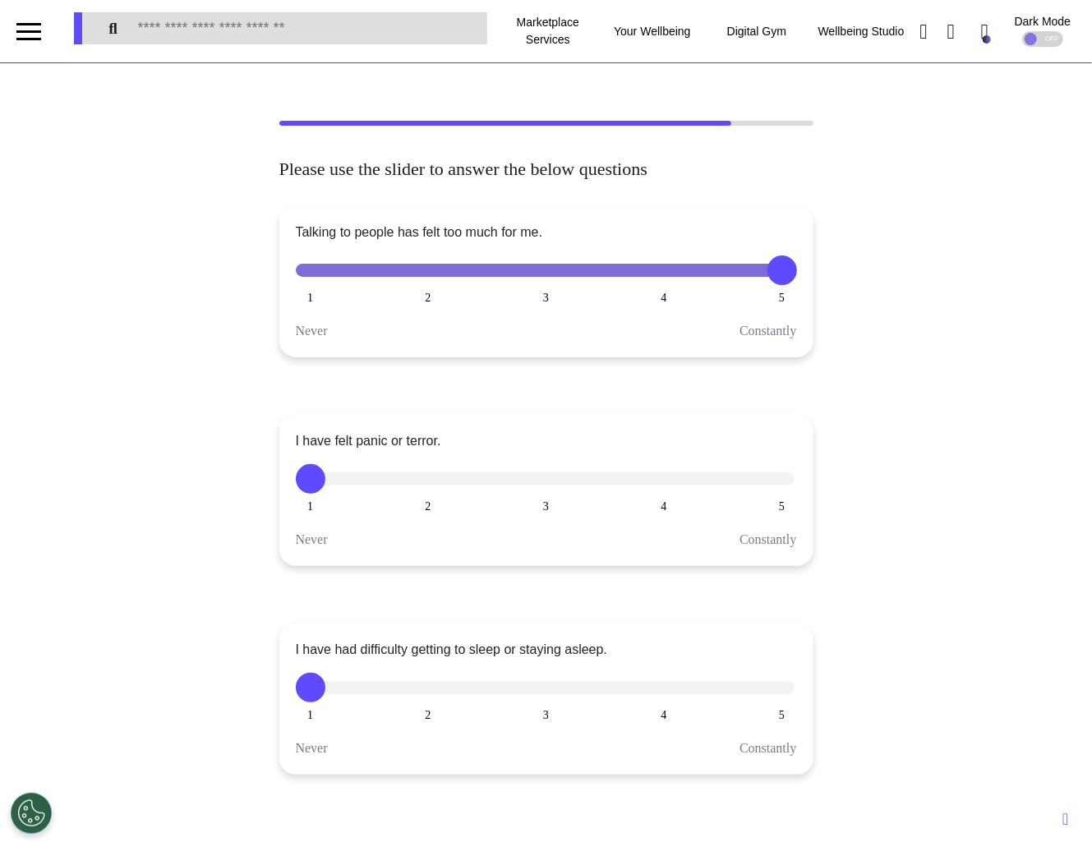
click at [671, 483] on button "4" at bounding box center [664, 479] width 30 height 30
click at [545, 704] on div "I have had difficulty getting to sleep or staying asleep. 1 2 3 4 5 Never Const…" at bounding box center [546, 699] width 534 height 151
click at [544, 689] on button "3" at bounding box center [547, 688] width 30 height 30
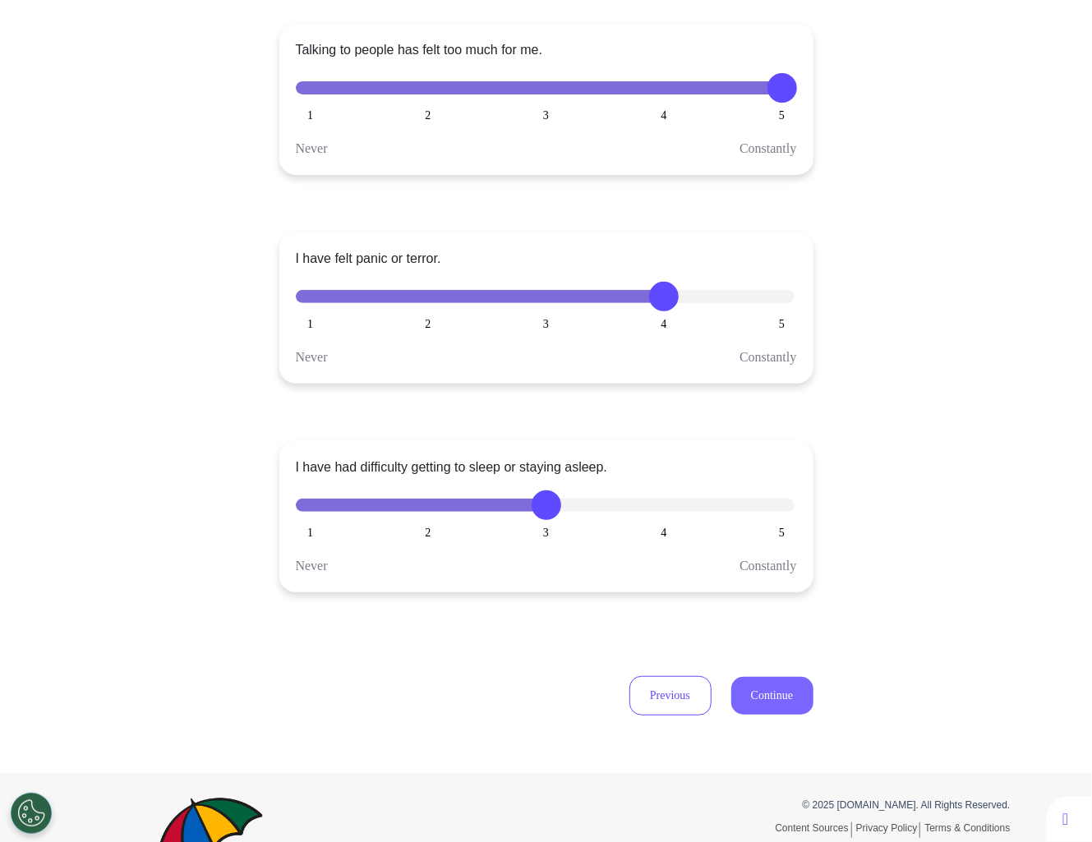
click at [758, 700] on button "Continue" at bounding box center [772, 696] width 82 height 38
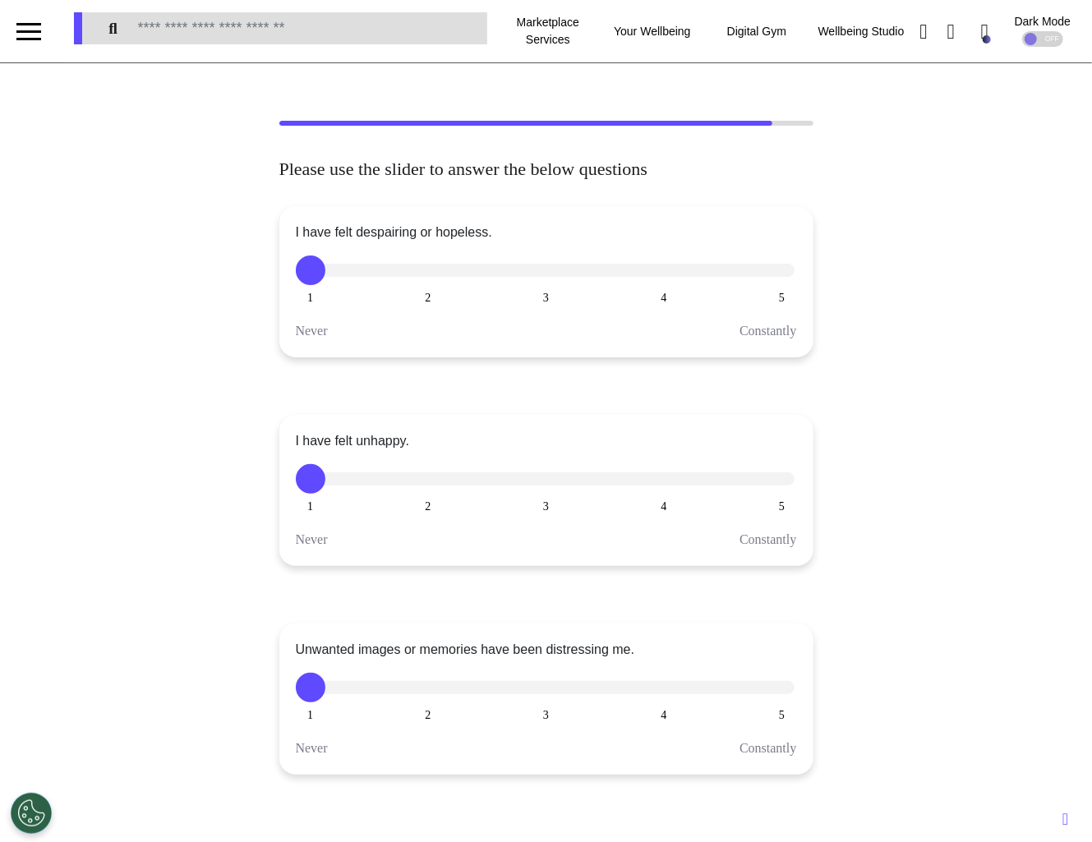
click at [431, 275] on button "2" at bounding box center [428, 271] width 30 height 30
click at [656, 486] on button "4" at bounding box center [664, 479] width 30 height 30
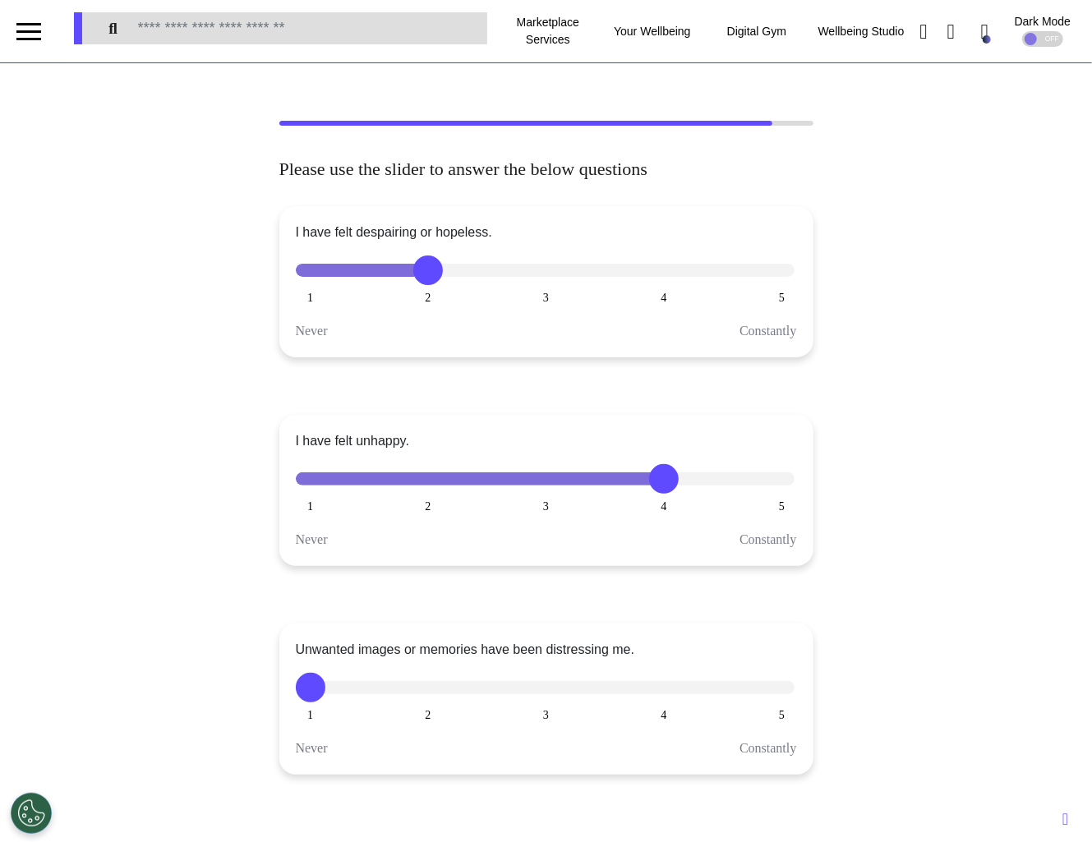
click at [776, 689] on button "5" at bounding box center [782, 688] width 30 height 30
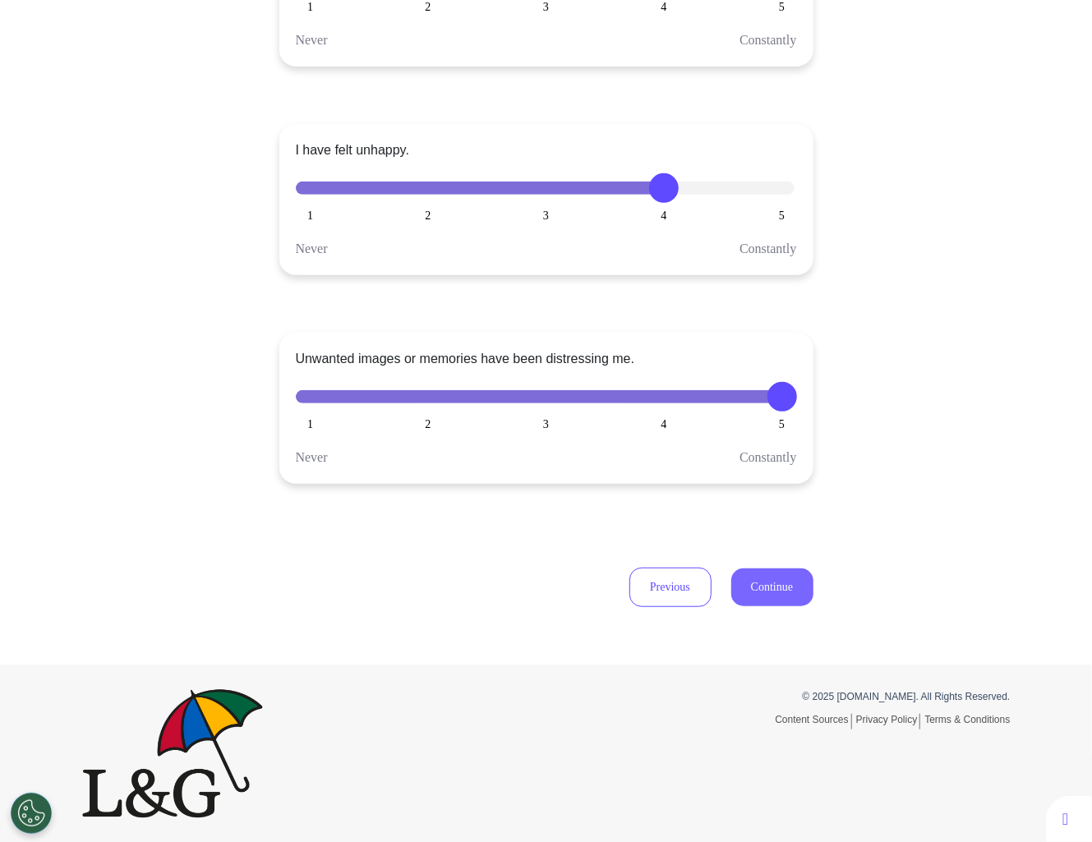
click at [768, 600] on button "Continue" at bounding box center [772, 588] width 82 height 38
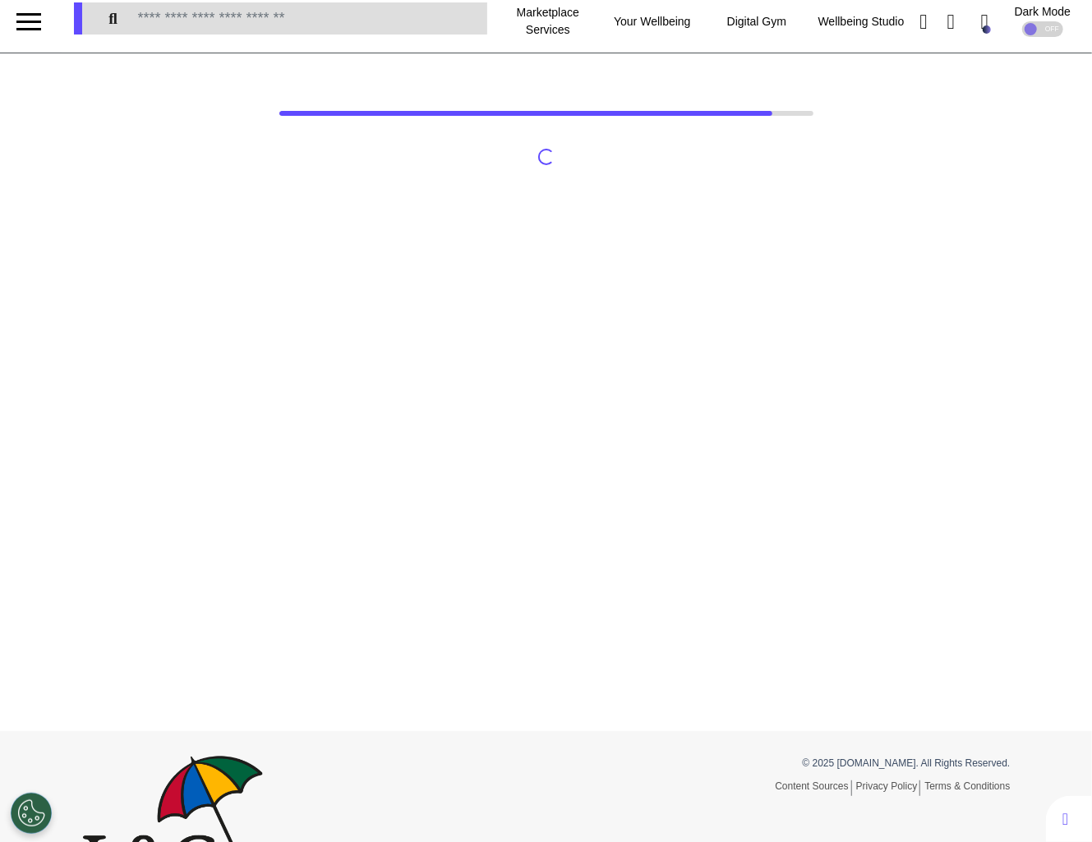
scroll to position [8, 0]
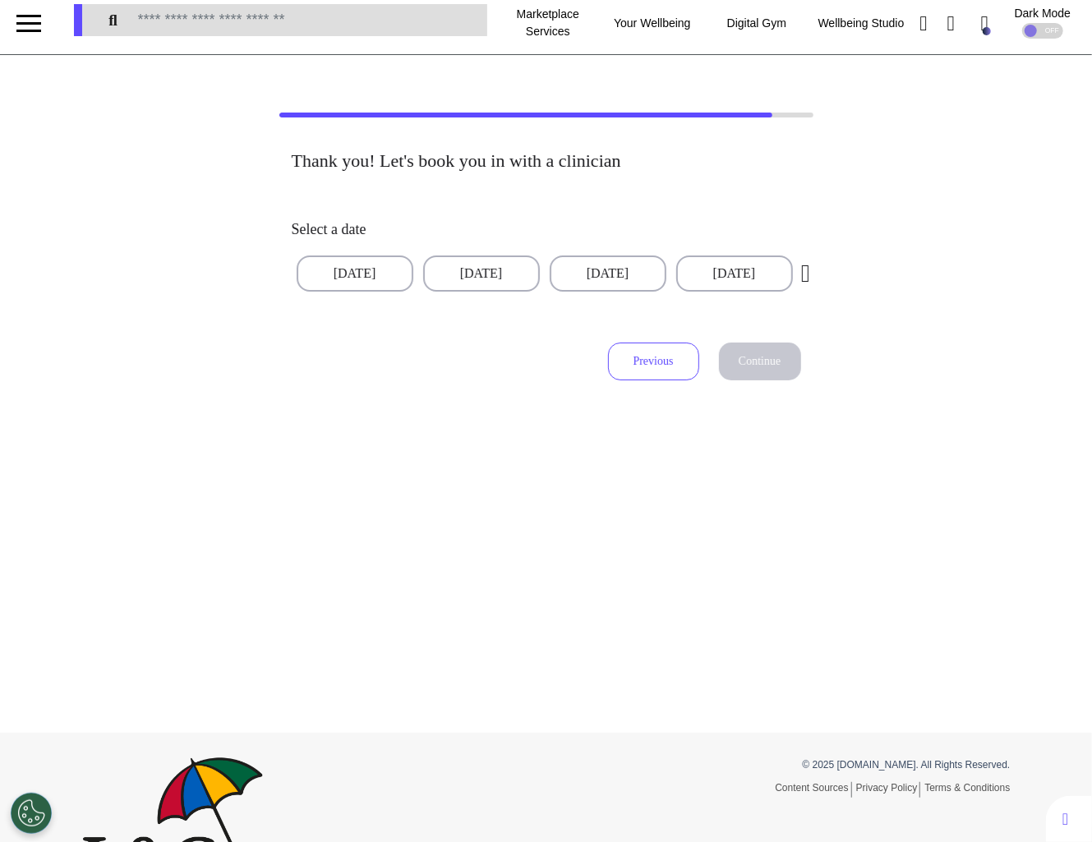
click at [621, 356] on button "Previous" at bounding box center [653, 362] width 91 height 38
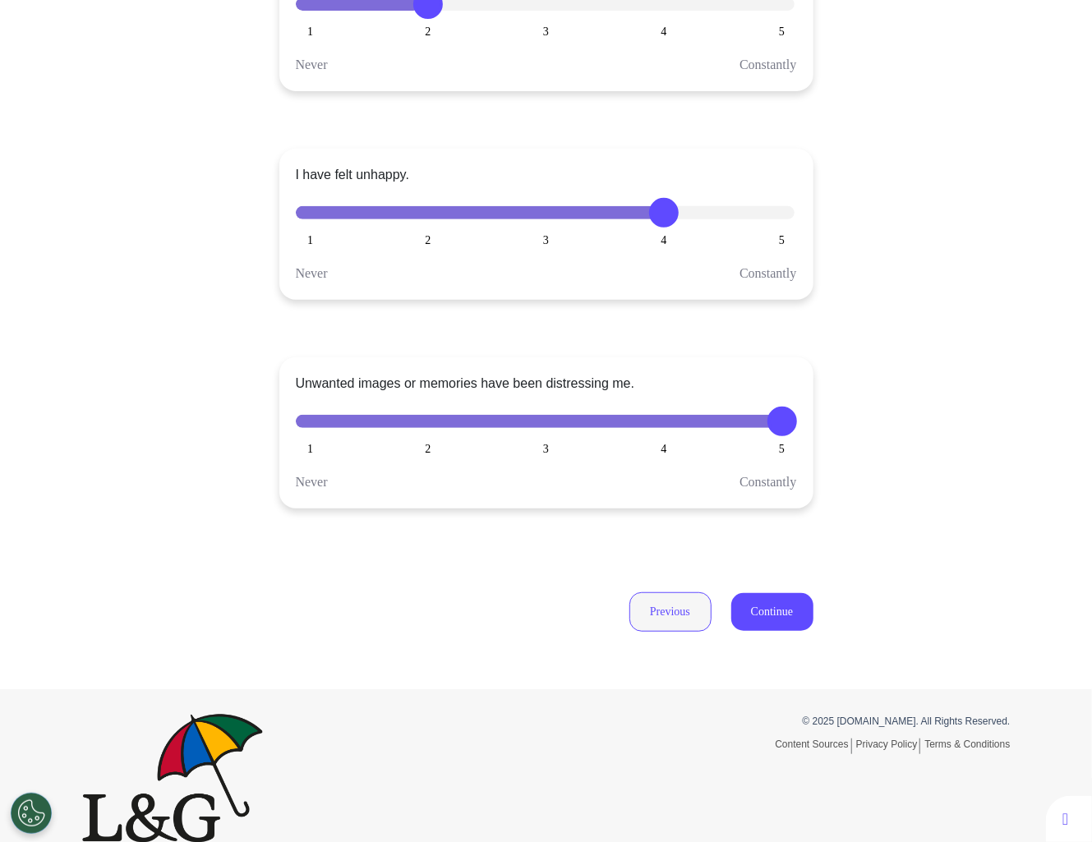
click at [673, 596] on button "Previous" at bounding box center [670, 611] width 82 height 39
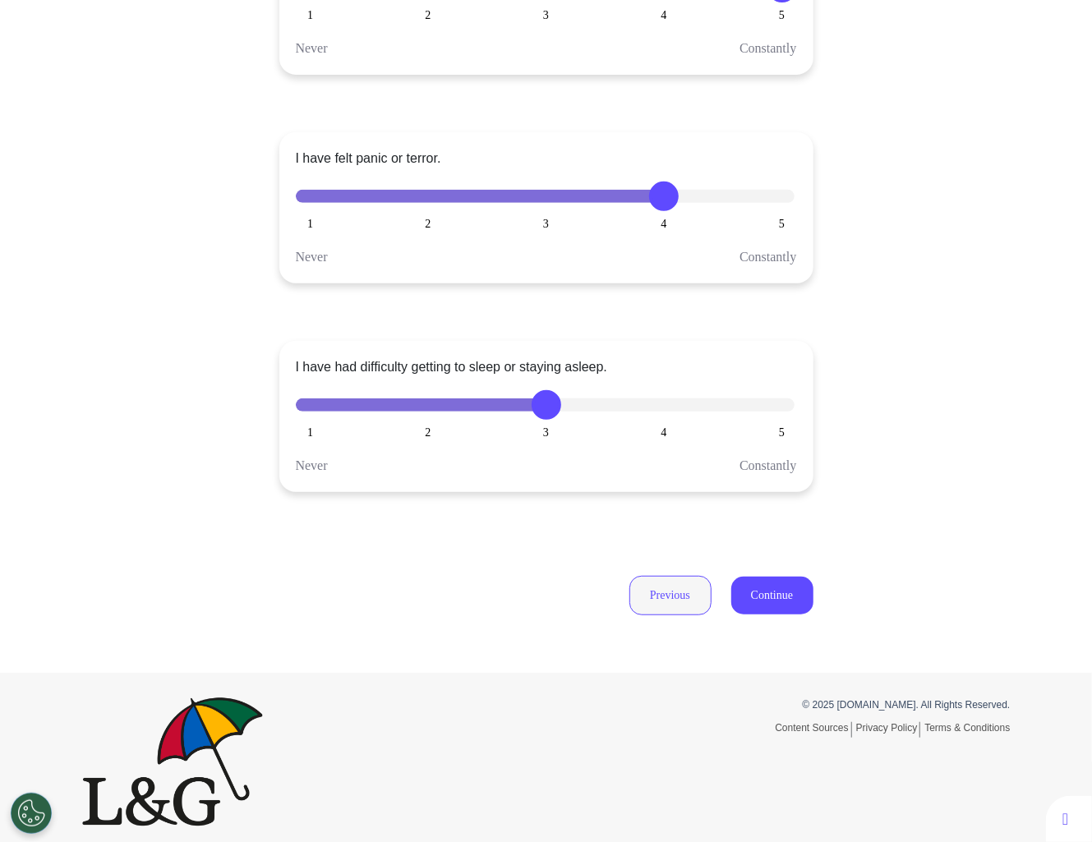
click at [670, 602] on button "Previous" at bounding box center [670, 595] width 82 height 39
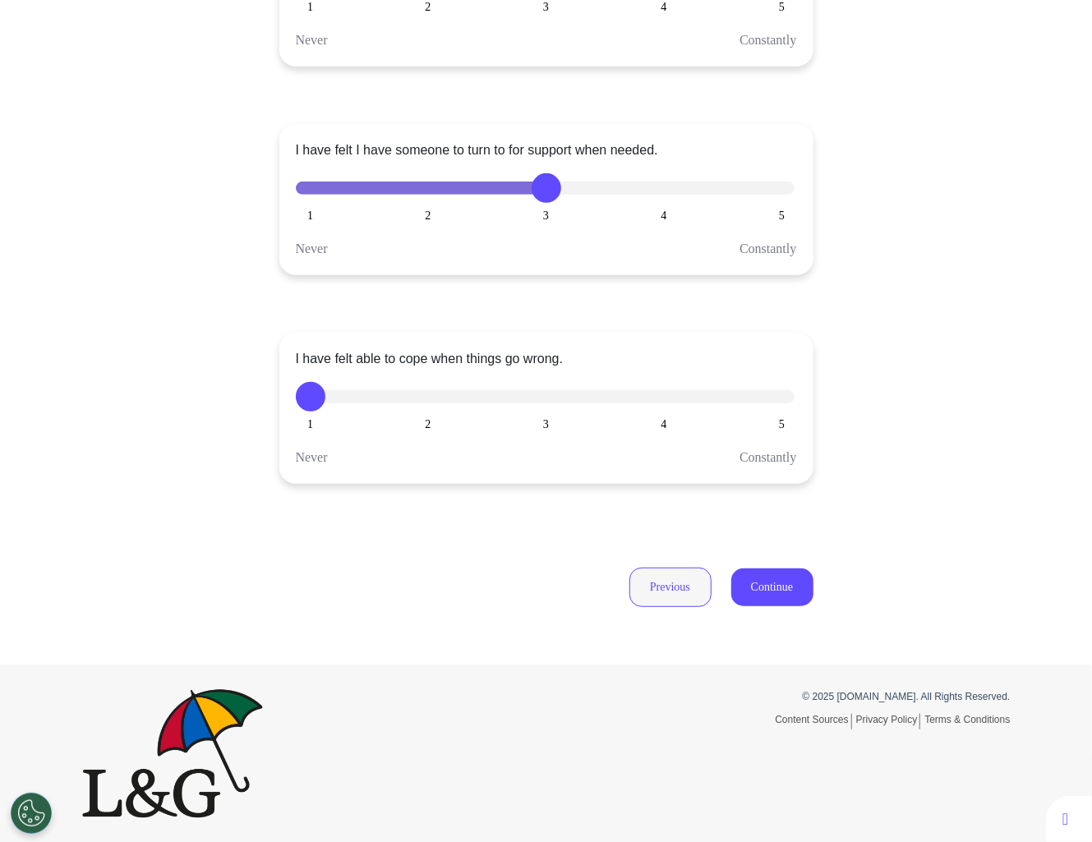
click at [670, 602] on button "Previous" at bounding box center [670, 587] width 82 height 39
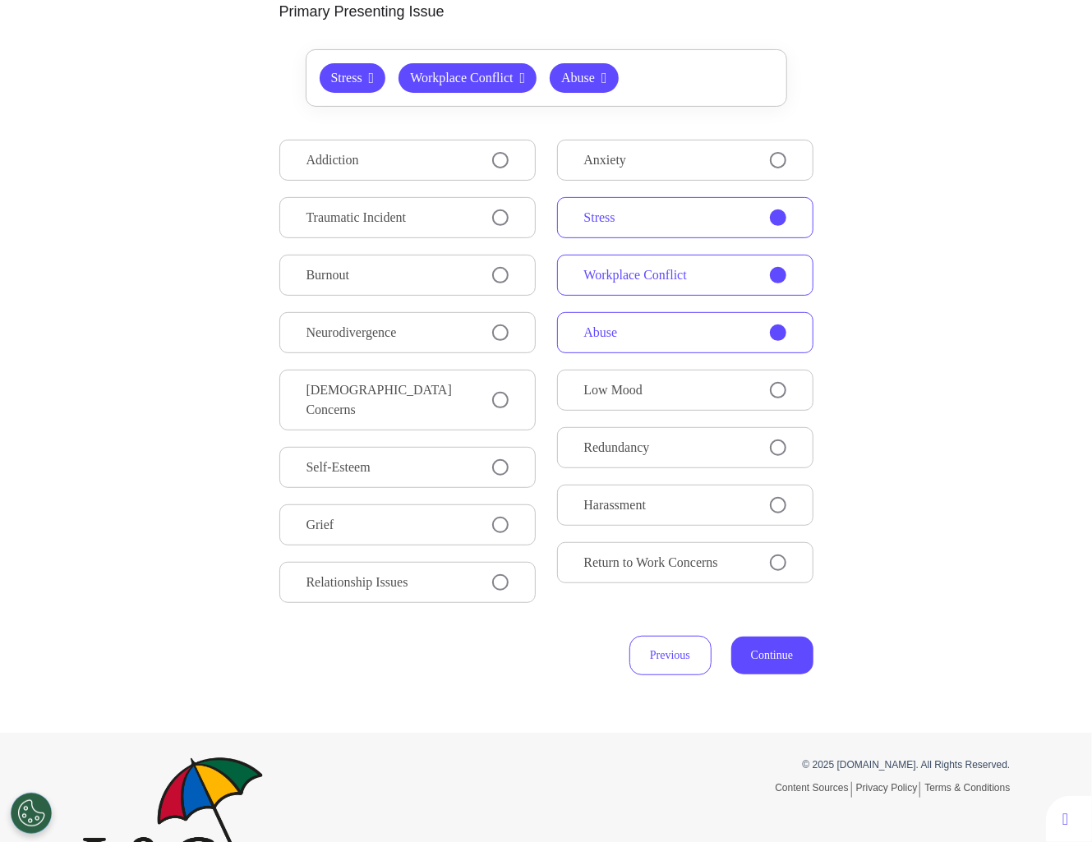
scroll to position [191, 0]
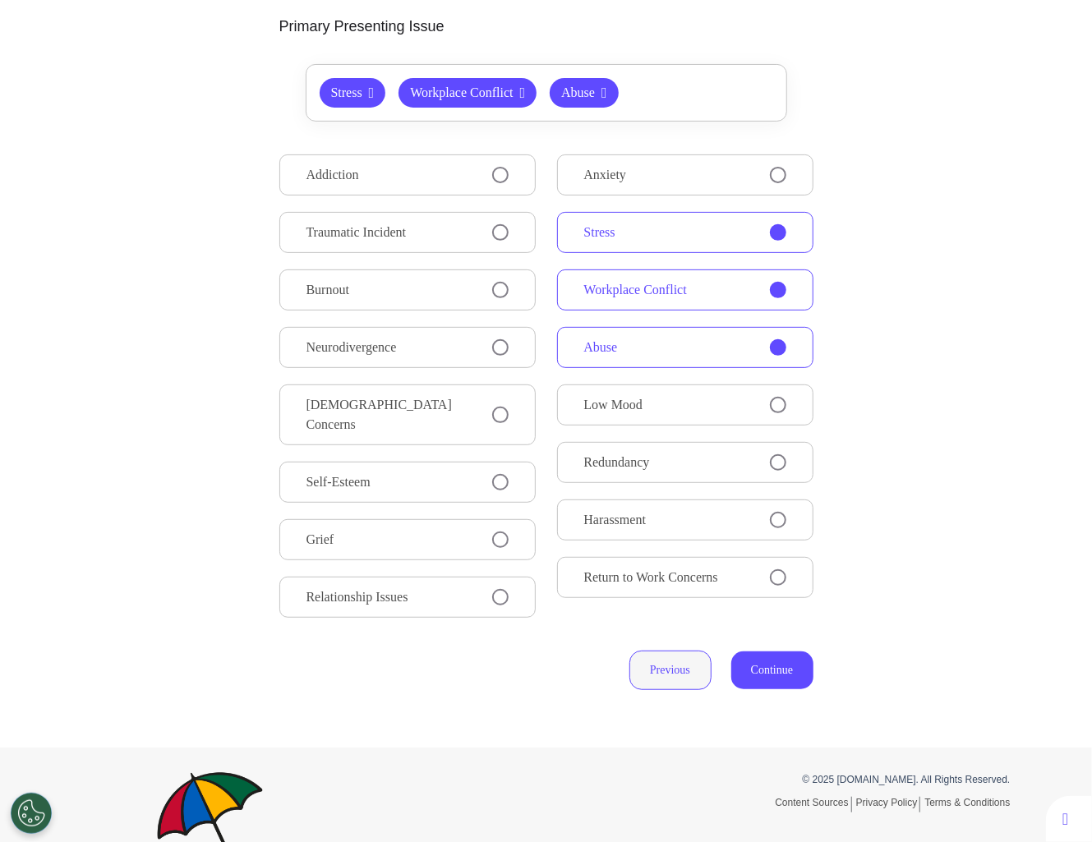
click at [642, 659] on button "Previous" at bounding box center [670, 670] width 82 height 39
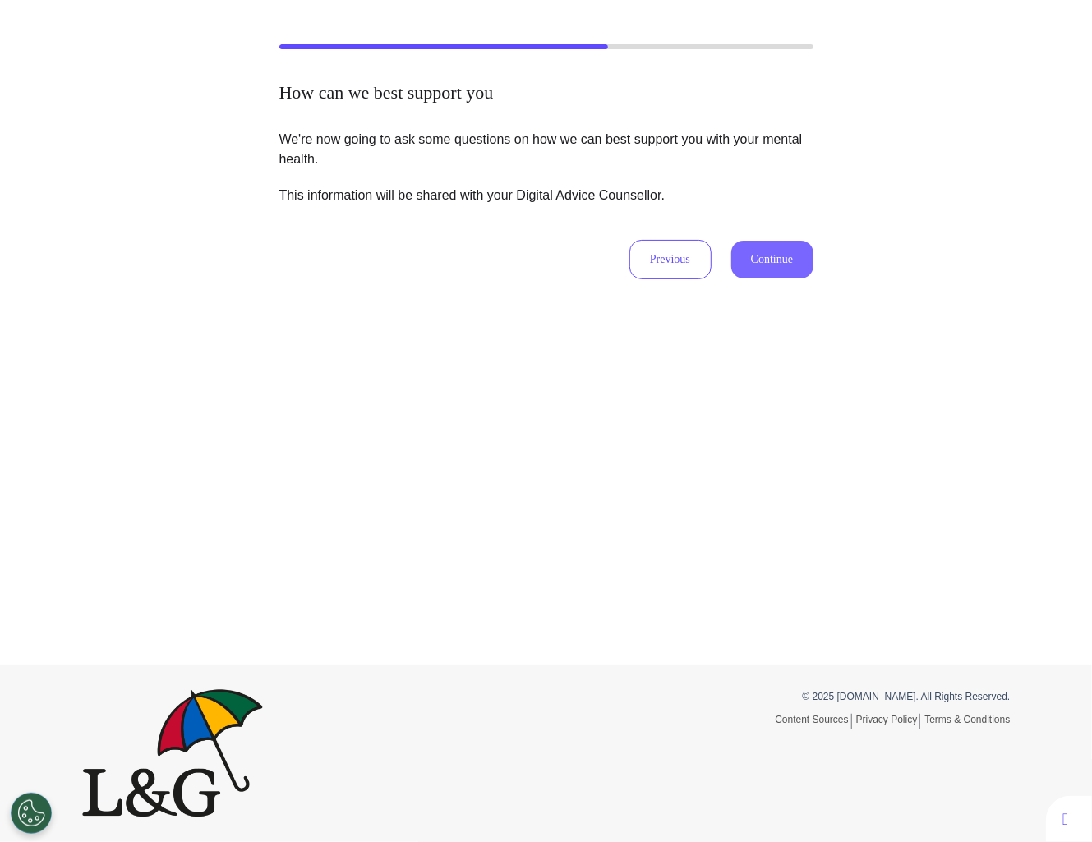
click at [773, 258] on button "Continue" at bounding box center [772, 260] width 82 height 38
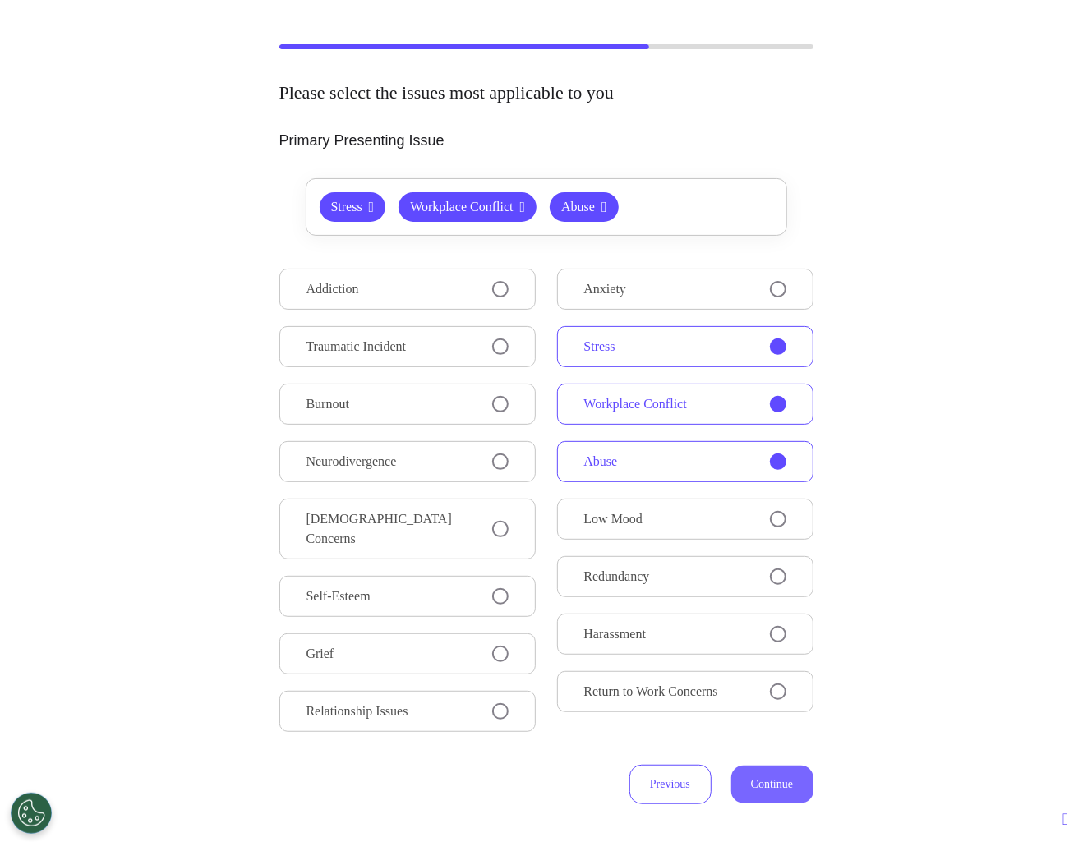
click at [770, 774] on button "Continue" at bounding box center [772, 785] width 82 height 38
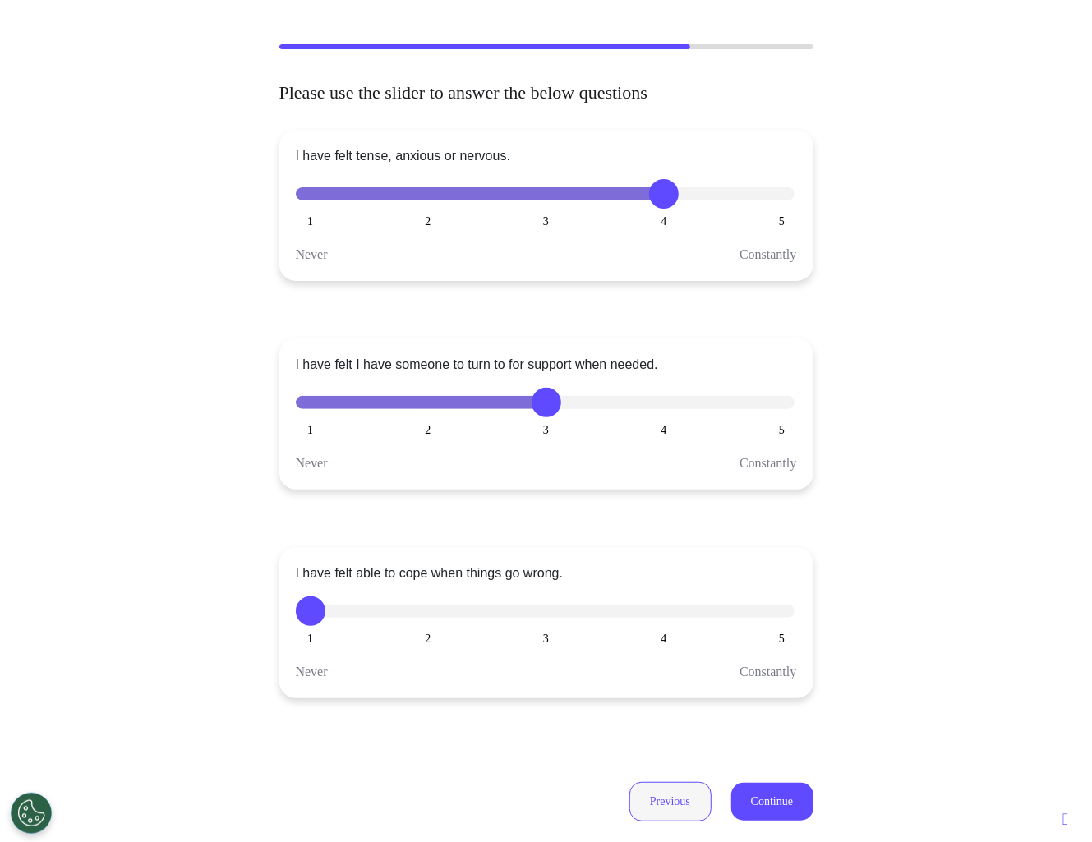
click at [674, 797] on button "Previous" at bounding box center [670, 801] width 82 height 39
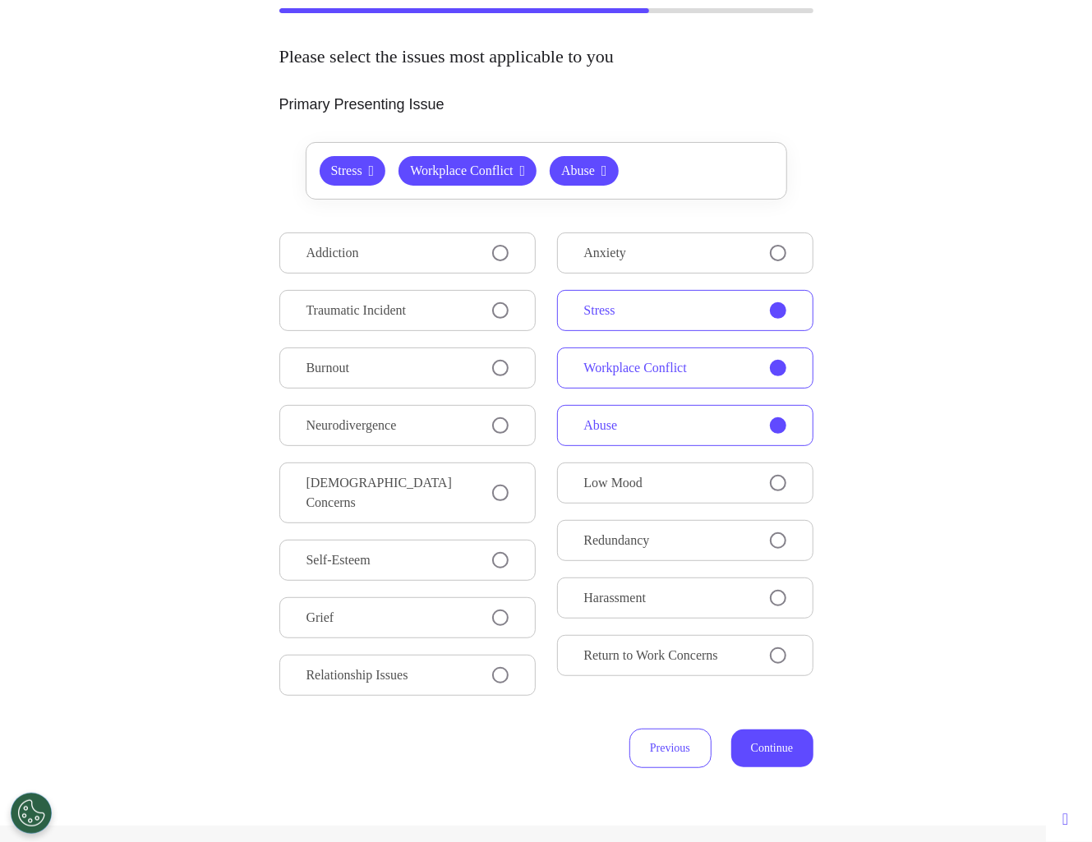
scroll to position [165, 0]
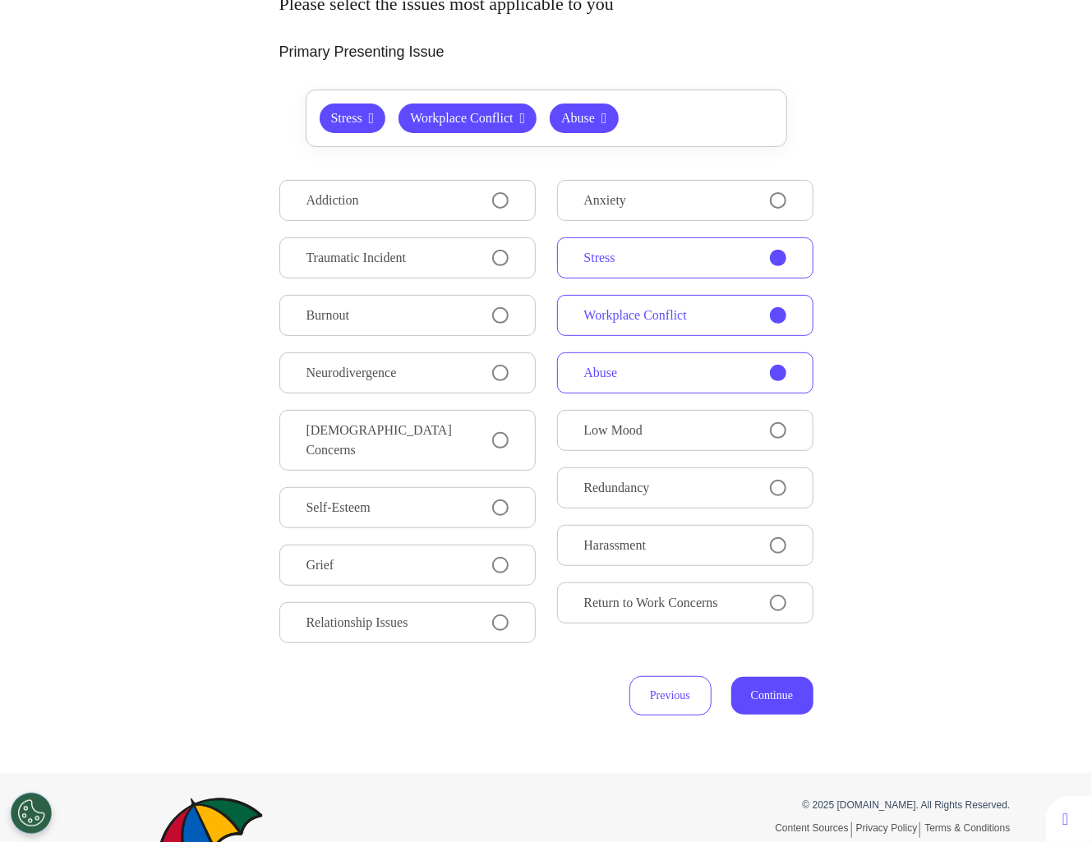
click at [765, 647] on div "Stress Workplace Conflict Abuse Addiction Traumatic Incident Burnout Neurodiver…" at bounding box center [546, 403] width 534 height 626
click at [765, 679] on button "Continue" at bounding box center [772, 696] width 82 height 38
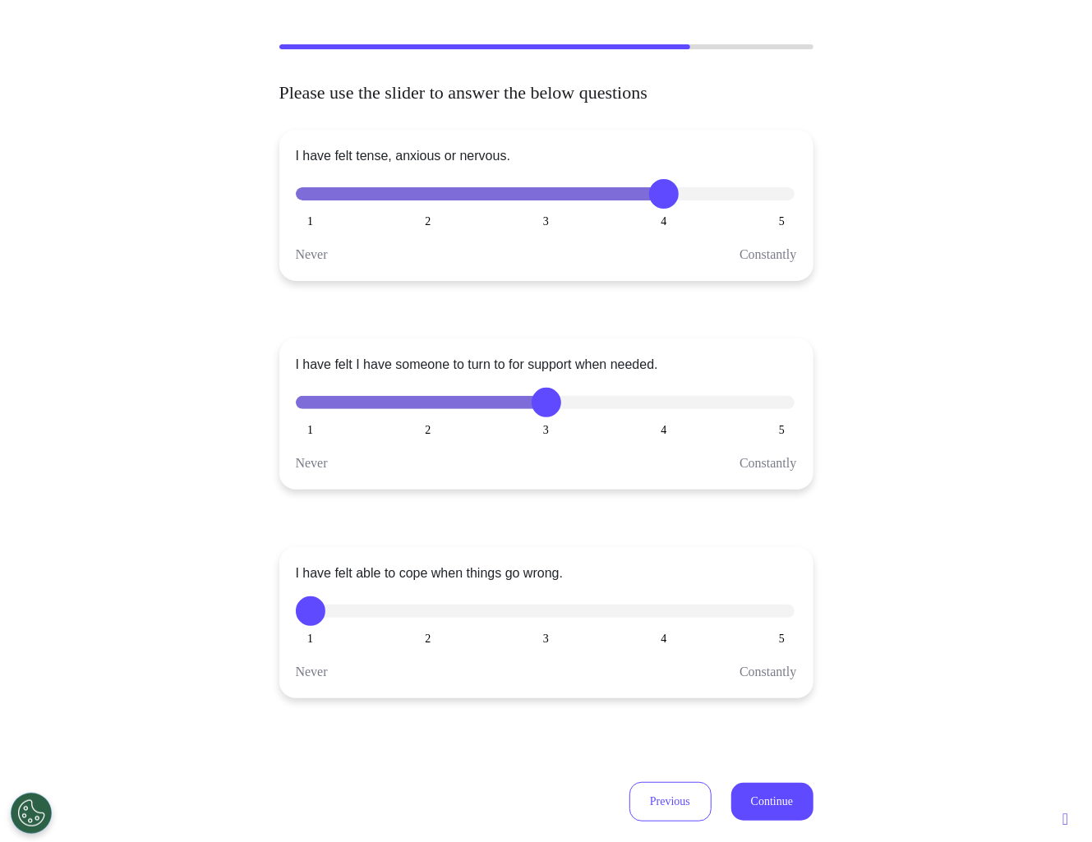
scroll to position [76, 0]
click at [786, 790] on button "Continue" at bounding box center [772, 803] width 82 height 38
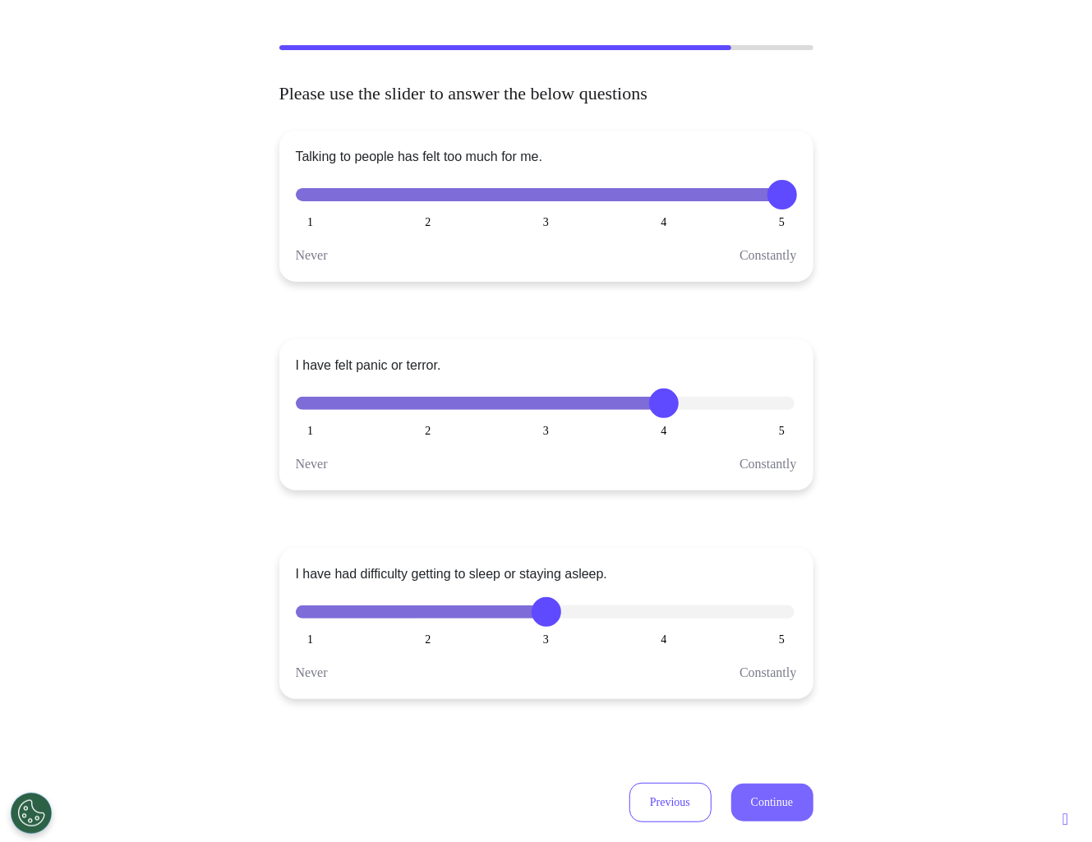
click at [786, 790] on button "Continue" at bounding box center [772, 803] width 82 height 38
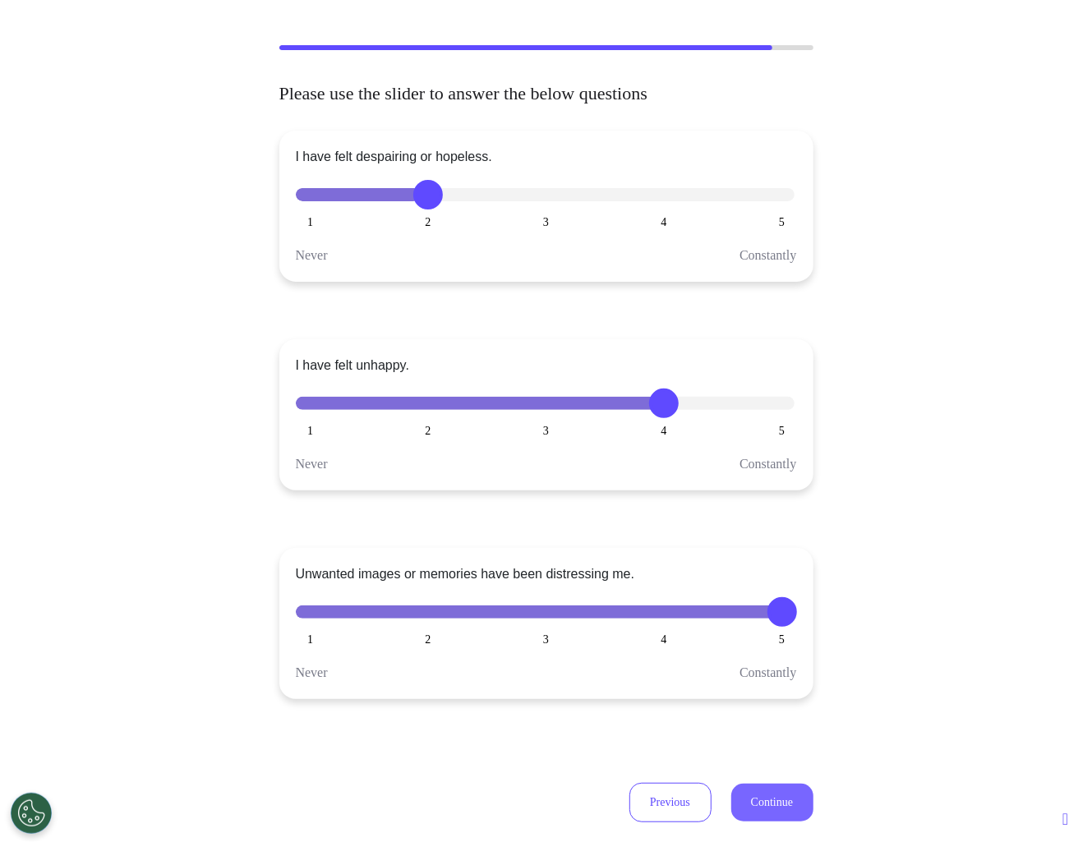
click at [786, 790] on button "Continue" at bounding box center [772, 803] width 82 height 38
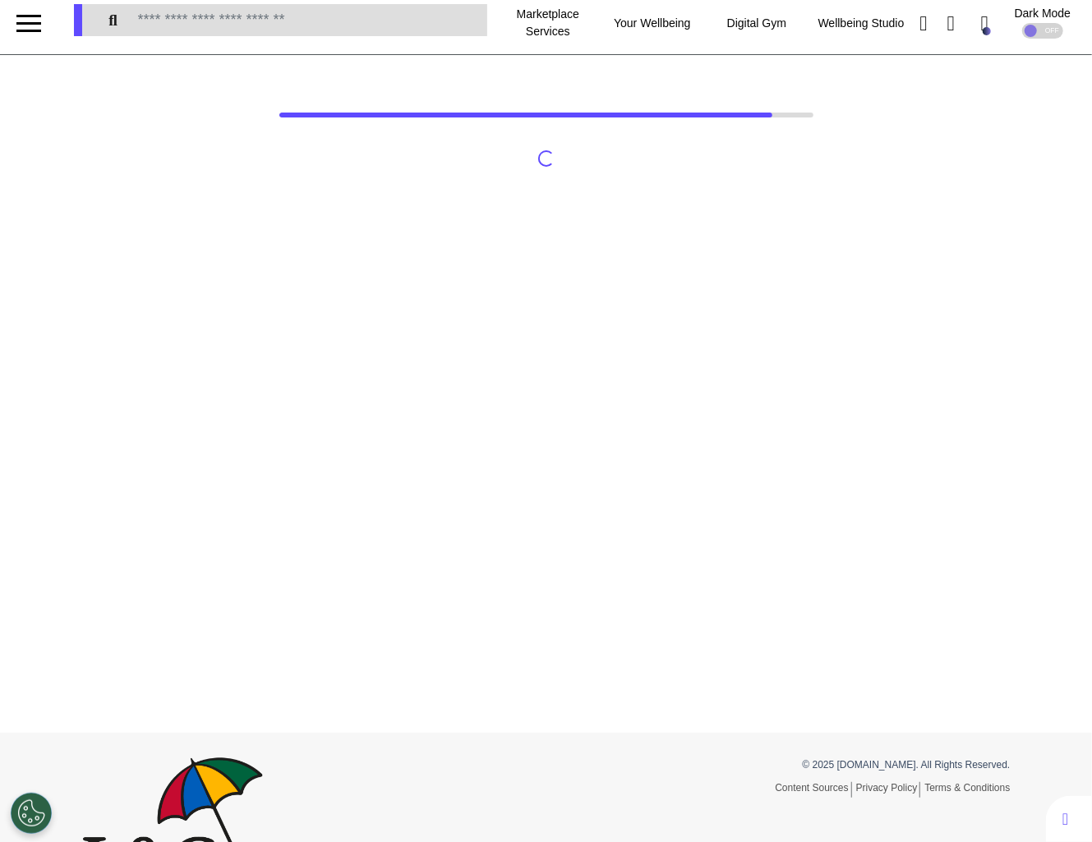
scroll to position [5, 0]
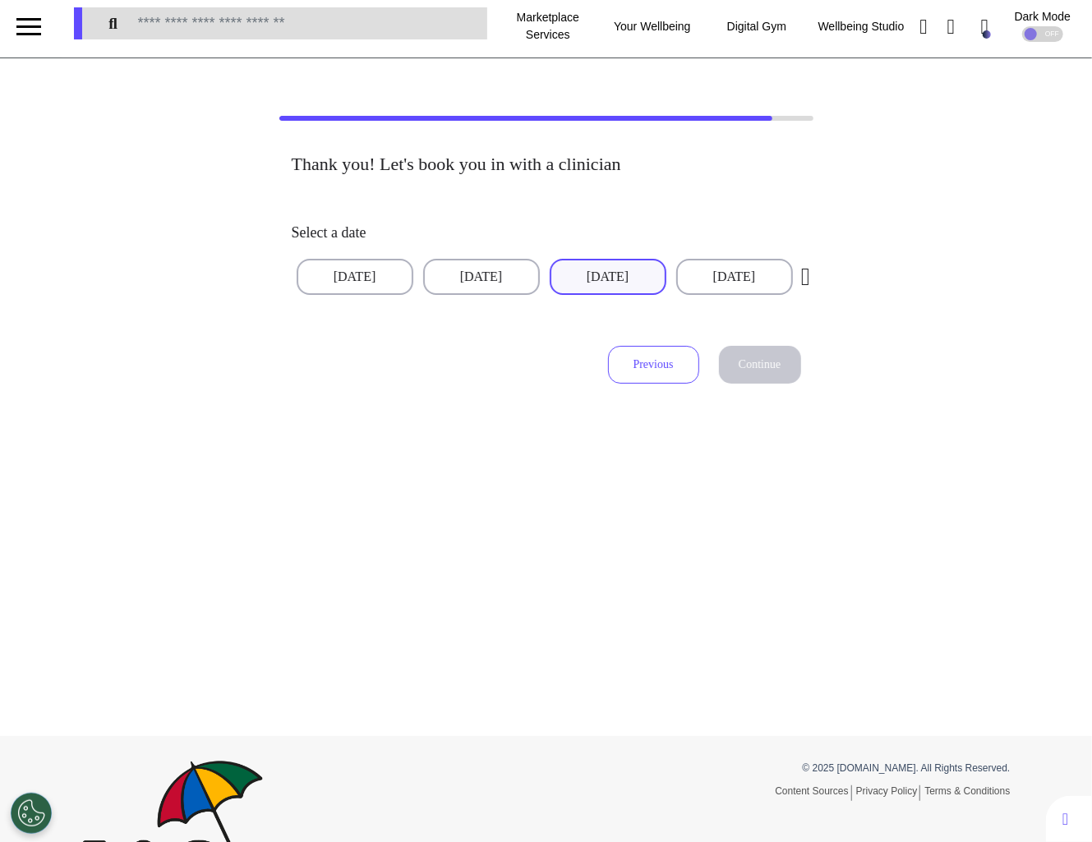
click at [659, 286] on button "[DATE]" at bounding box center [608, 277] width 117 height 36
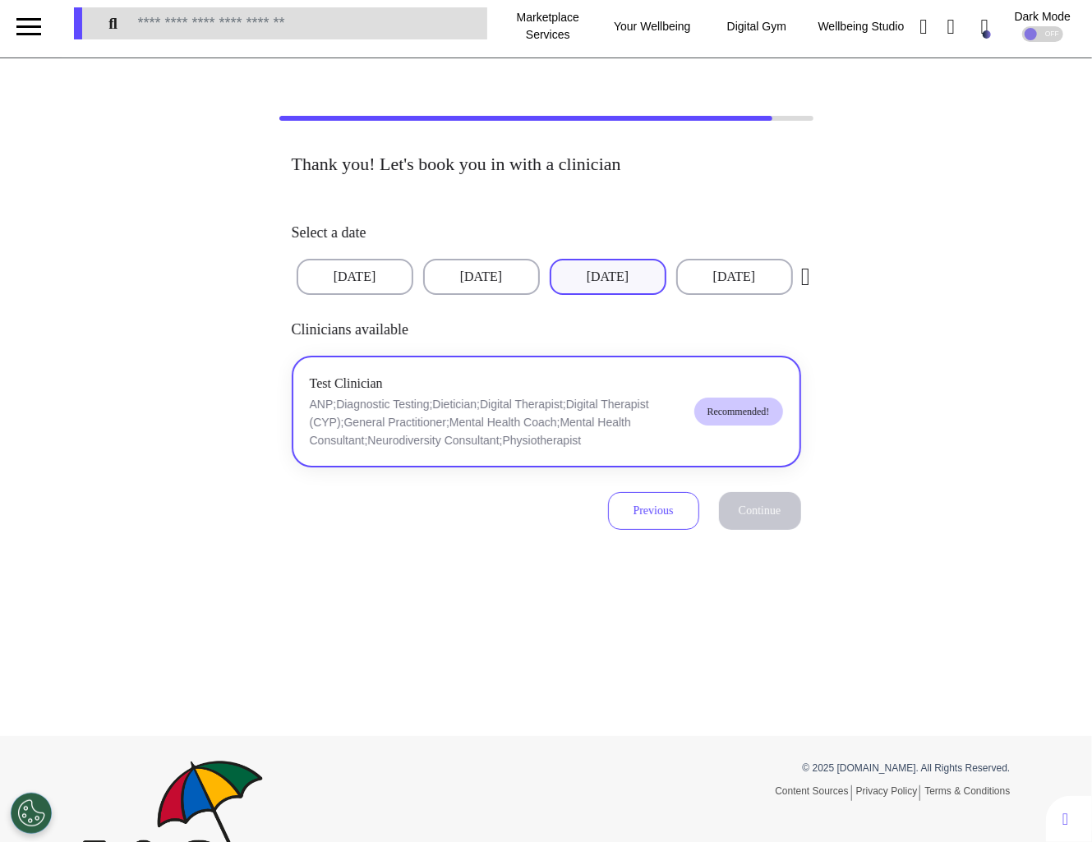
click at [595, 380] on div "Test Clinician ANP;Diagnostic Testing;Dietician;Digital Therapist;Digital Thera…" at bounding box center [495, 412] width 371 height 76
click at [752, 516] on span "Continue" at bounding box center [760, 510] width 42 height 12
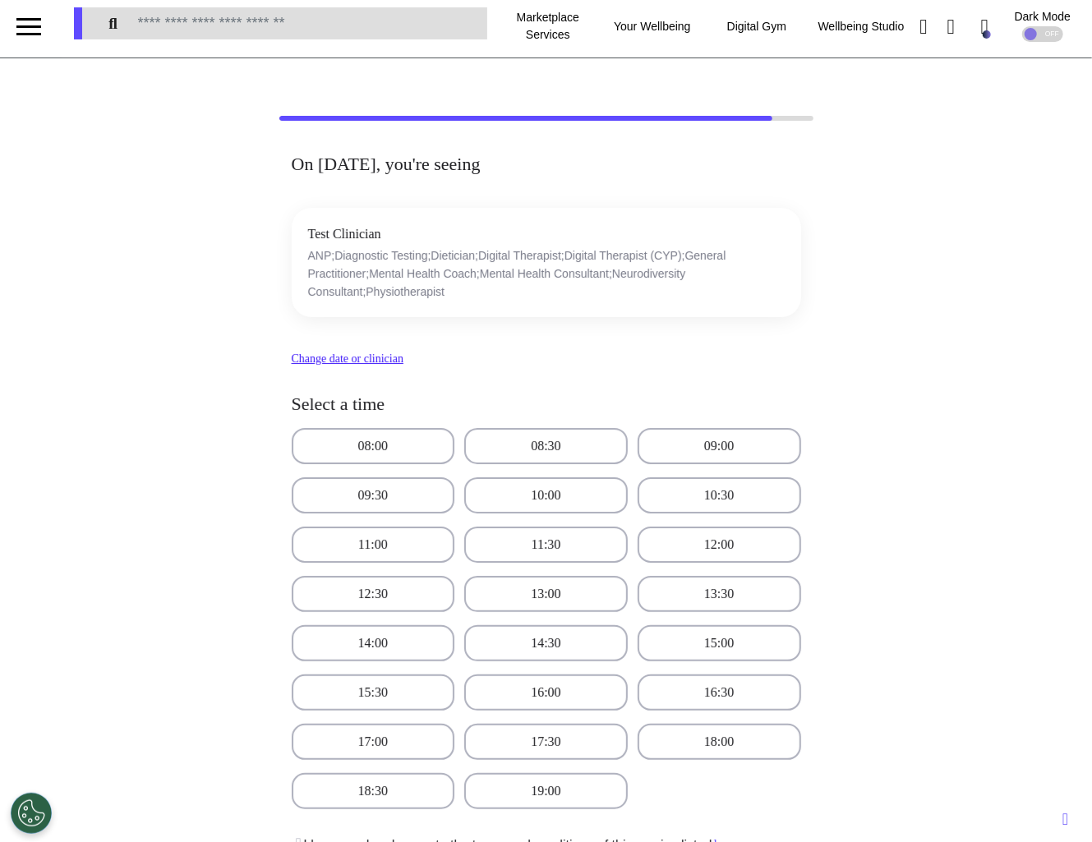
click at [574, 521] on div "08:00 08:30 09:00 09:30 10:00 10:30 11:00 11:30 12:00 12:30 13:00 13:30 14:00 1…" at bounding box center [546, 618] width 509 height 381
click at [566, 551] on button "11:30" at bounding box center [545, 545] width 163 height 36
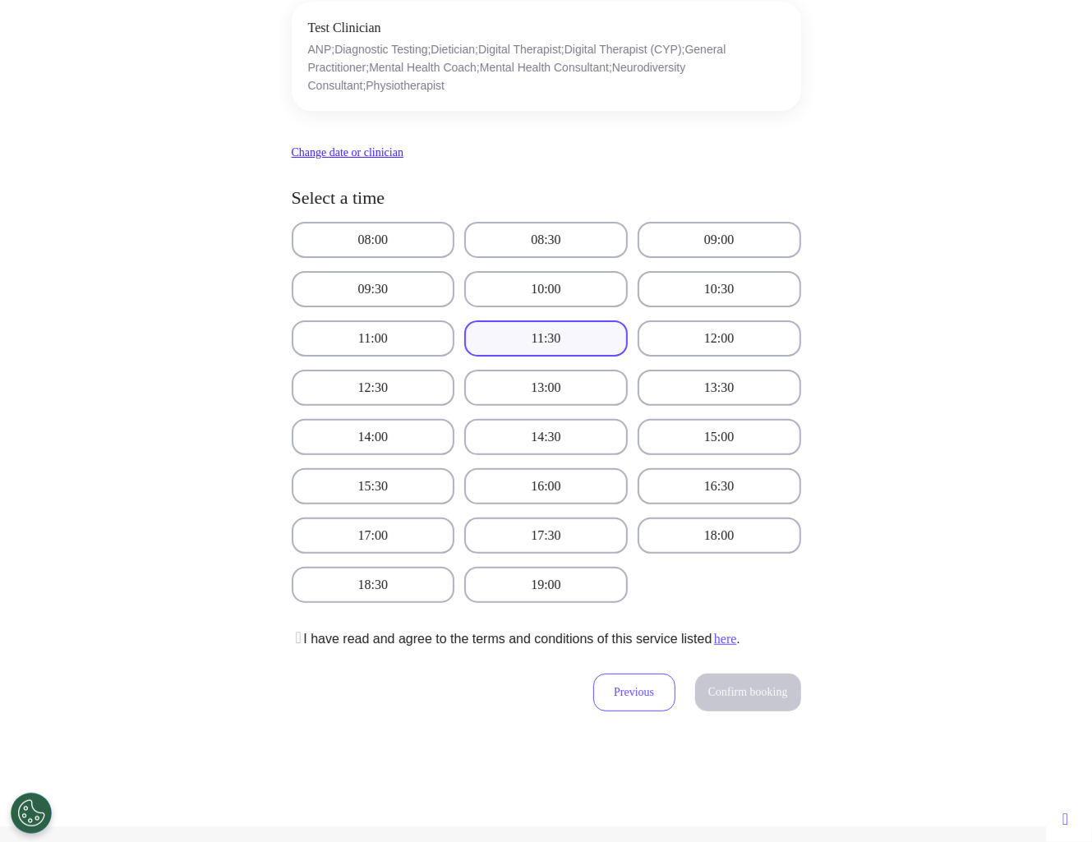
scroll to position [237, 0]
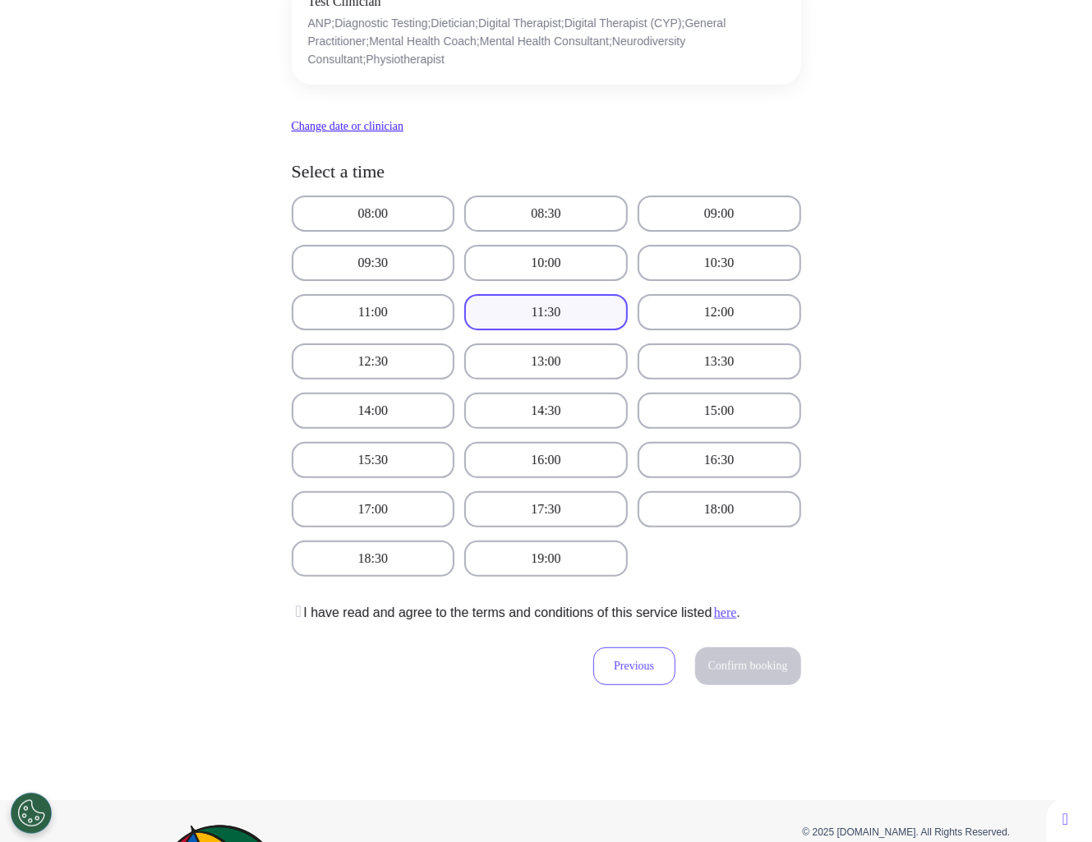
click at [300, 612] on icon at bounding box center [297, 611] width 10 height 16
click at [741, 679] on button "Confirm booking" at bounding box center [748, 666] width 106 height 38
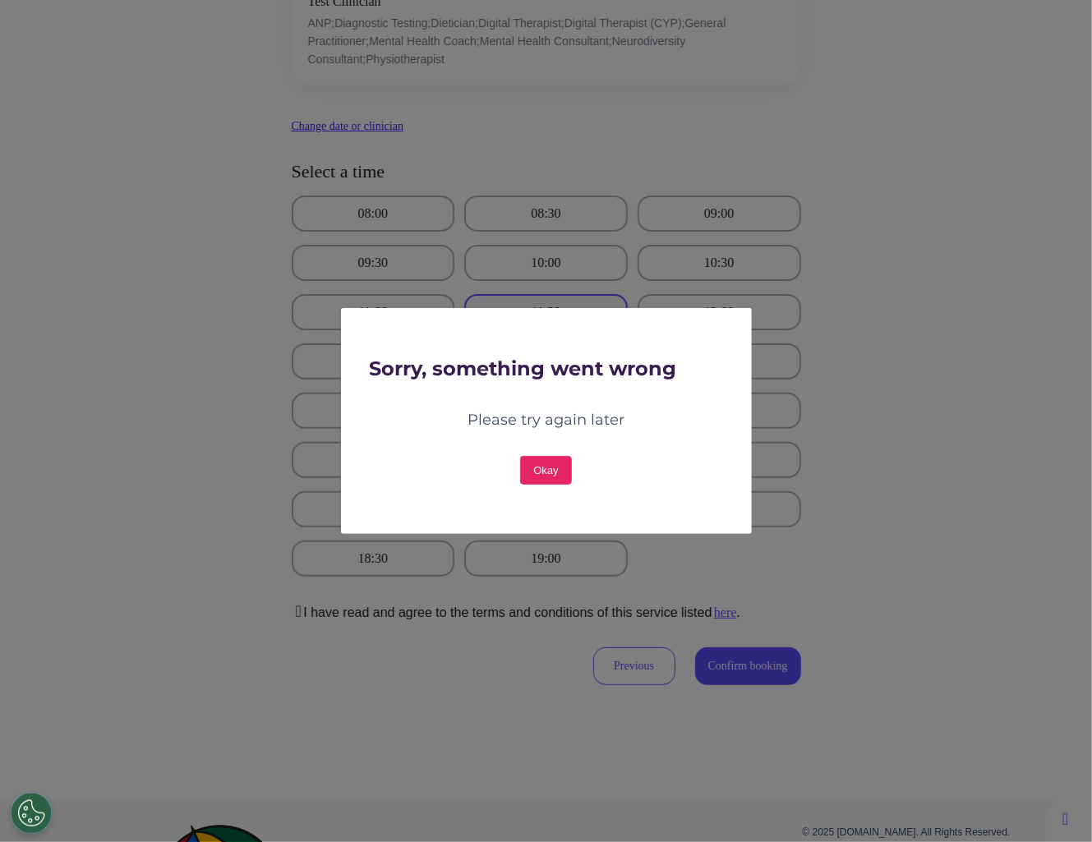
click at [546, 477] on button "Okay" at bounding box center [545, 470] width 51 height 29
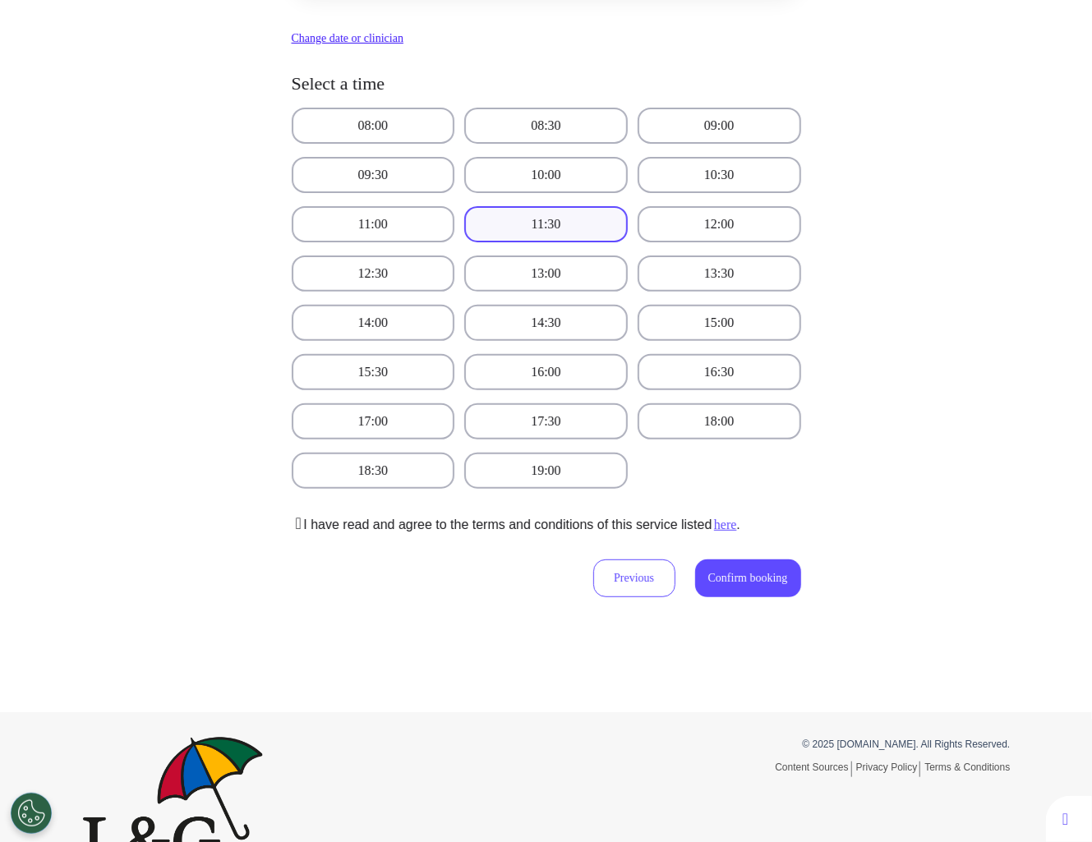
scroll to position [366, 0]
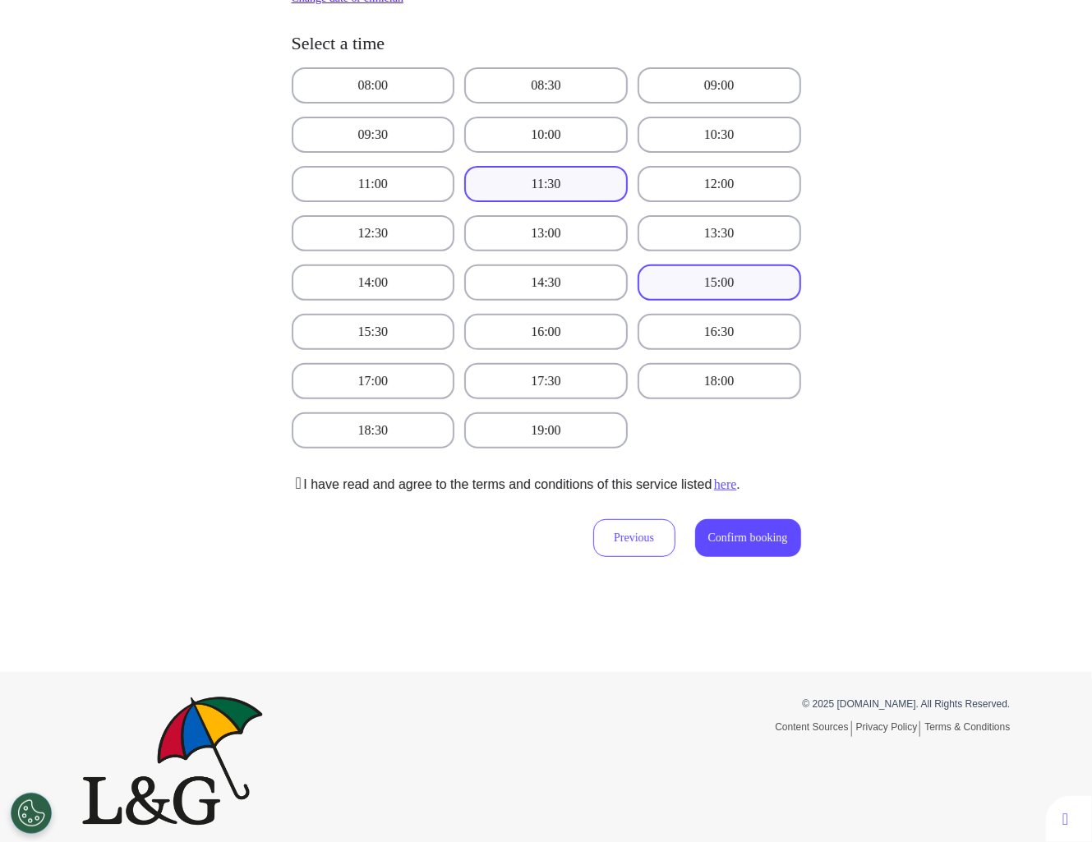
click at [950, 329] on div "On [DATE], you're seeing Test Clinician ANP;Diagnostic Testing;Dietician;Digita…" at bounding box center [546, 204] width 953 height 822
